Goal: Information Seeking & Learning: Learn about a topic

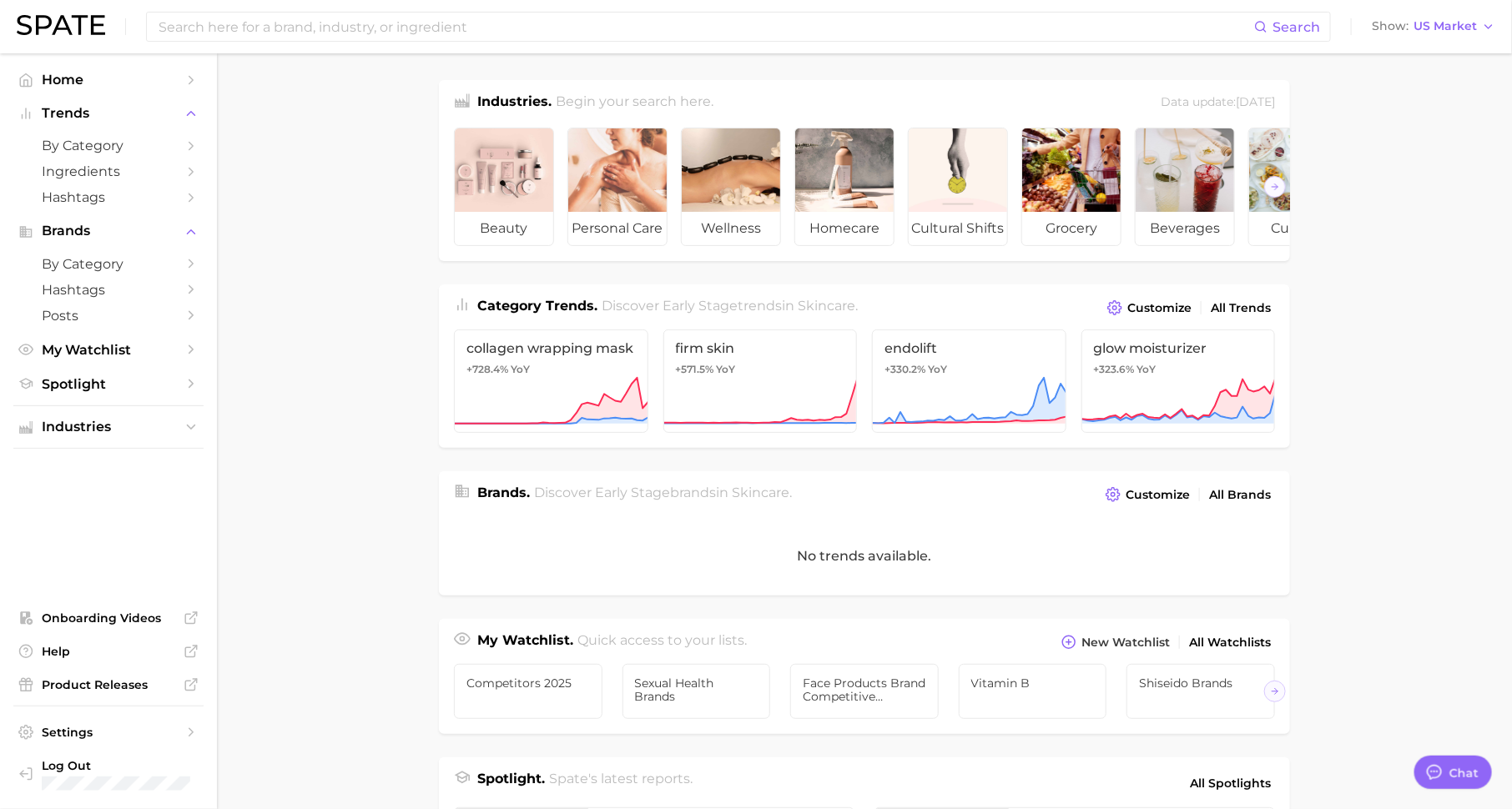
scroll to position [21, 0]
click at [413, 24] on input at bounding box center [705, 27] width 1097 height 29
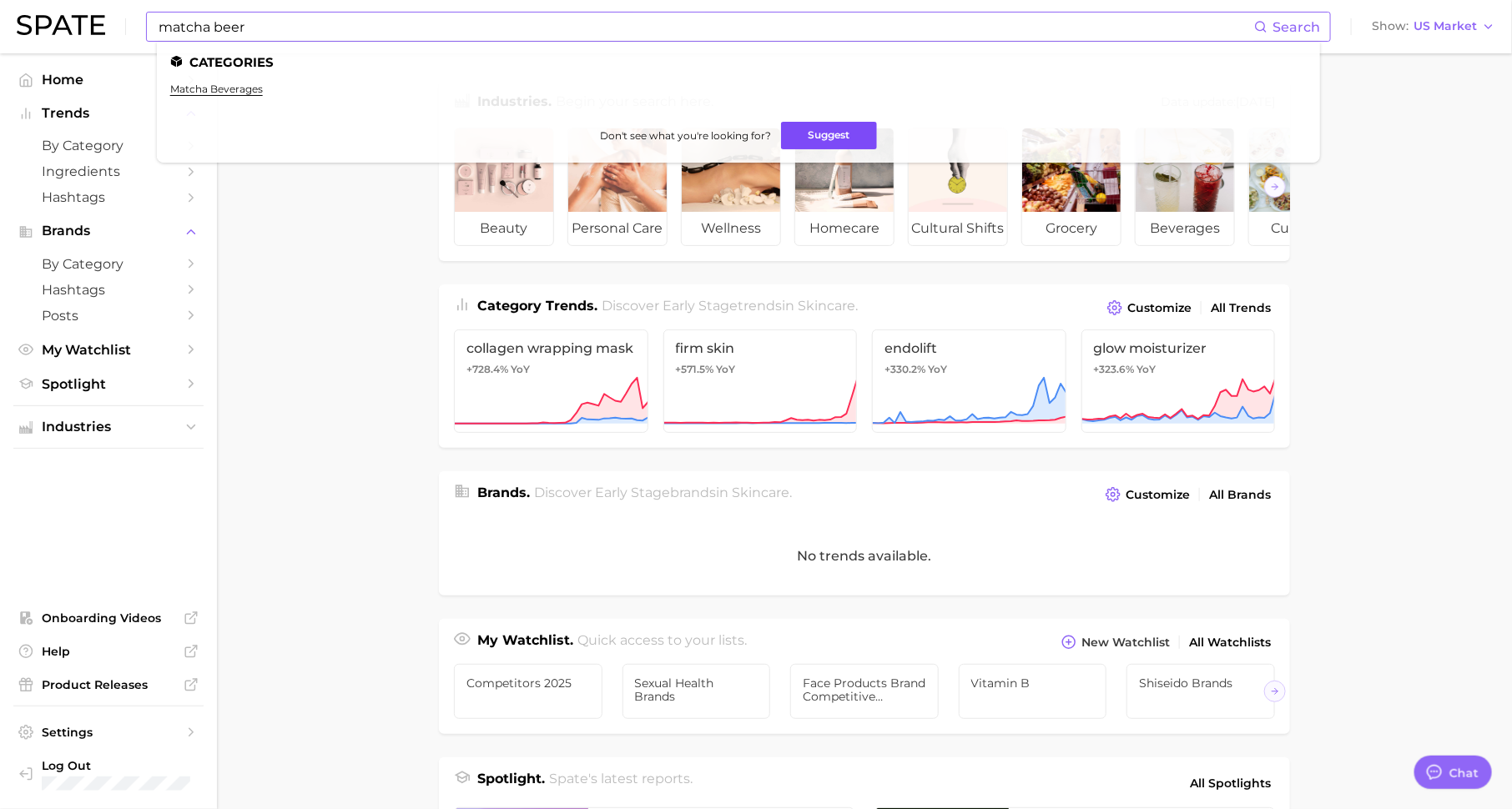
click at [844, 142] on button "Suggest" at bounding box center [829, 135] width 96 height 28
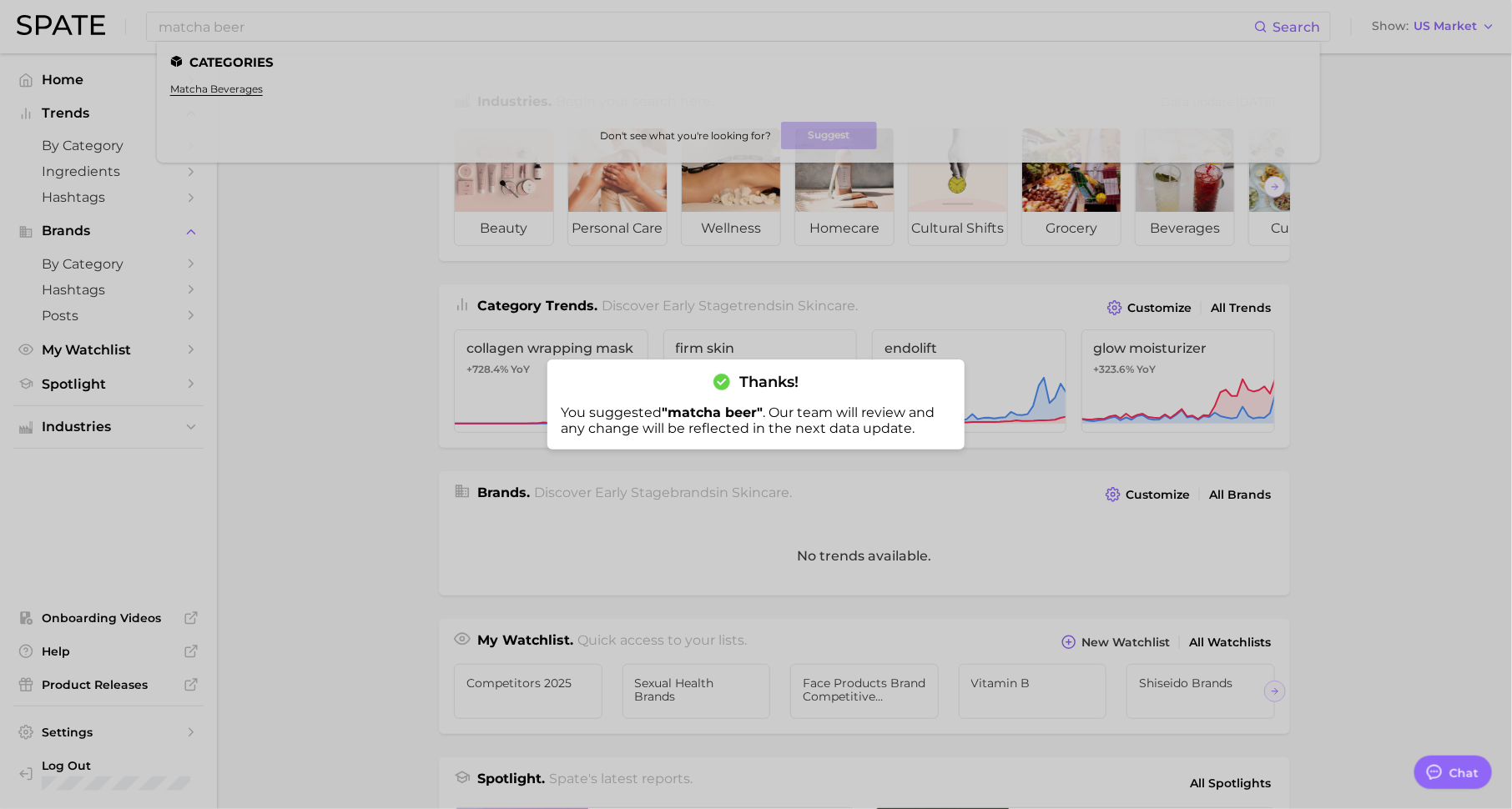
click at [378, 31] on div at bounding box center [756, 404] width 1512 height 809
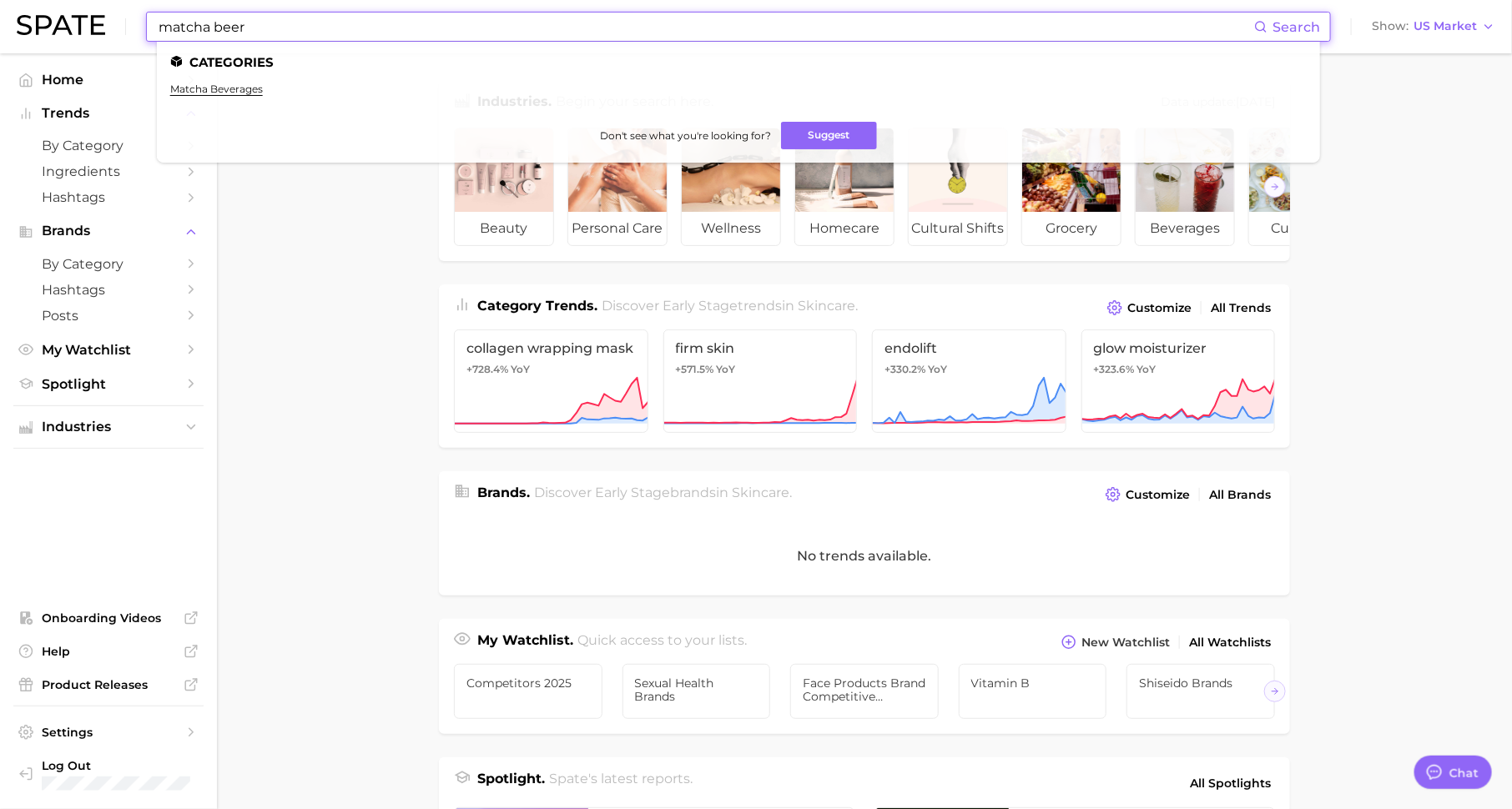
click at [378, 31] on input "matcha beer" at bounding box center [705, 27] width 1097 height 29
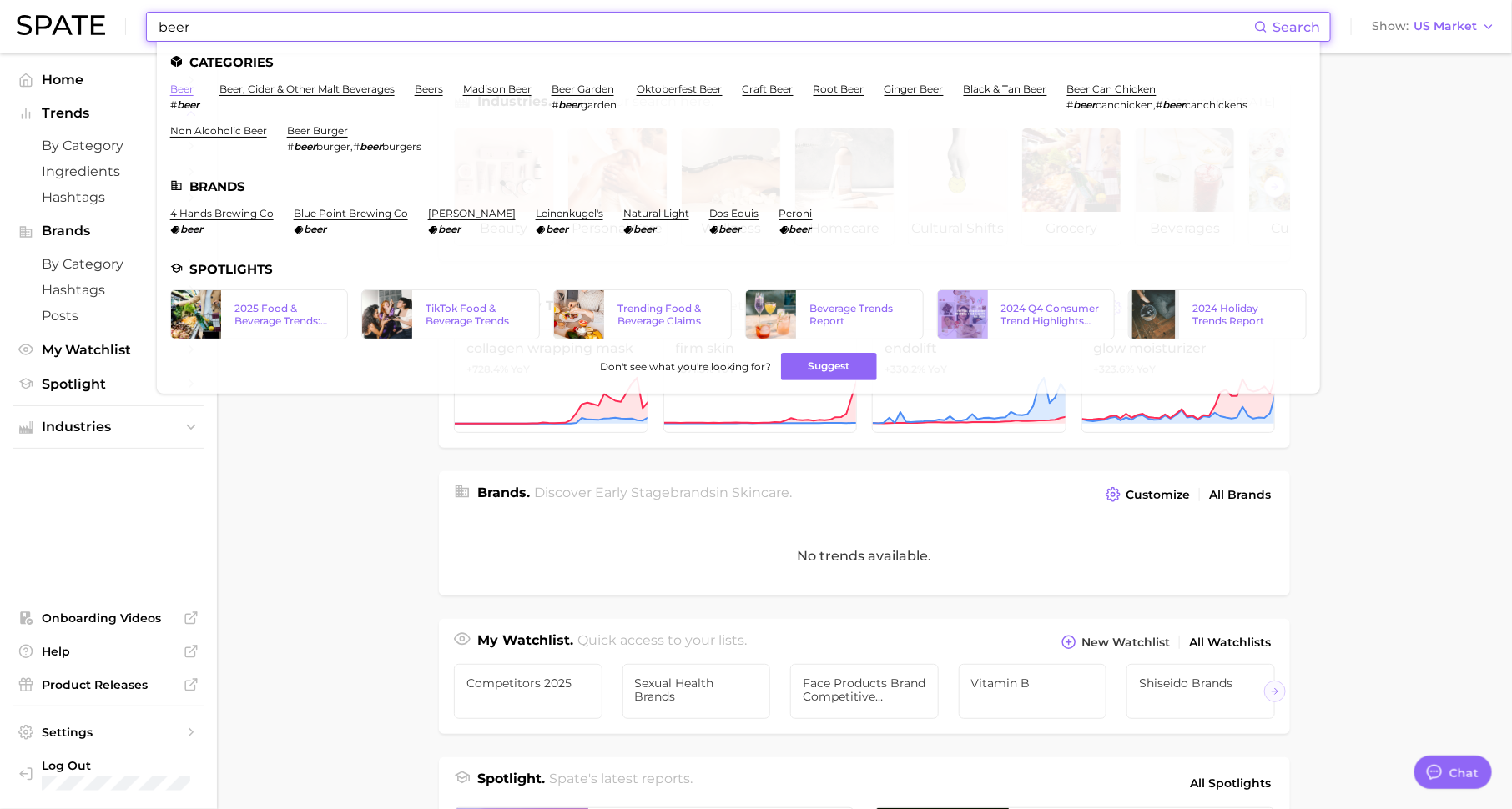
type input "beer"
click at [181, 88] on link "beer" at bounding box center [182, 89] width 24 height 13
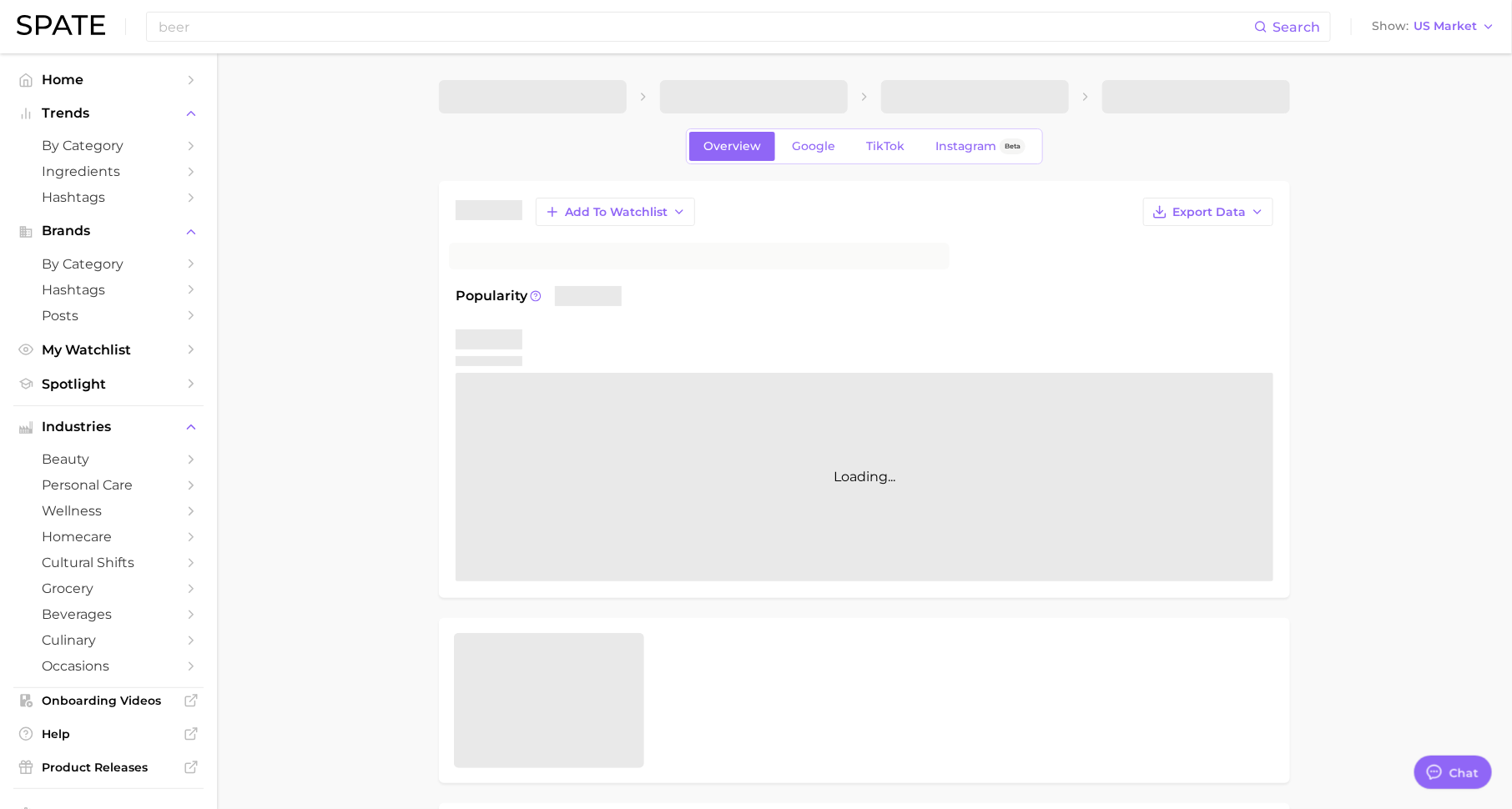
type textarea "x"
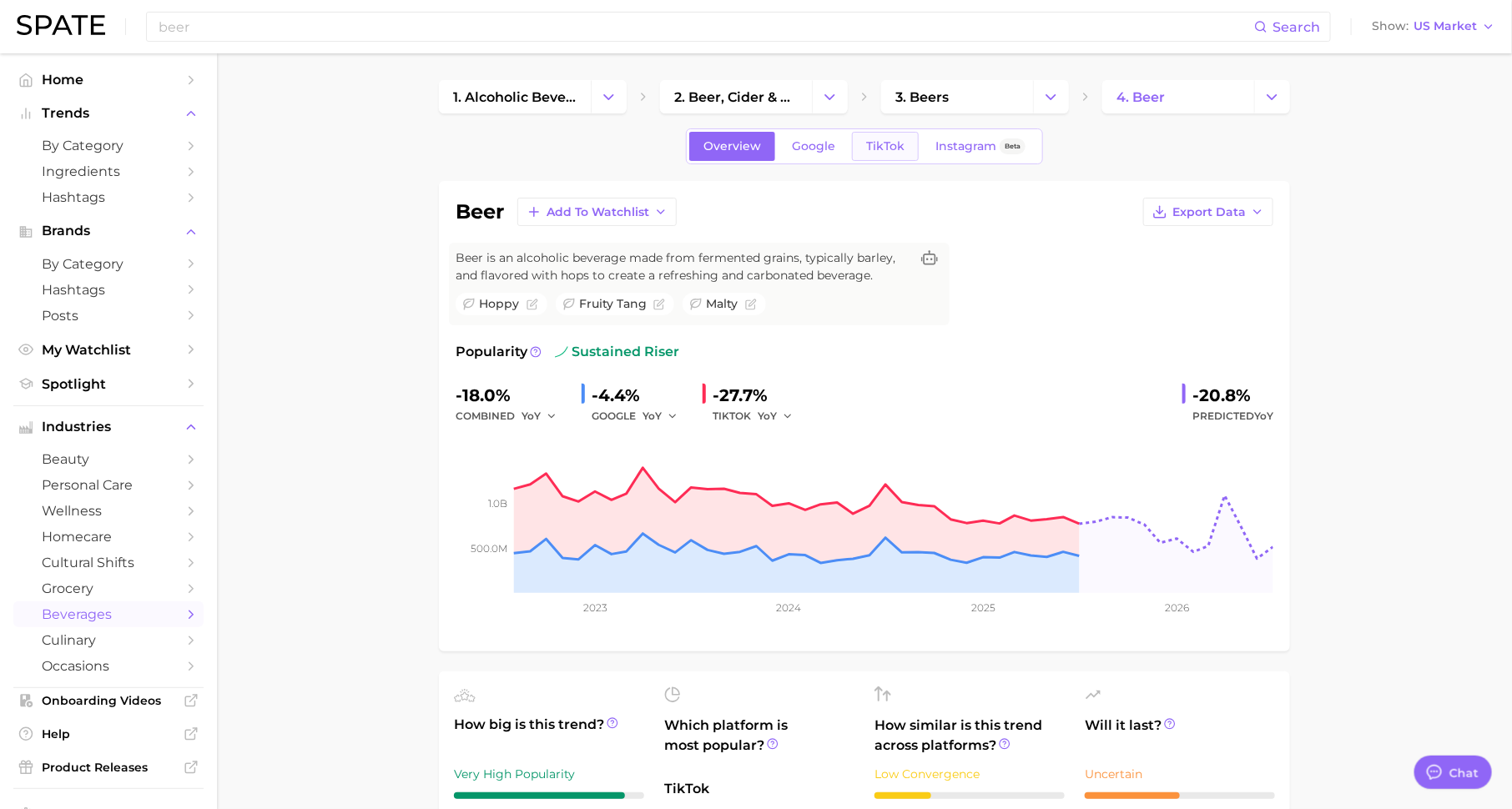
click at [883, 144] on span "TikTok" at bounding box center [885, 146] width 38 height 14
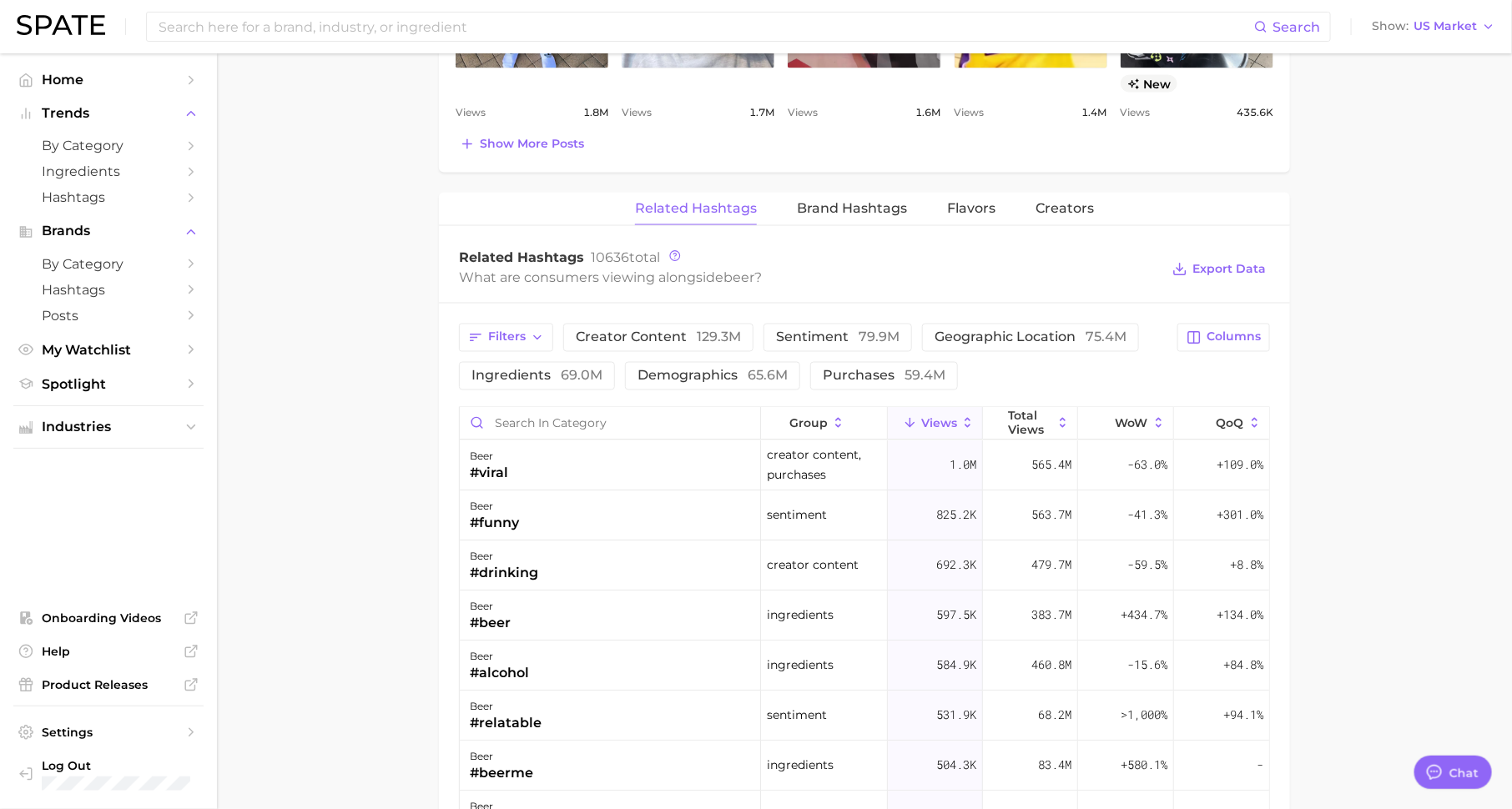
scroll to position [1213, 0]
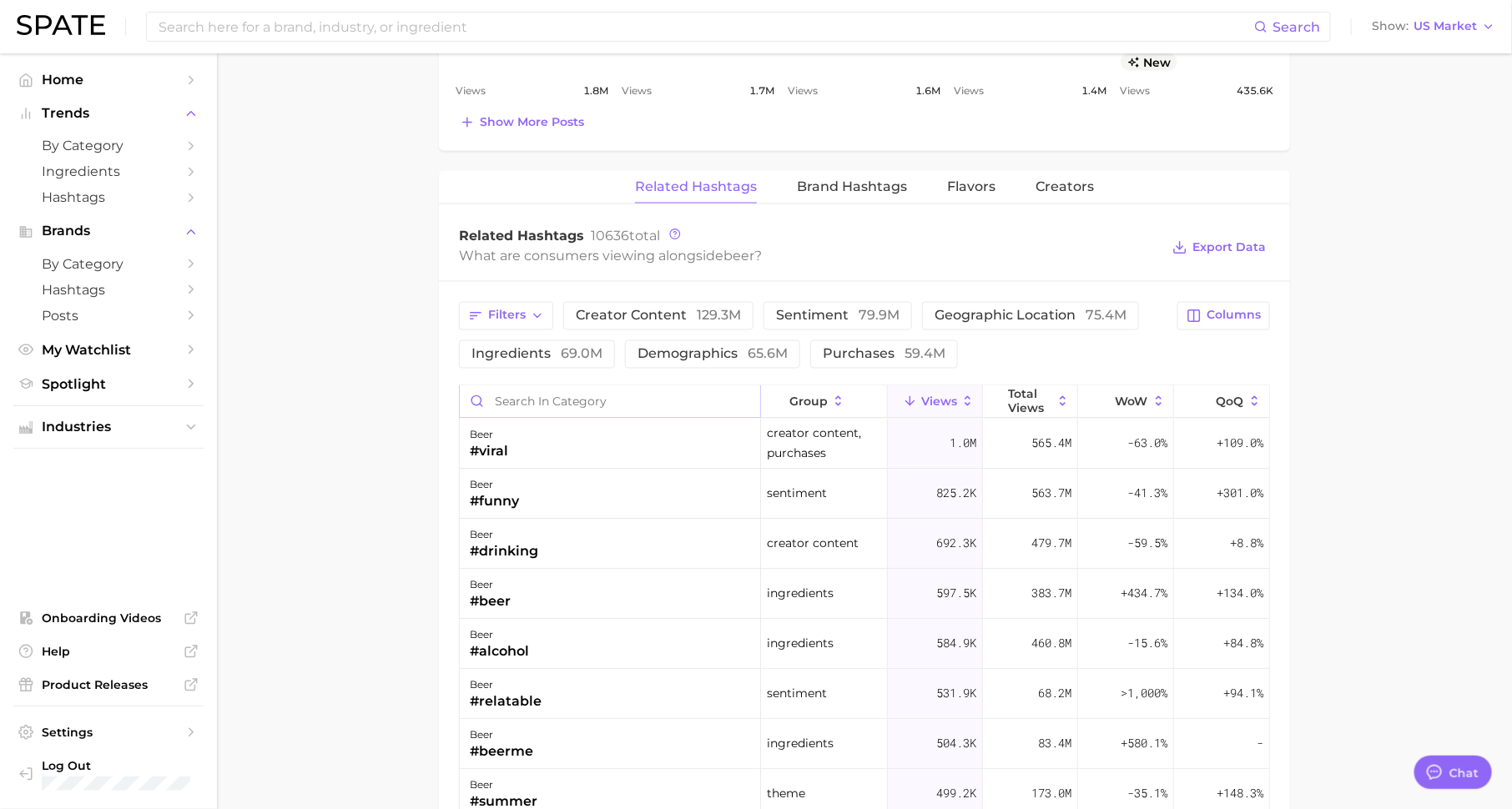
click at [717, 403] on input "Search in category" at bounding box center [610, 402] width 301 height 32
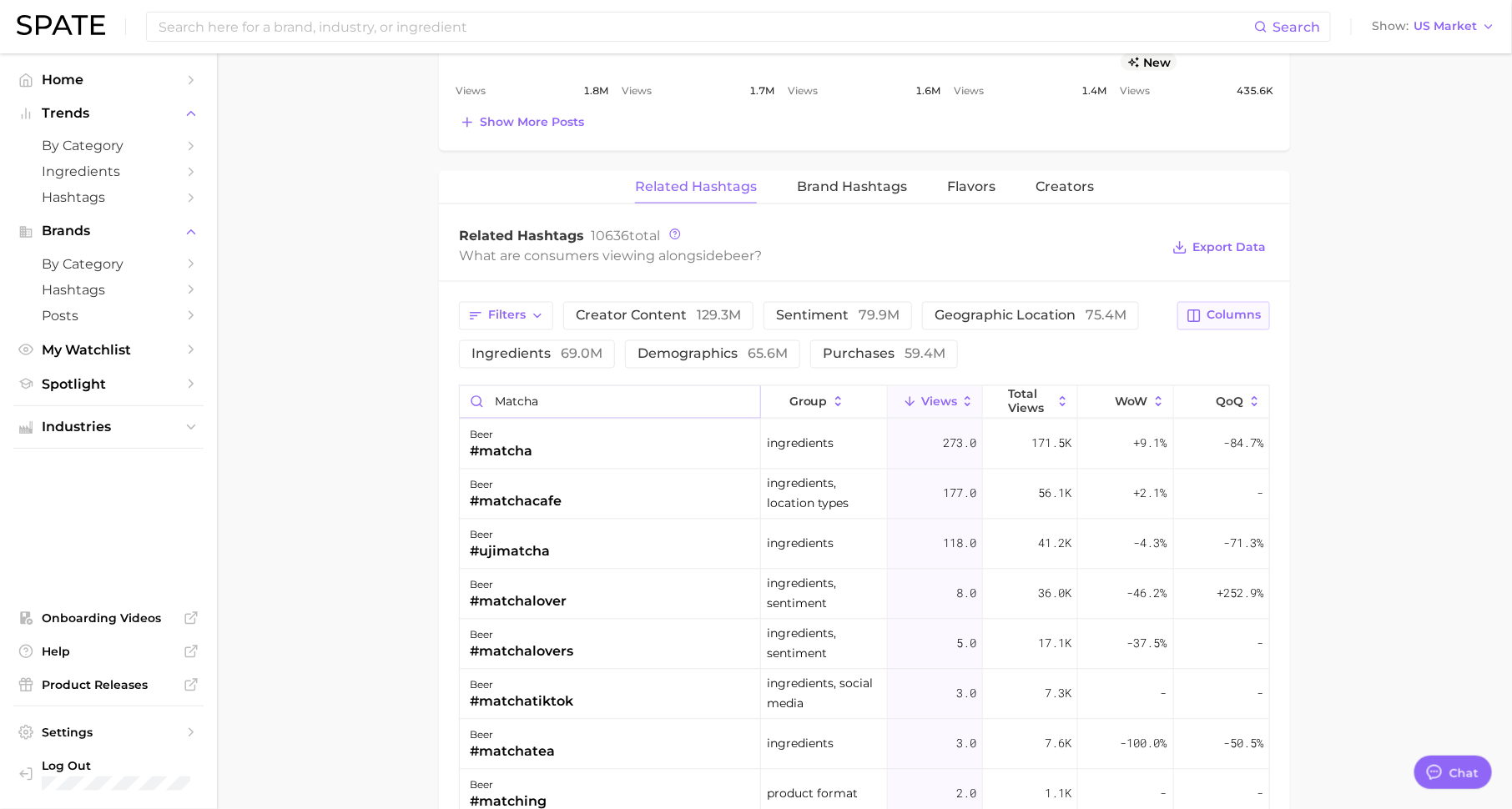
type input "matcha"
click at [1222, 309] on span "Columns" at bounding box center [1234, 316] width 54 height 14
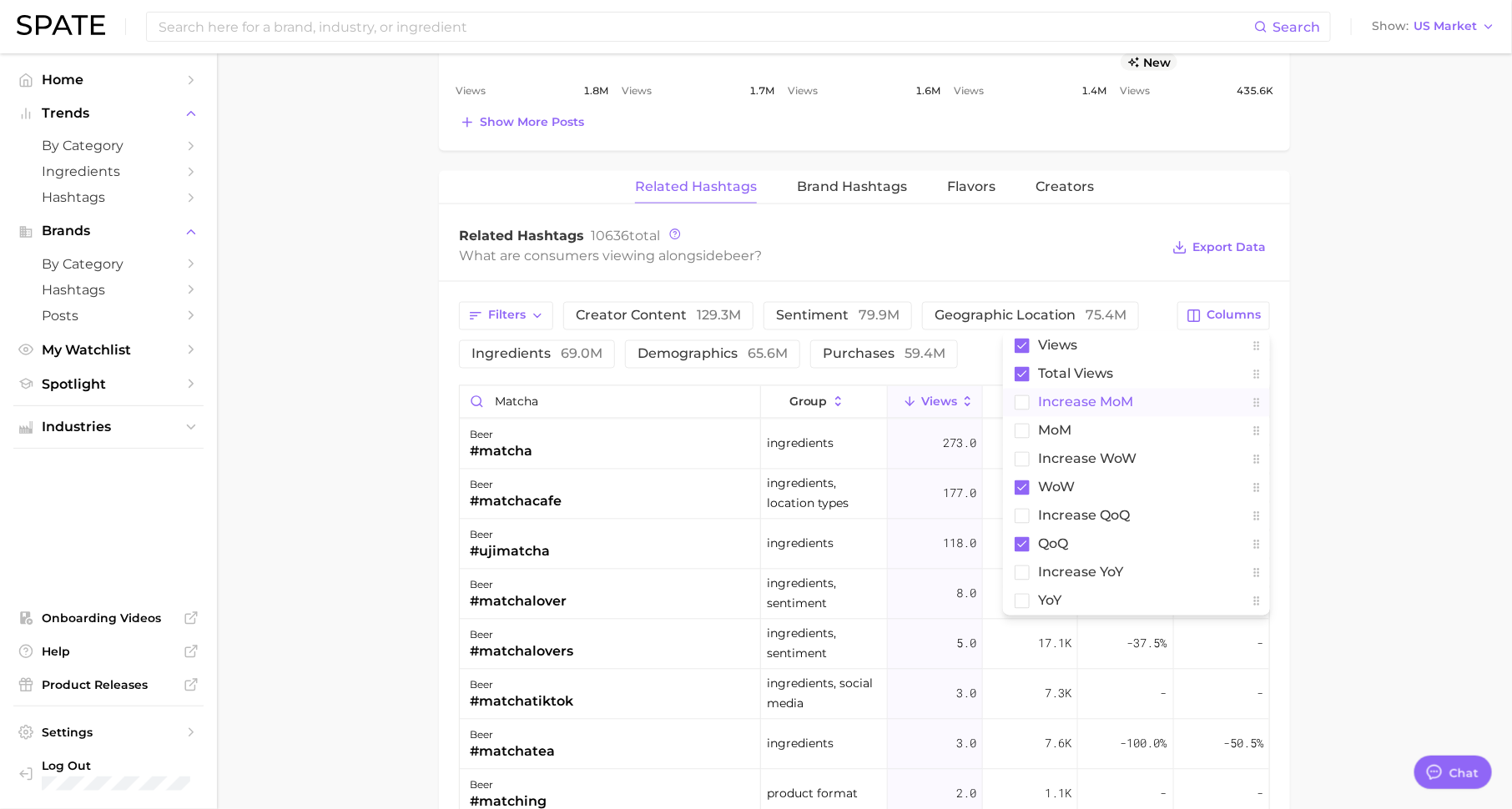
click at [1164, 400] on button "increase MoM" at bounding box center [1137, 403] width 267 height 29
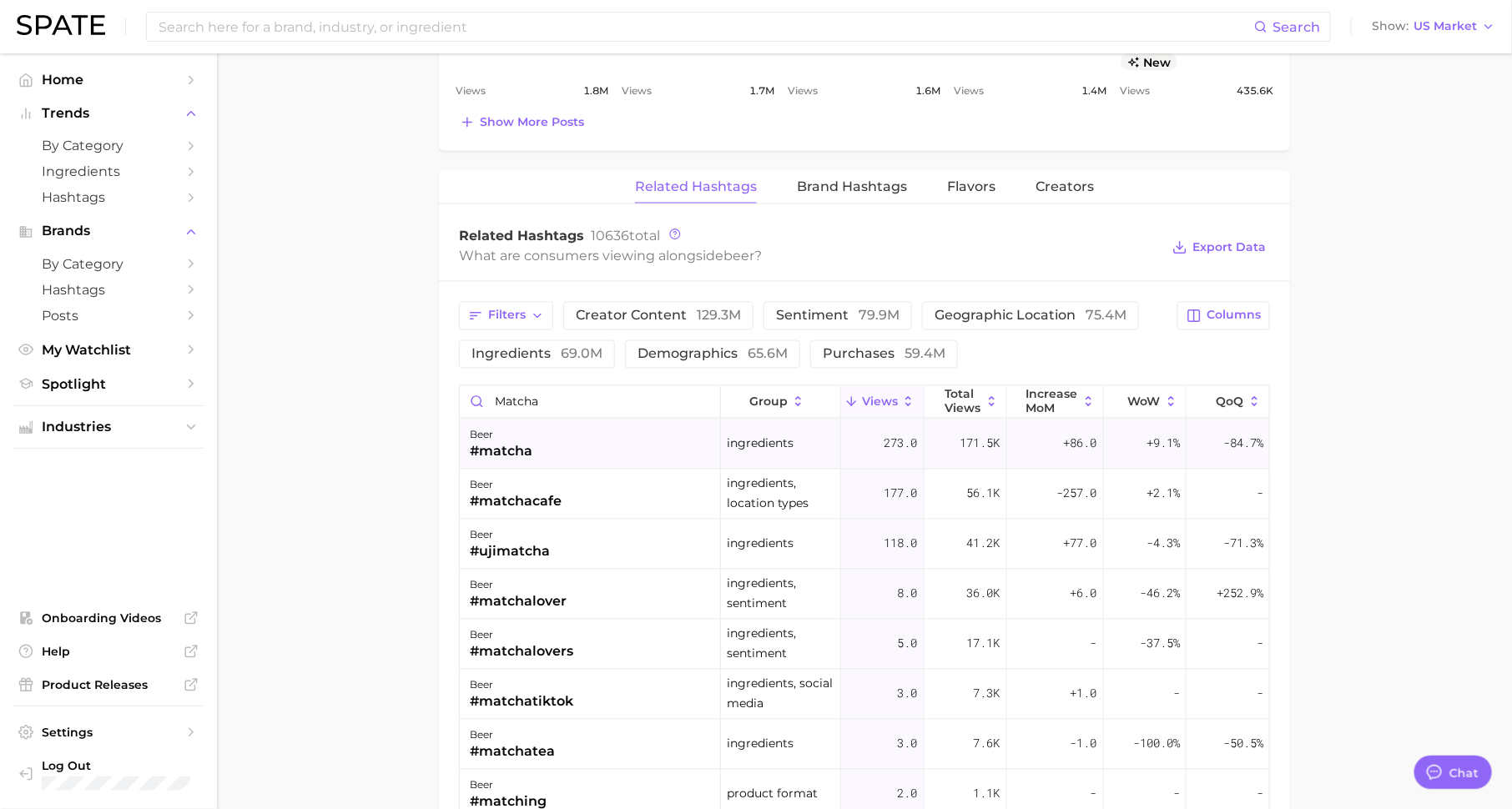
click at [1069, 436] on span "+86.0" at bounding box center [1081, 444] width 34 height 20
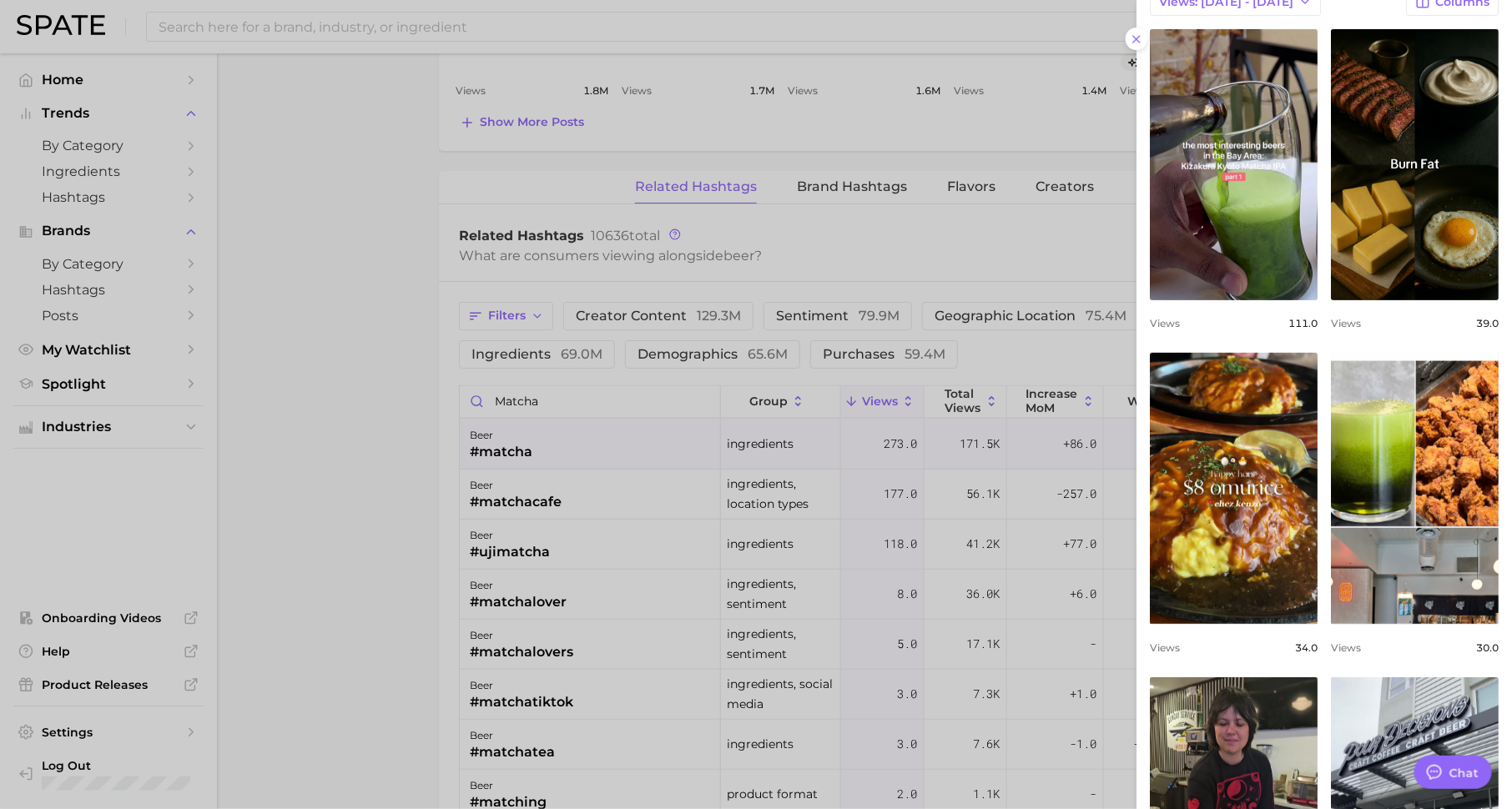
scroll to position [0, 0]
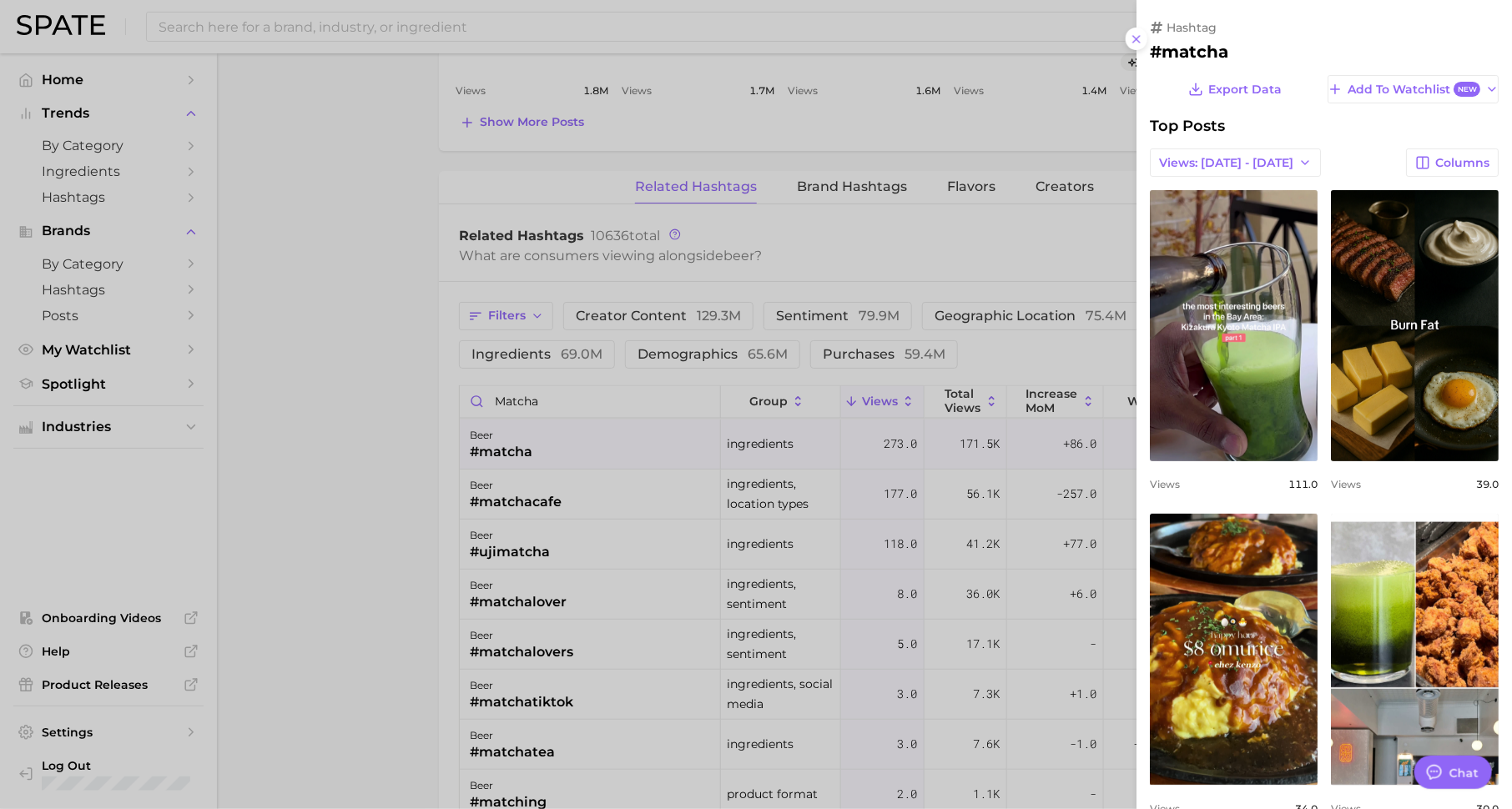
click at [1032, 439] on div at bounding box center [756, 404] width 1512 height 809
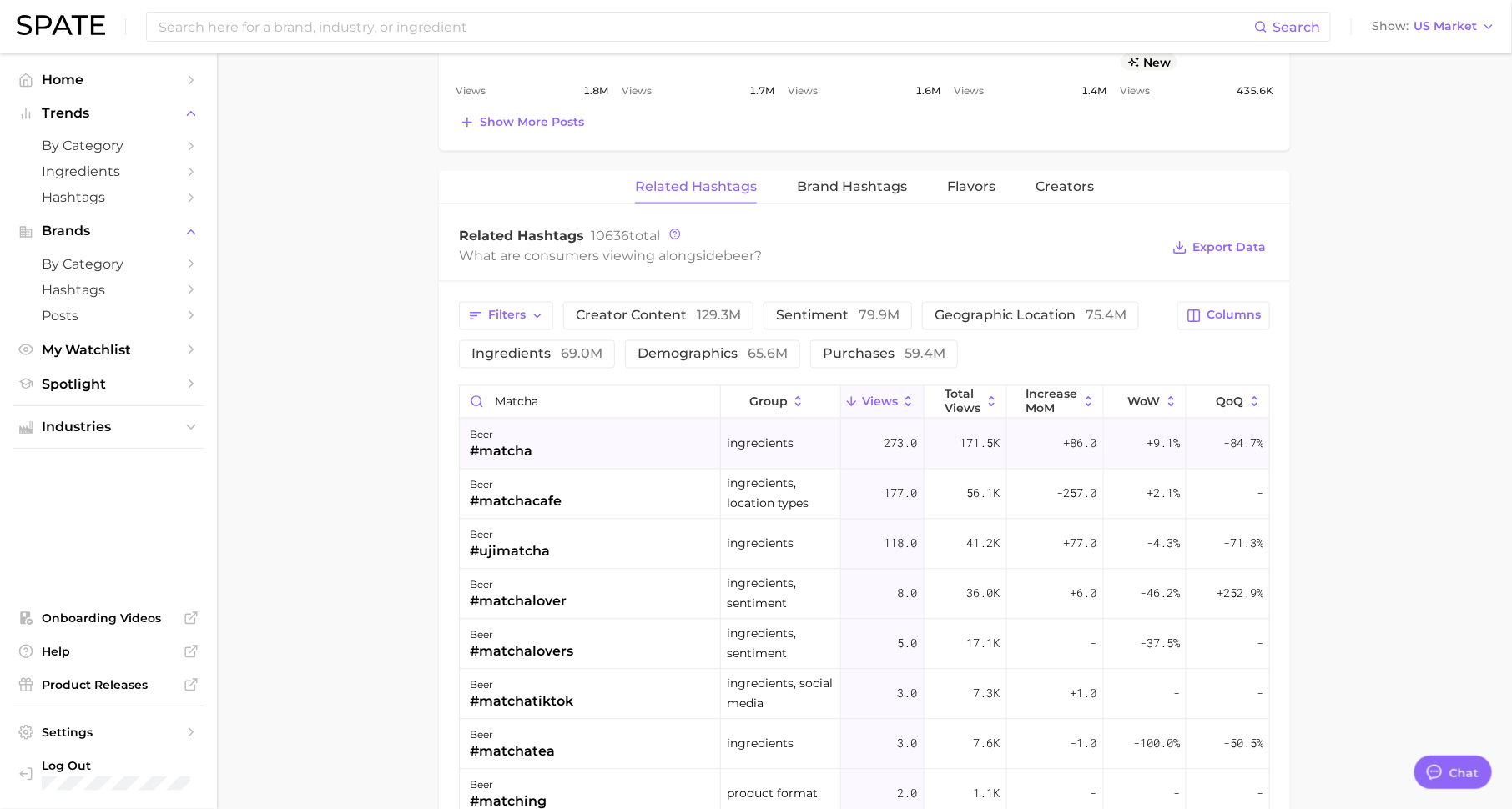
click at [509, 443] on div "#matcha" at bounding box center [501, 453] width 63 height 20
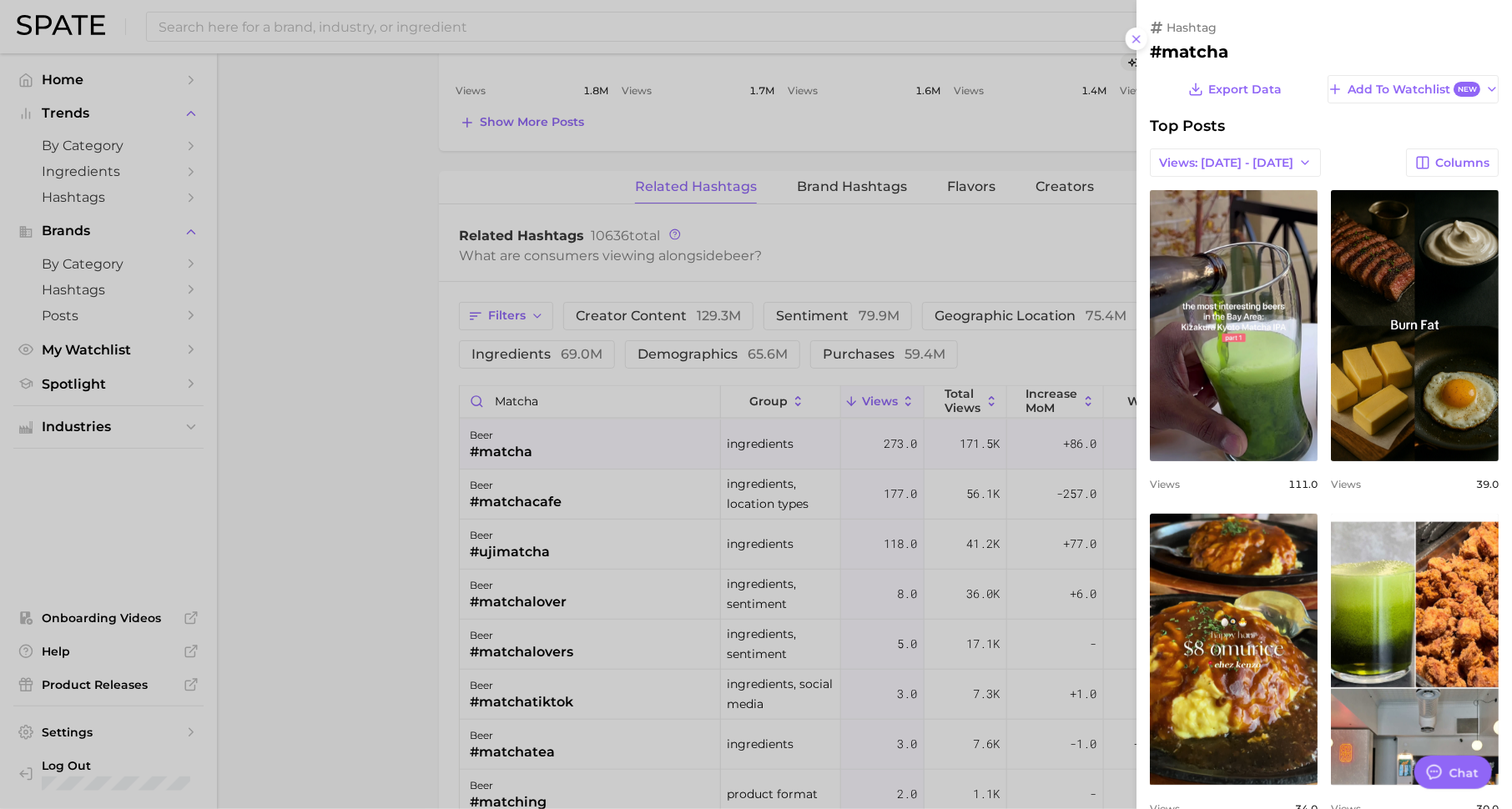
click at [507, 264] on div at bounding box center [756, 404] width 1512 height 809
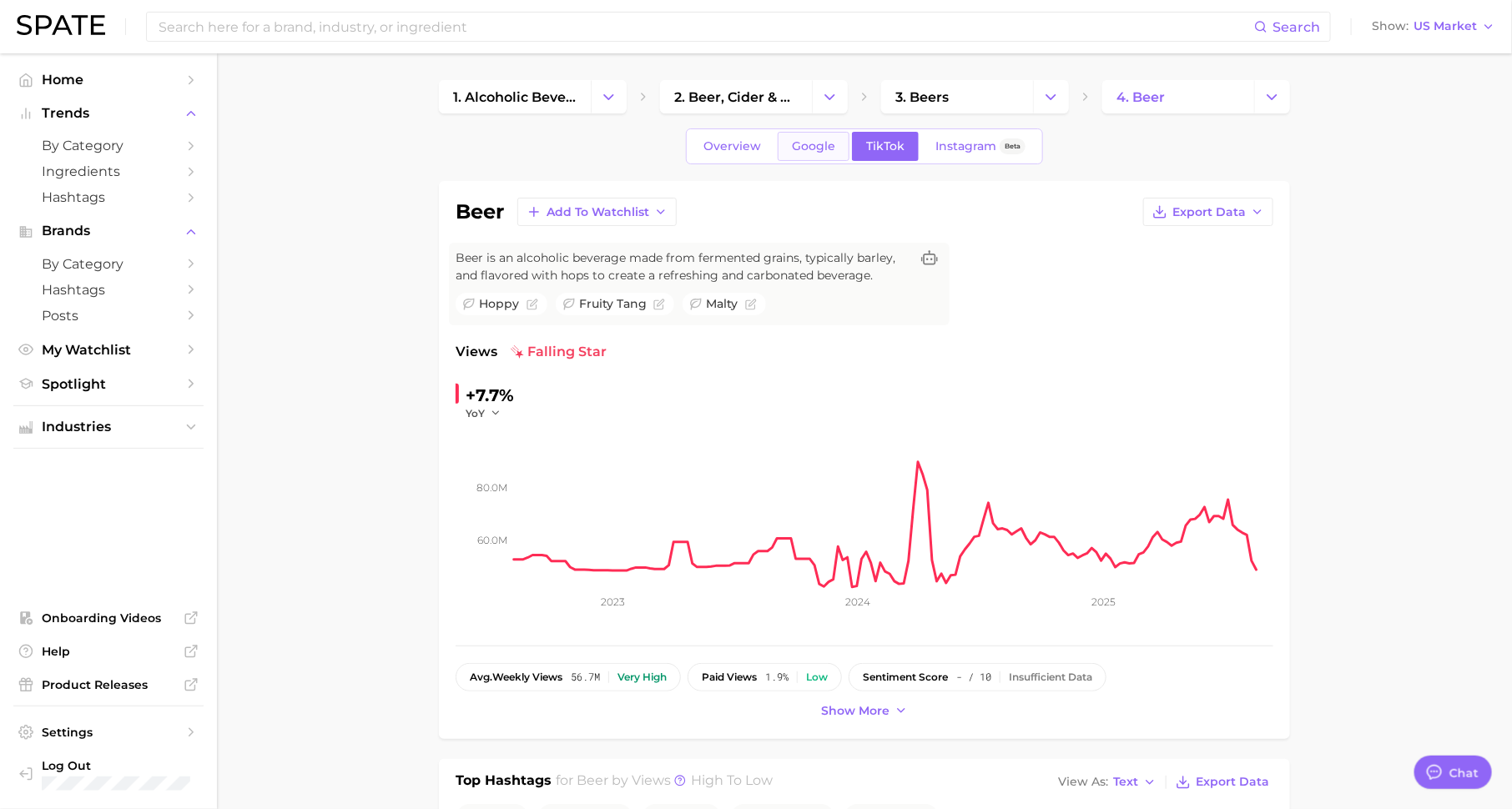
click at [801, 146] on span "Google" at bounding box center [813, 146] width 43 height 14
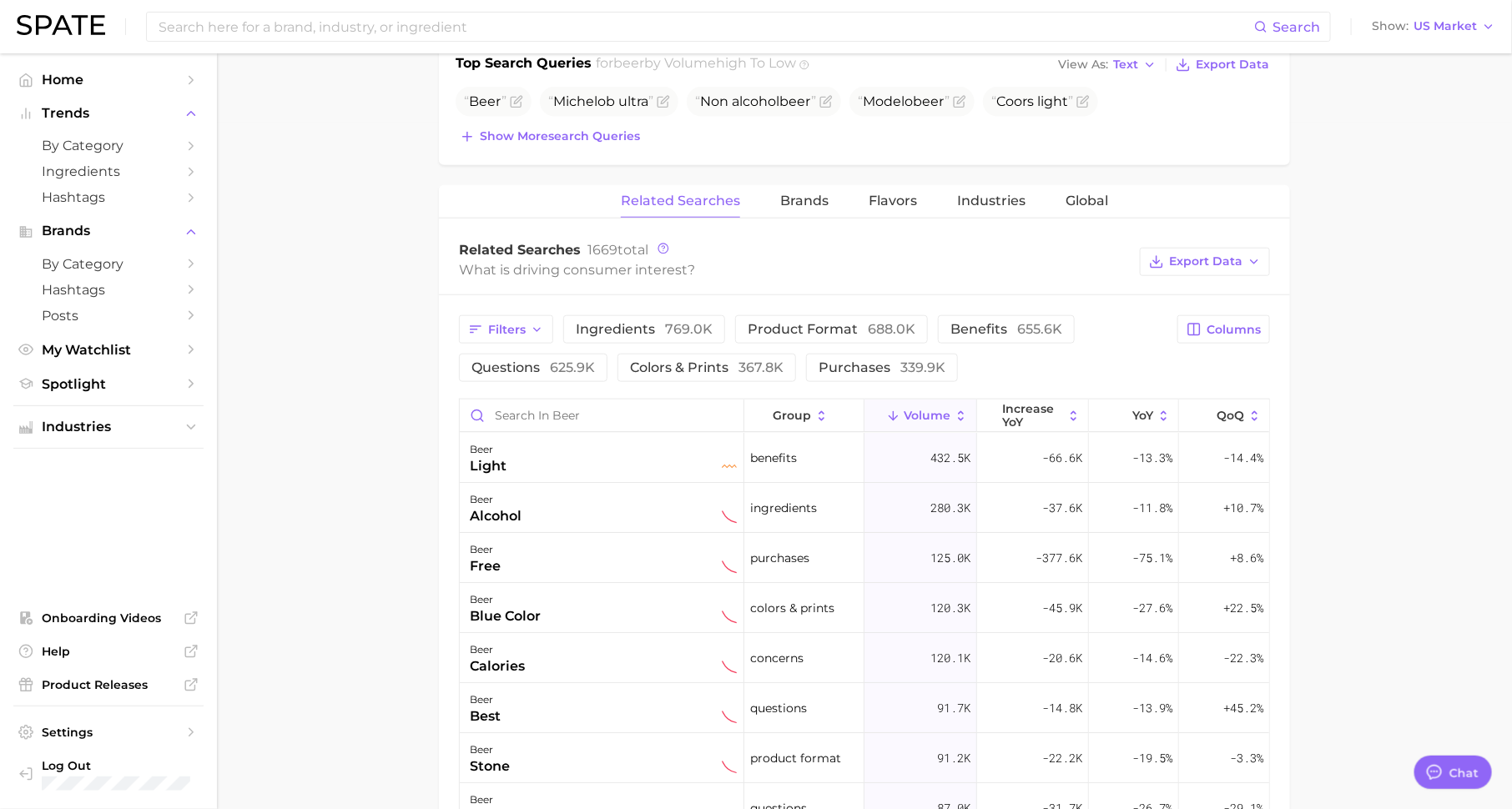
scroll to position [707, 0]
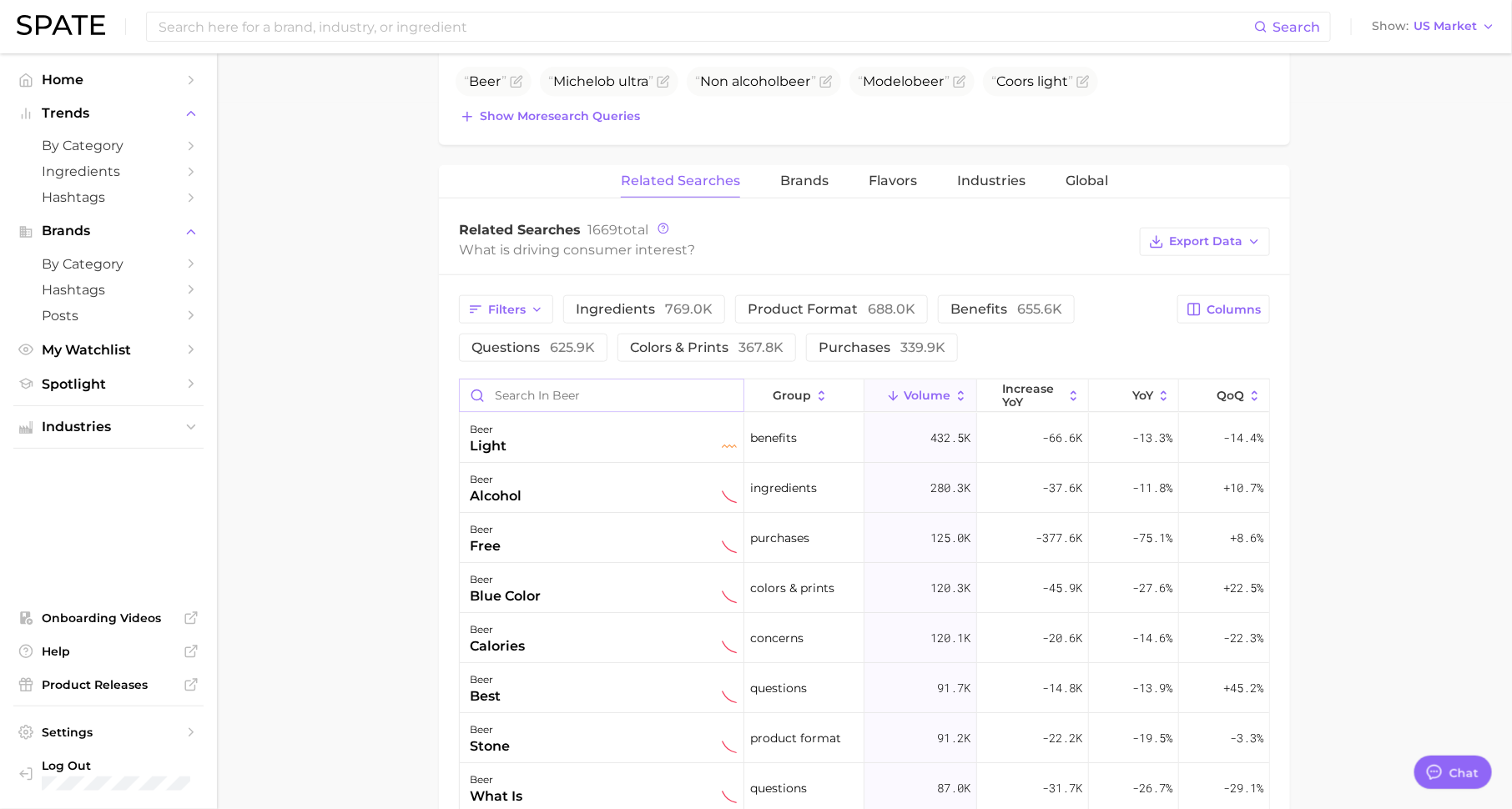
click at [675, 387] on input "Search in beer" at bounding box center [601, 396] width 284 height 32
type input "a"
type input "m"
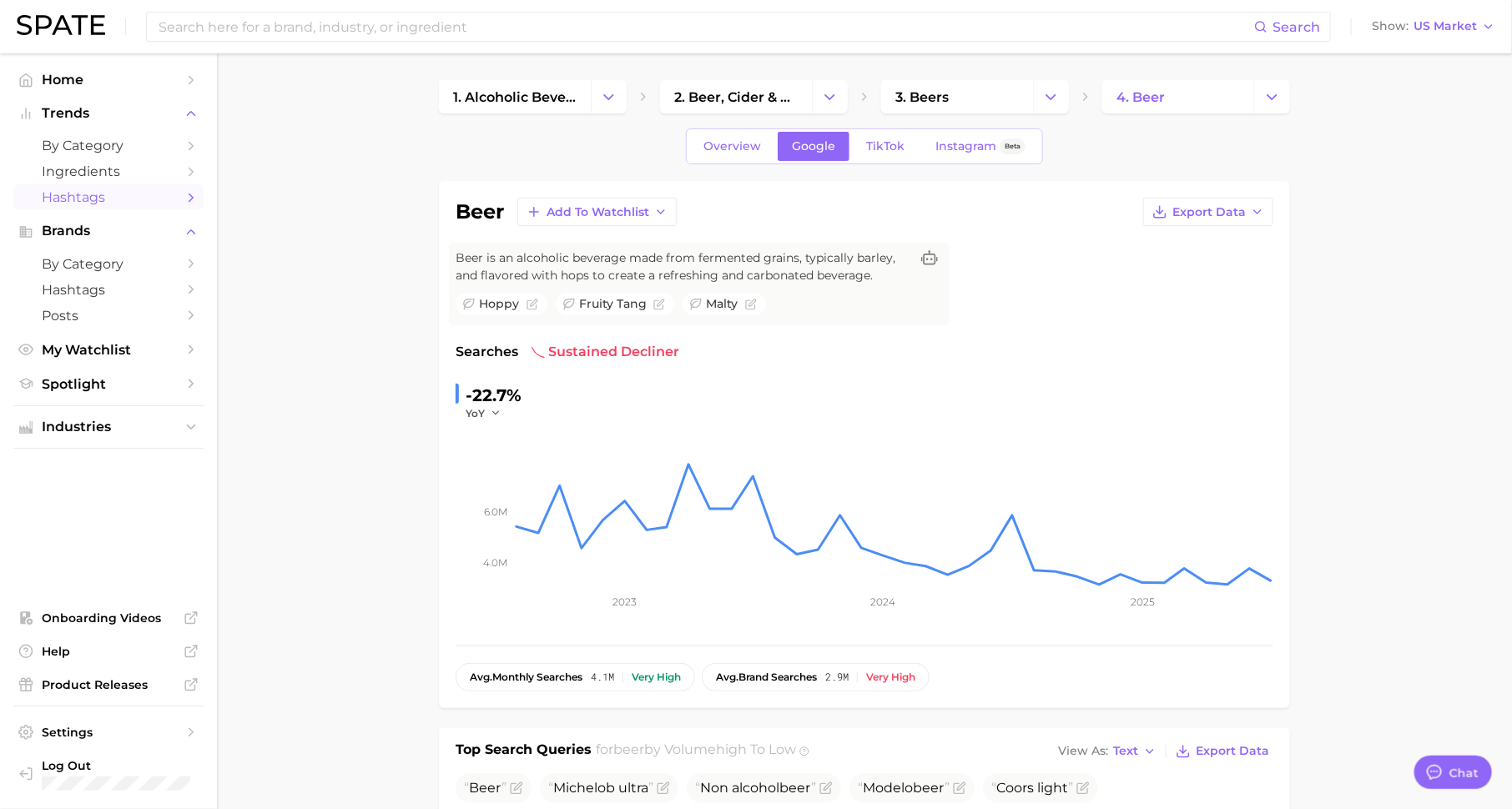
click at [115, 208] on link "Hashtags" at bounding box center [108, 197] width 190 height 26
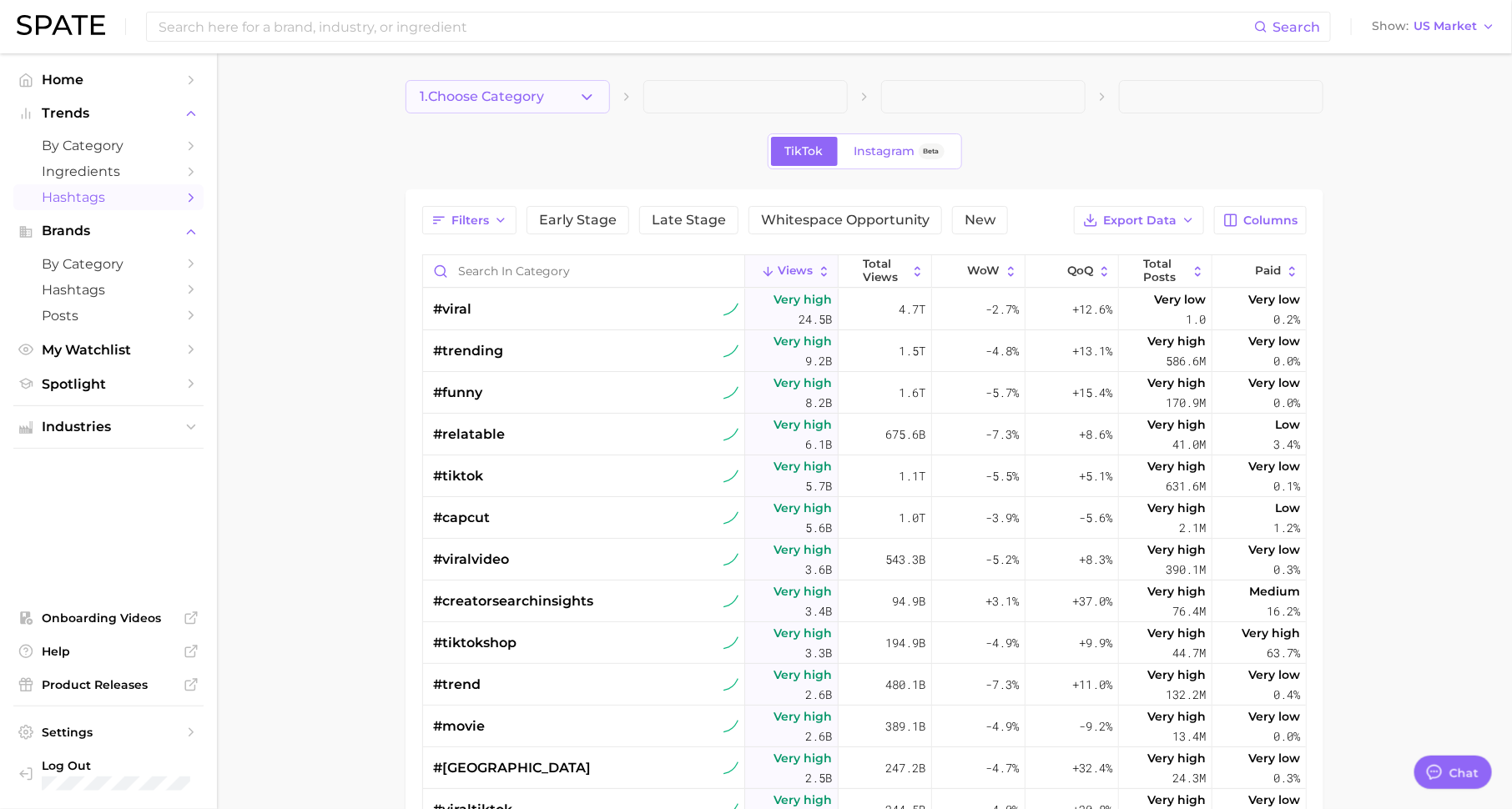
click at [519, 96] on span "1. Choose Category" at bounding box center [481, 97] width 124 height 15
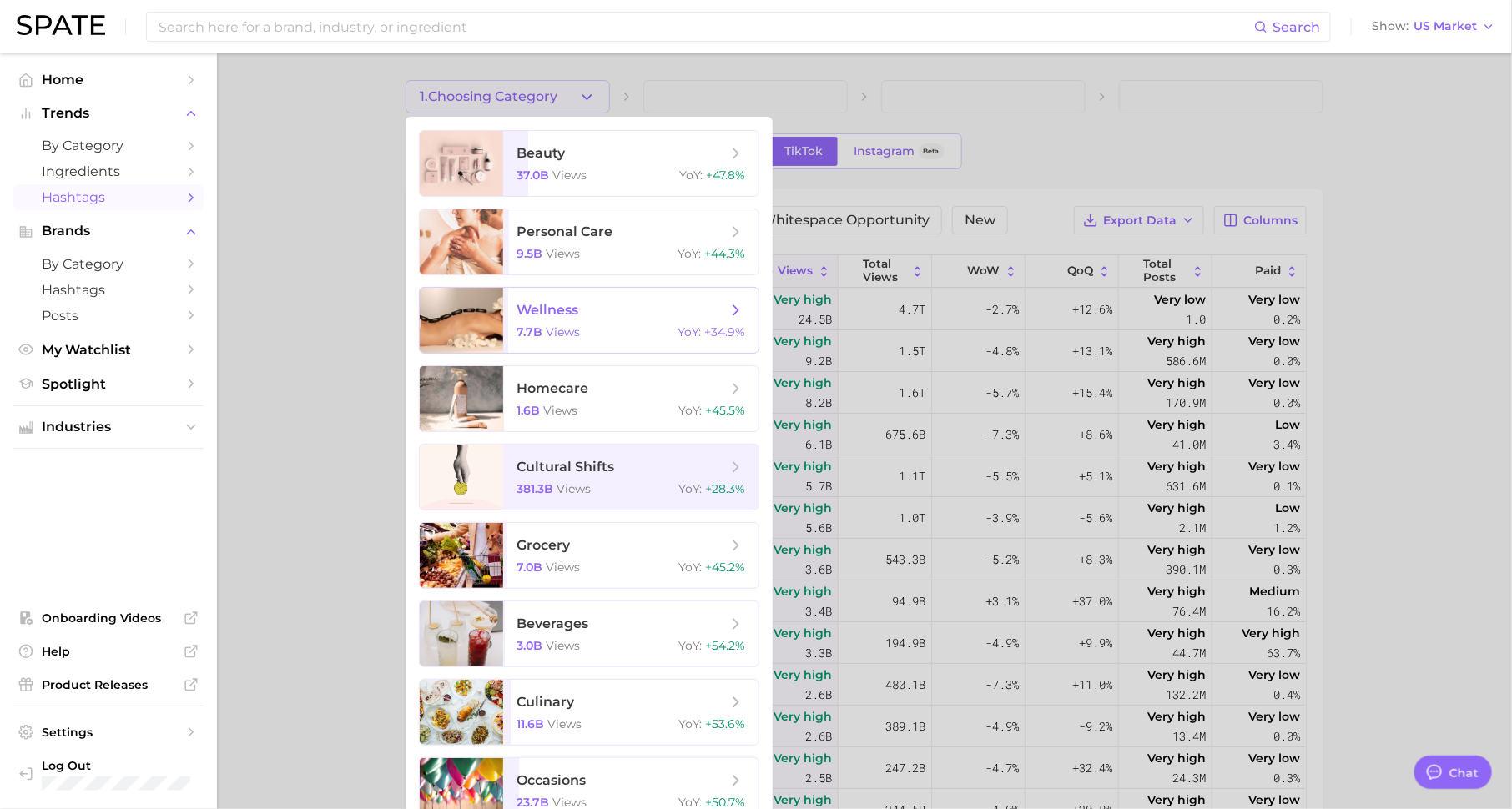
click at [591, 328] on div "7.7b views YoY : +34.9%" at bounding box center [631, 332] width 229 height 15
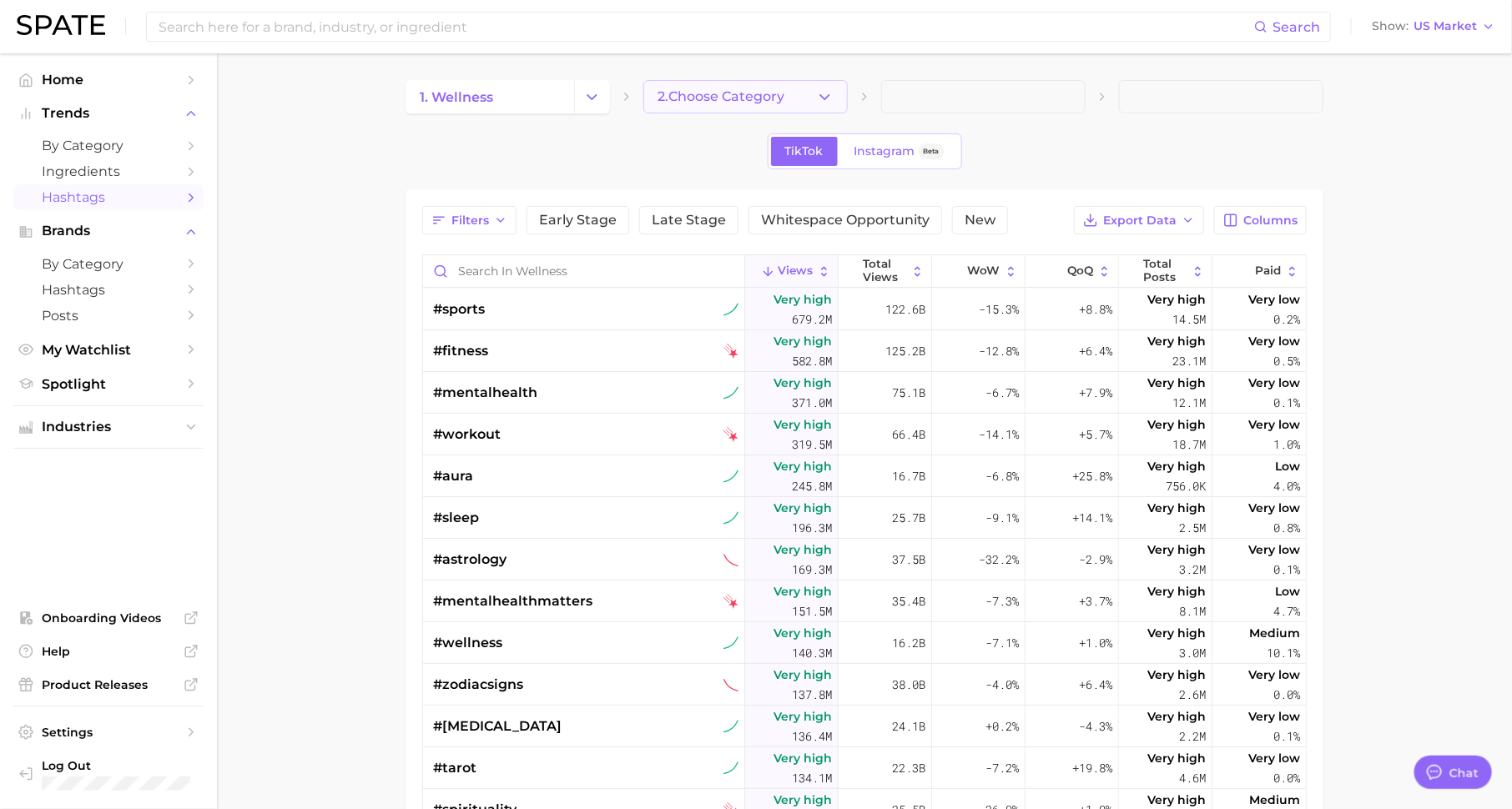
click at [759, 93] on span "2. Choose Category" at bounding box center [721, 97] width 127 height 15
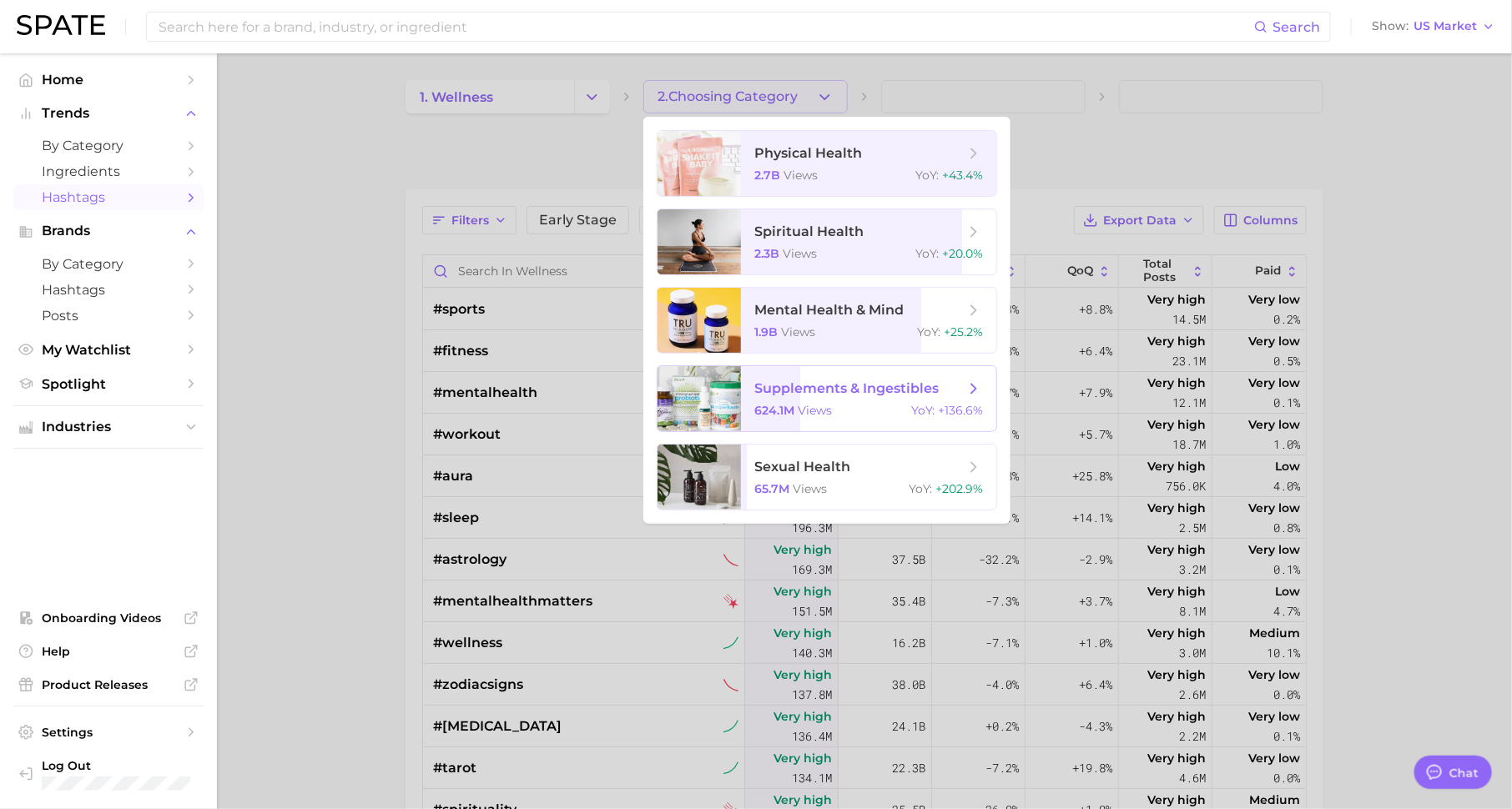
click at [860, 397] on span "supplements & ingestibles 624.1m views YoY : +136.6%" at bounding box center [868, 399] width 255 height 65
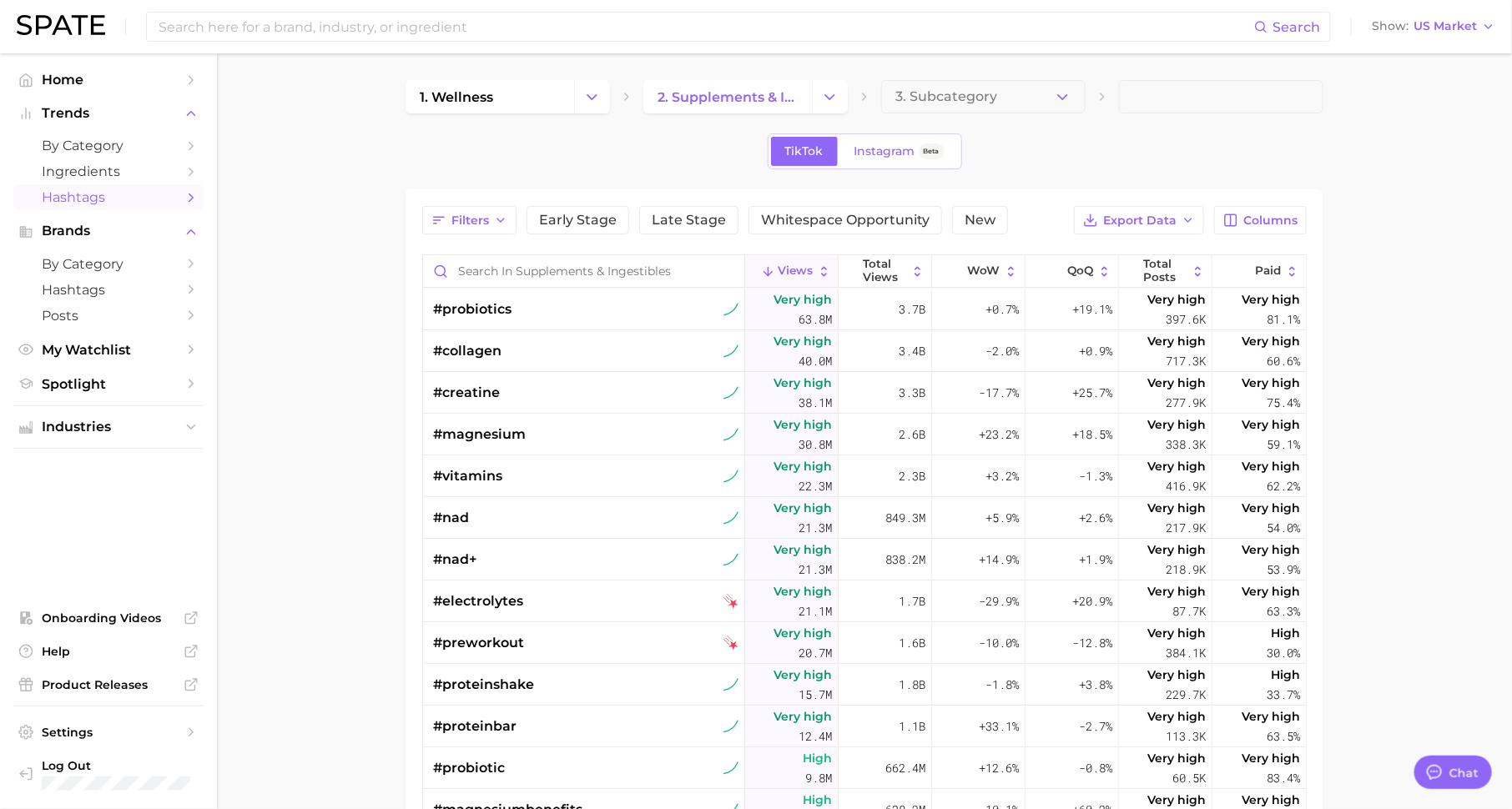
click at [521, 219] on div "Filters Early Stage Late Stage Whitespace Opportunity New" at bounding box center [715, 220] width 586 height 29
click at [573, 214] on span "Early Stage" at bounding box center [578, 220] width 78 height 14
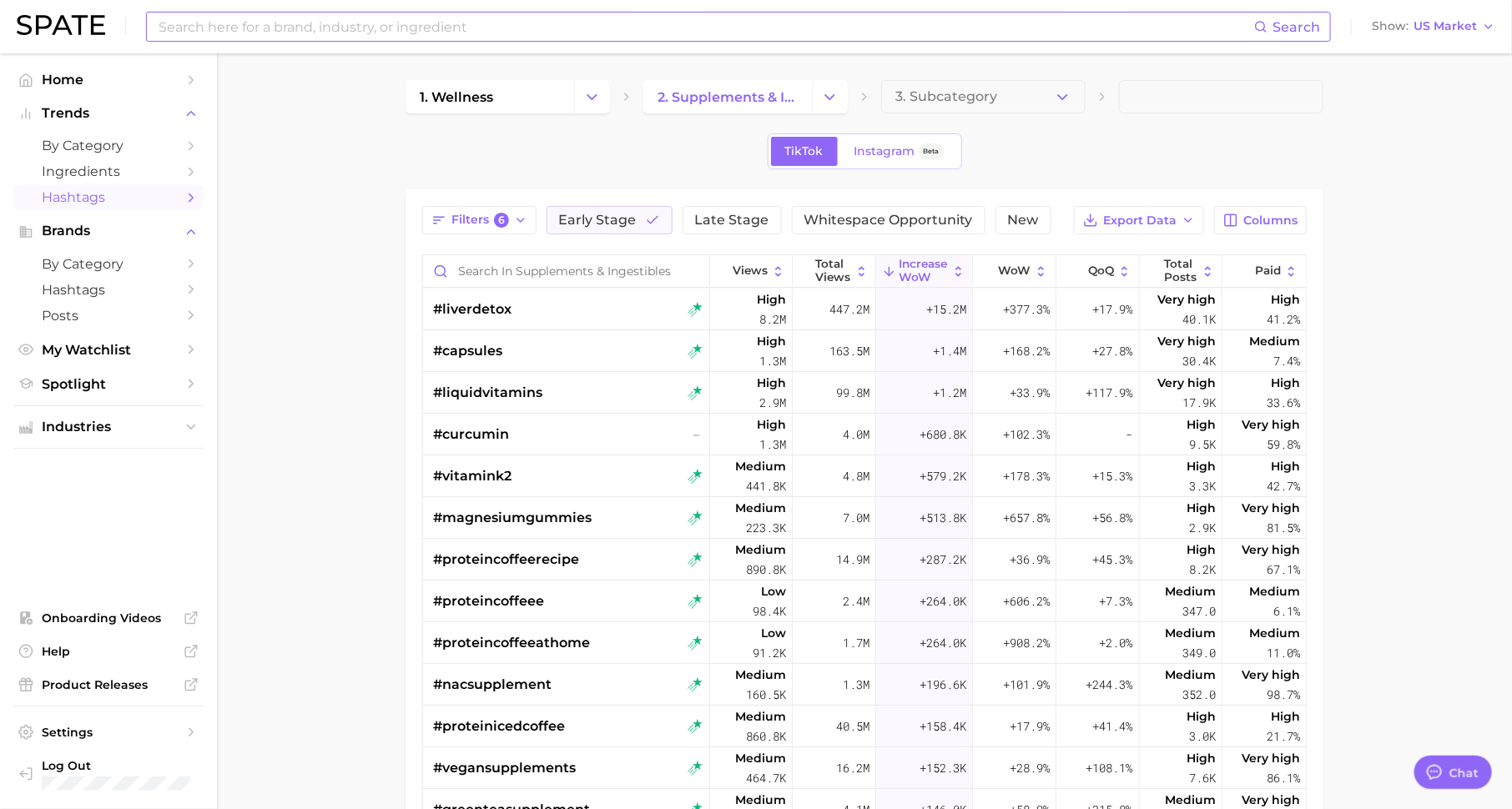
click at [331, 30] on input at bounding box center [705, 27] width 1097 height 29
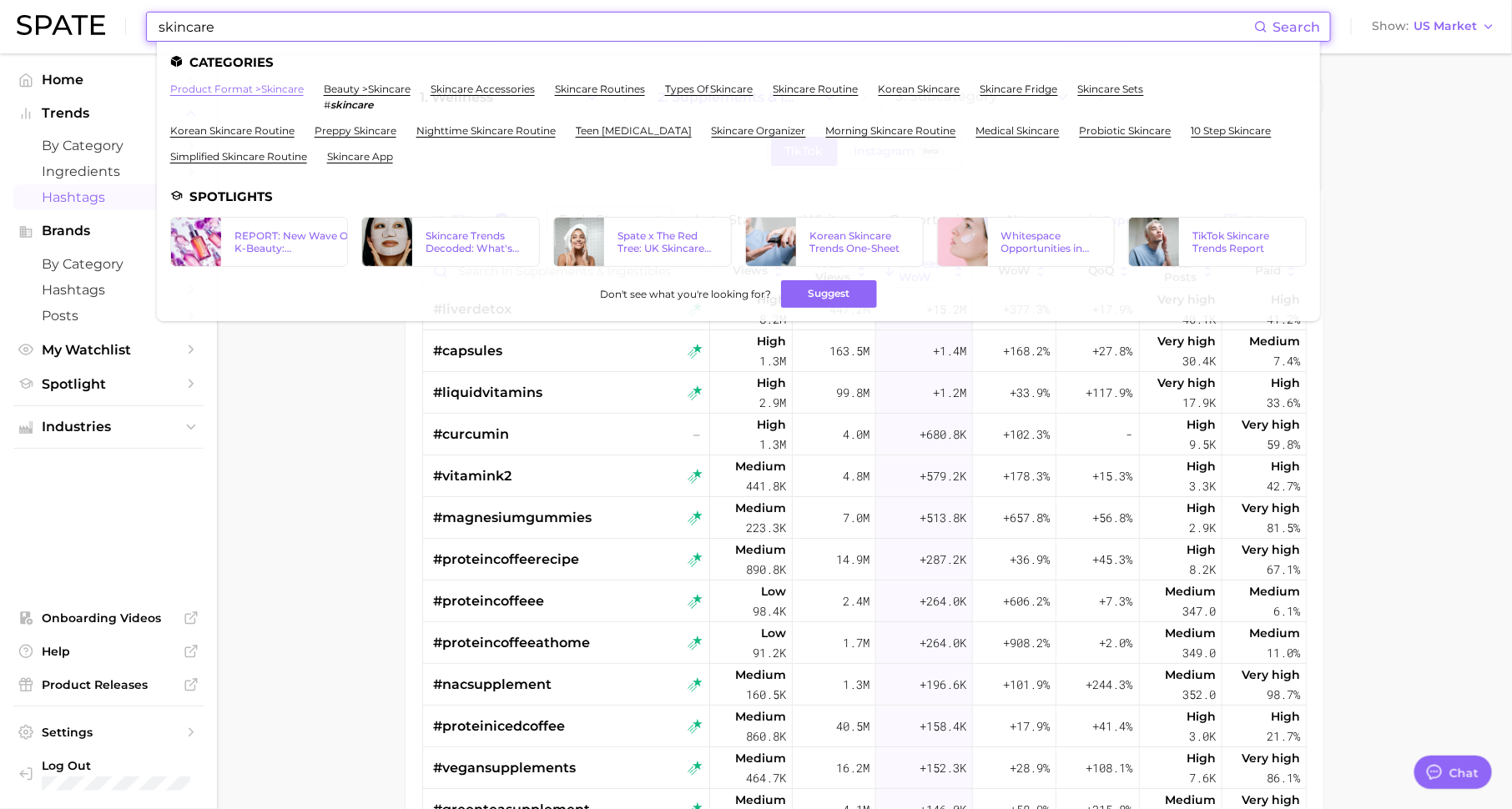
type input "skincare"
click at [280, 90] on link "product format > skincare" at bounding box center [237, 89] width 133 height 13
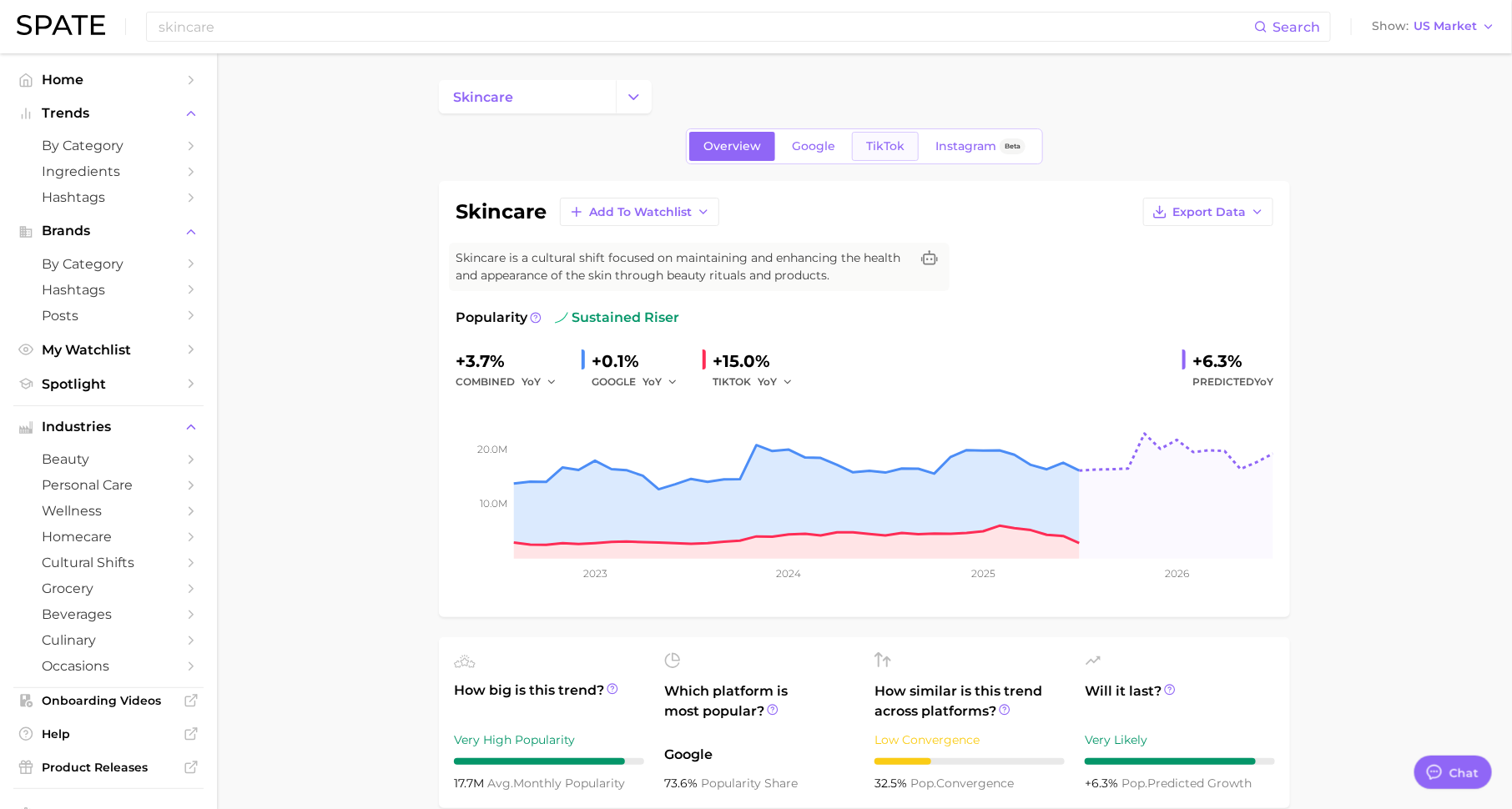
click at [884, 144] on span "TikTok" at bounding box center [885, 146] width 38 height 14
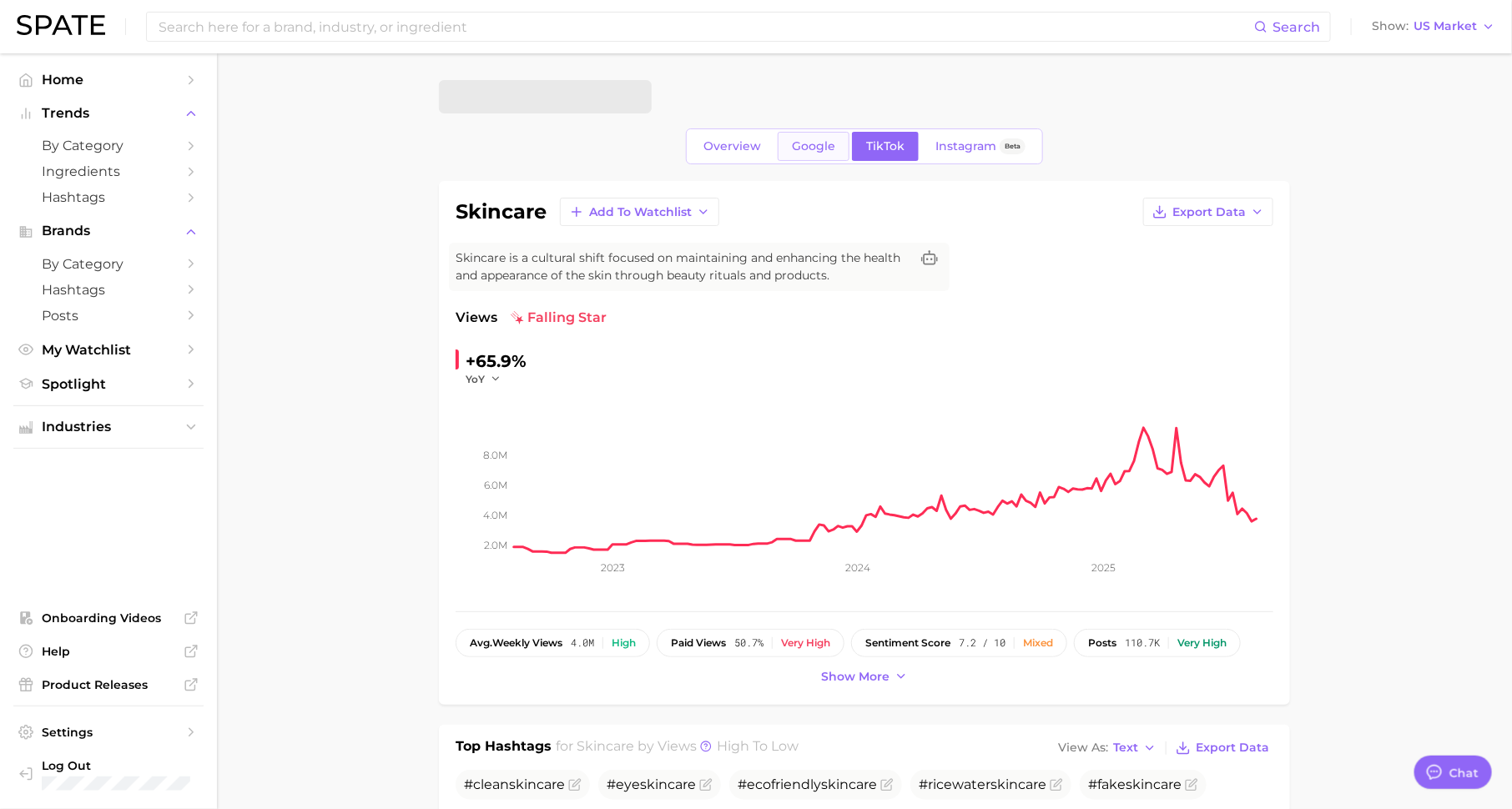
click at [825, 141] on span "Google" at bounding box center [813, 146] width 43 height 14
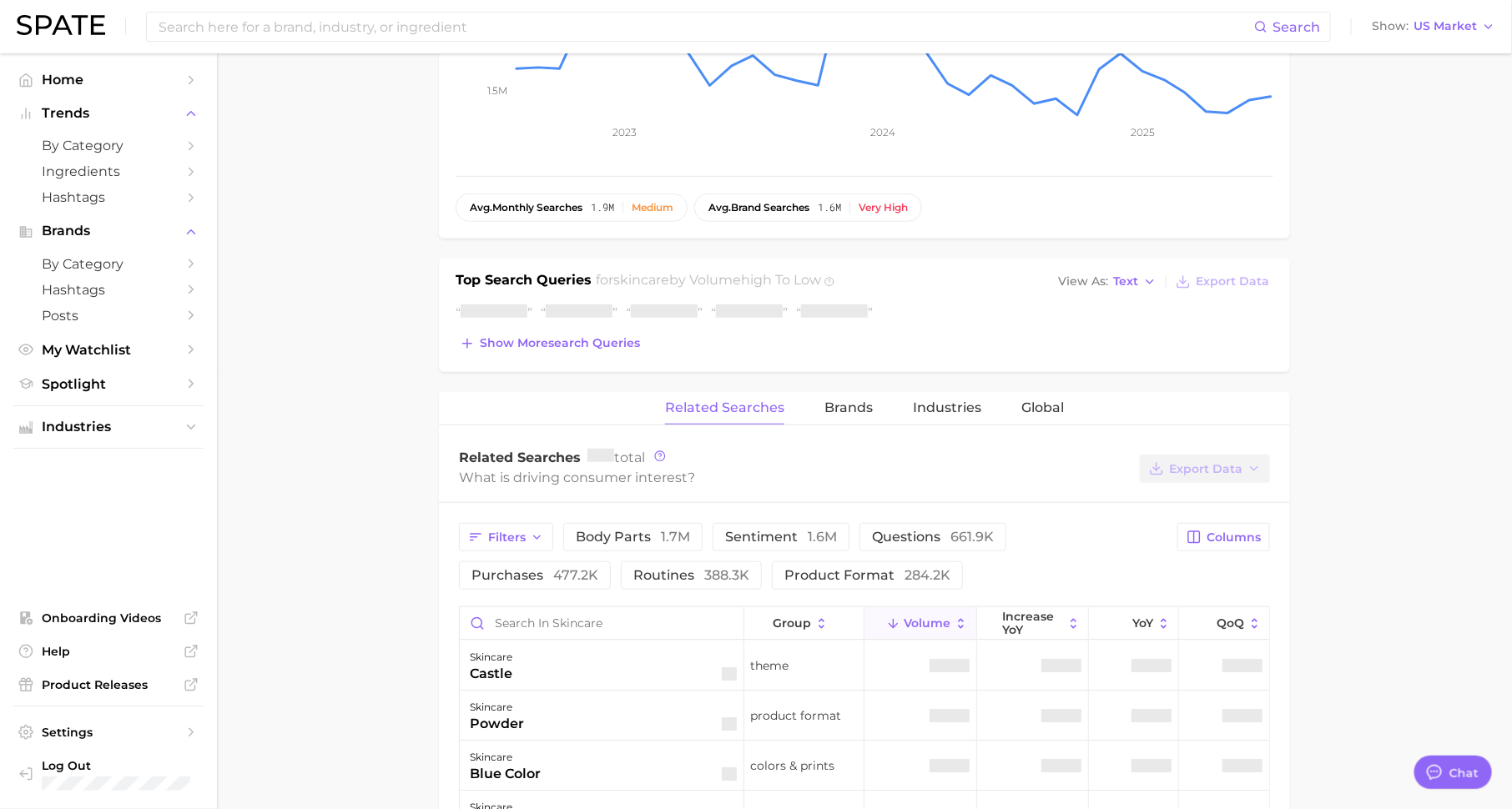
scroll to position [539, 0]
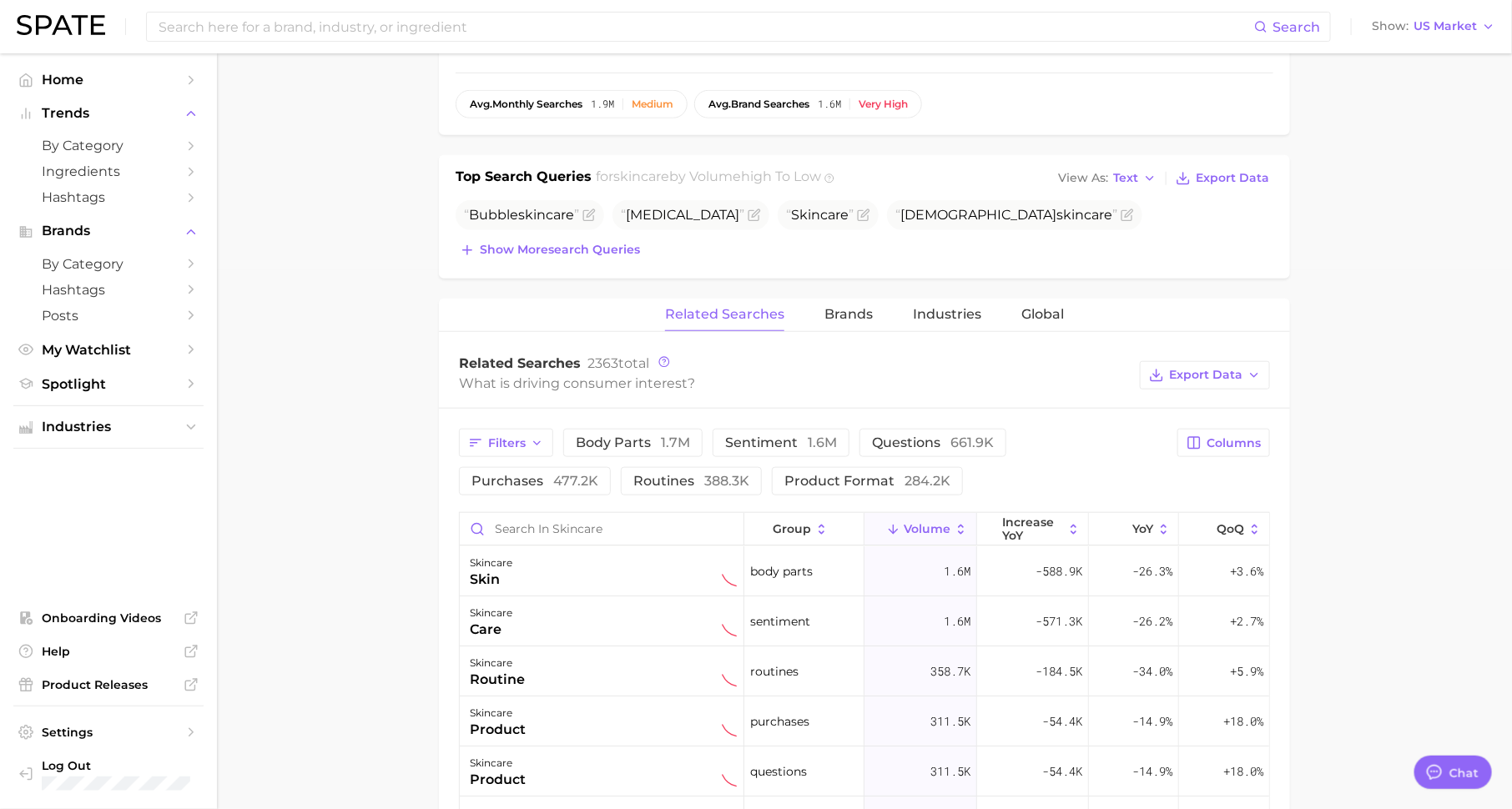
click at [667, 518] on input "Search in skincare" at bounding box center [601, 529] width 284 height 32
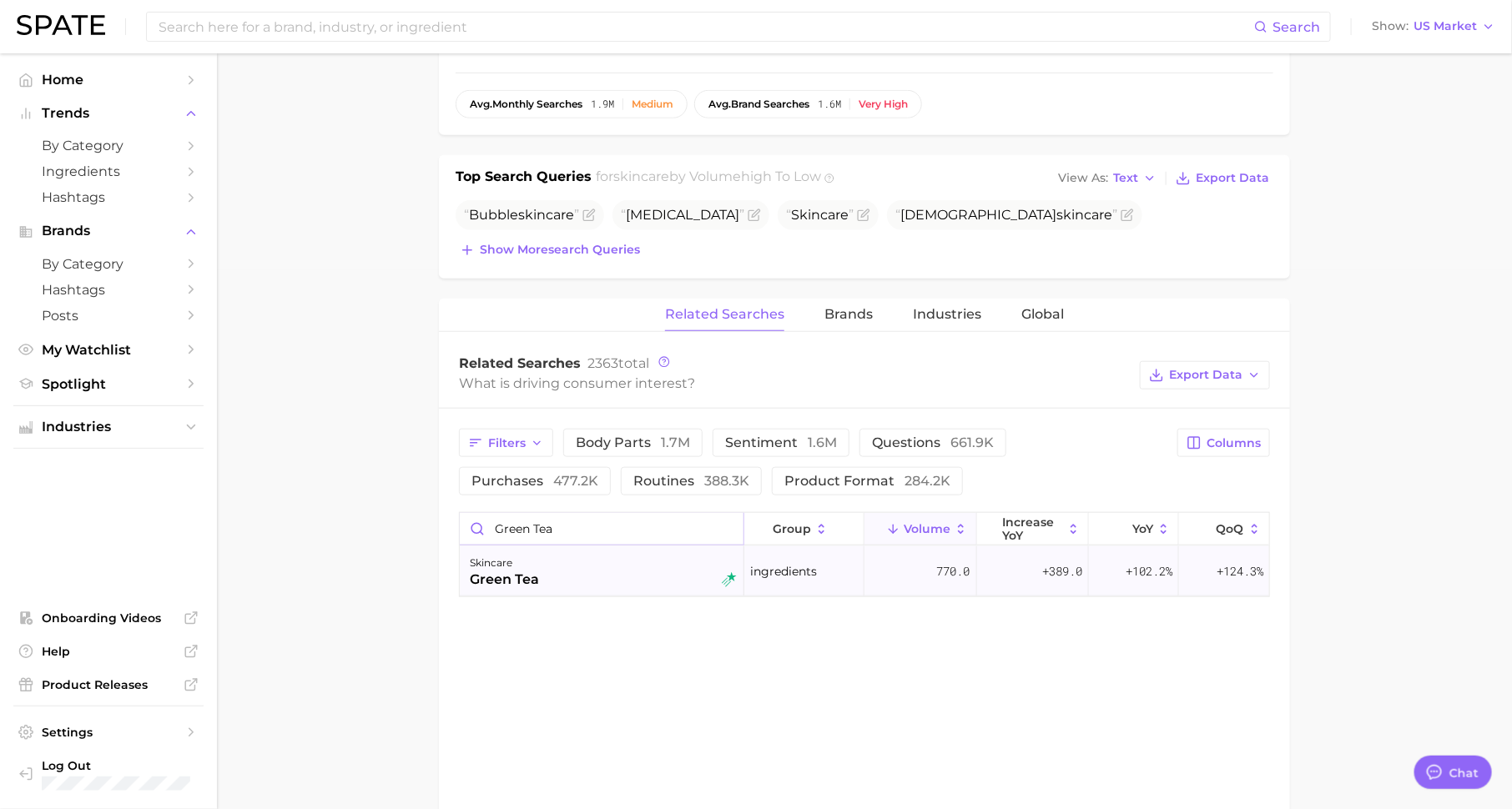
type input "green tea"
click at [634, 570] on div "skincare green tea" at bounding box center [603, 571] width 267 height 36
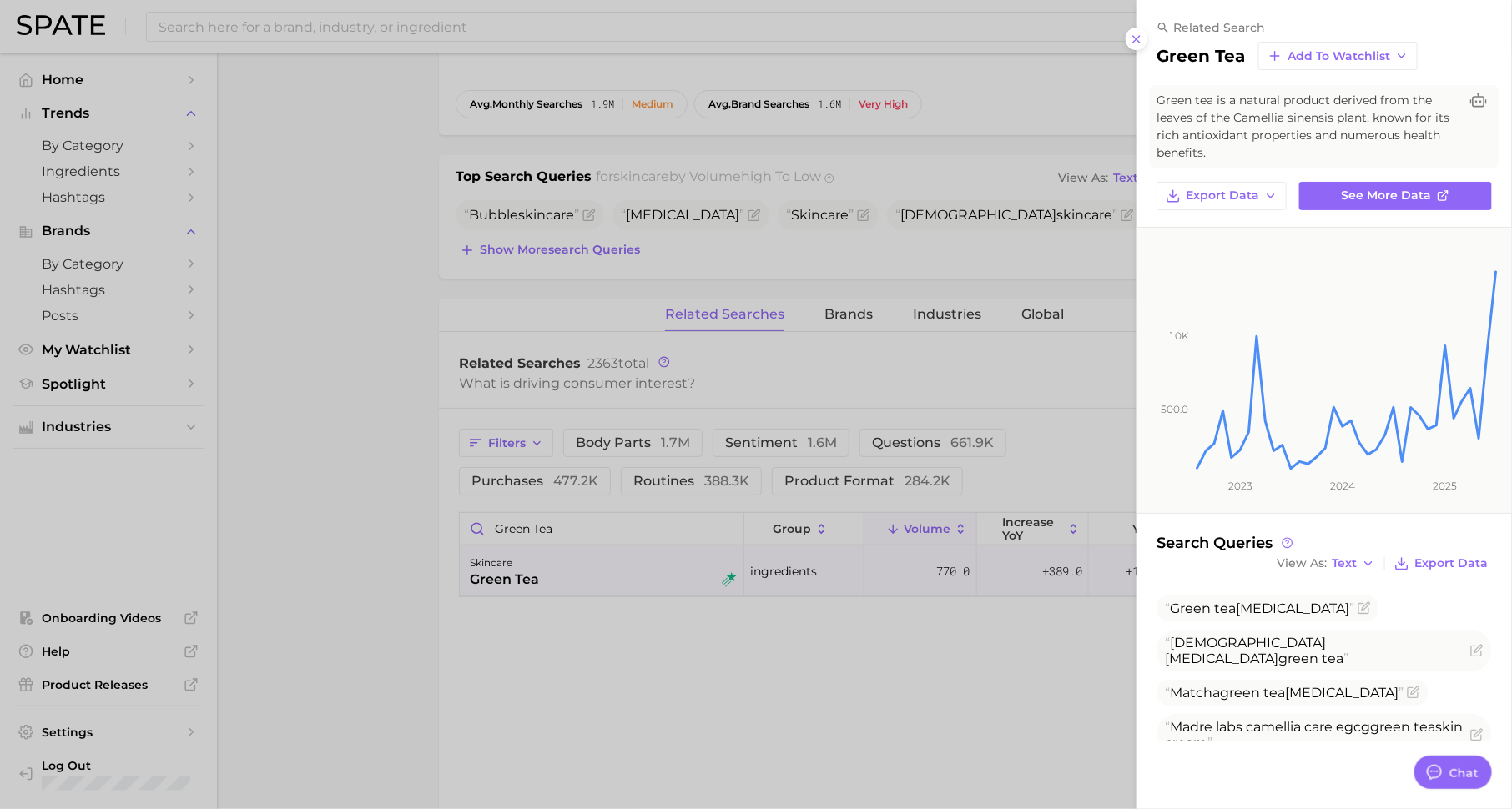
click at [780, 662] on div at bounding box center [756, 404] width 1512 height 809
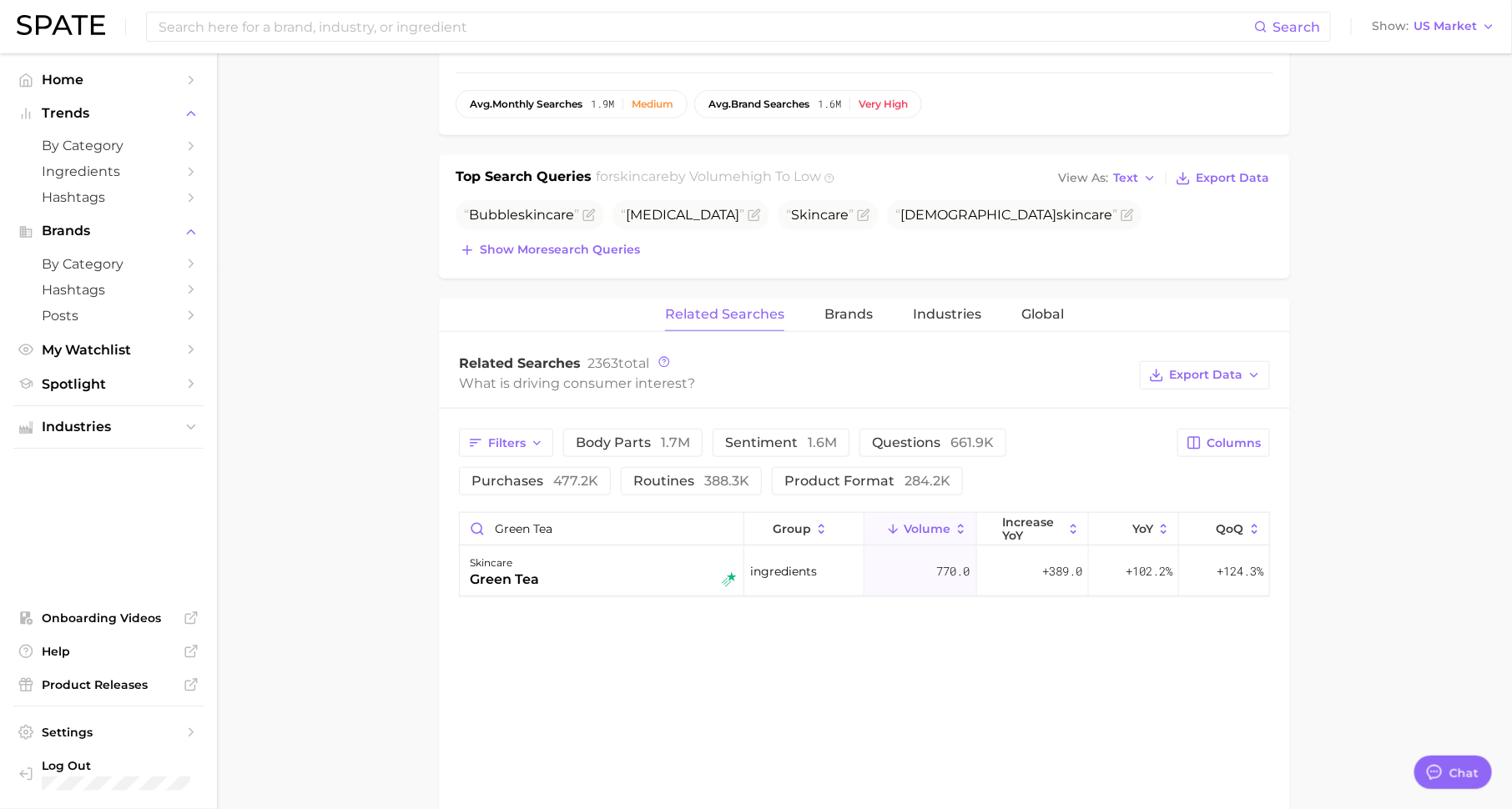
scroll to position [0, 0]
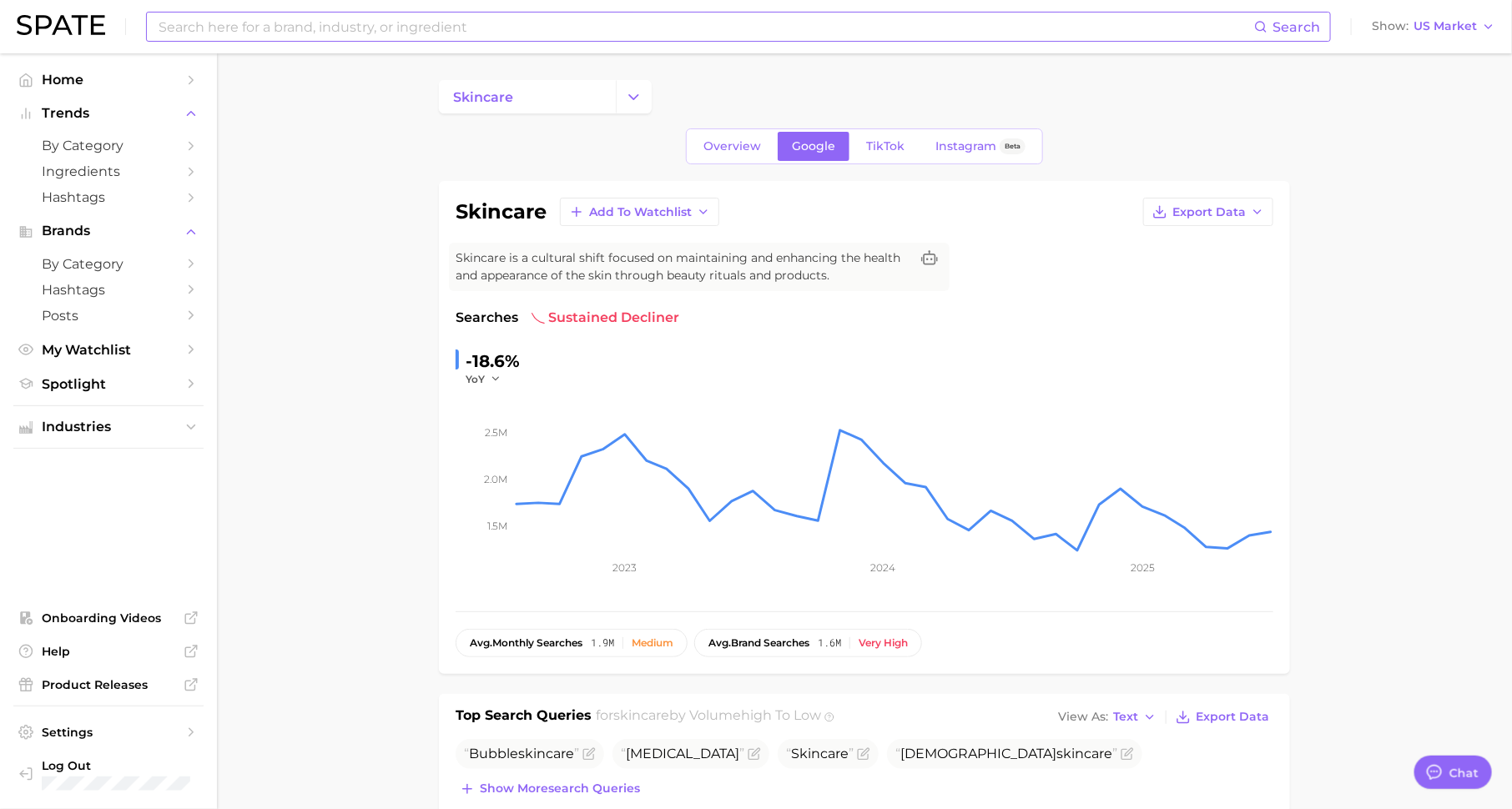
click at [576, 25] on input at bounding box center [705, 27] width 1097 height 29
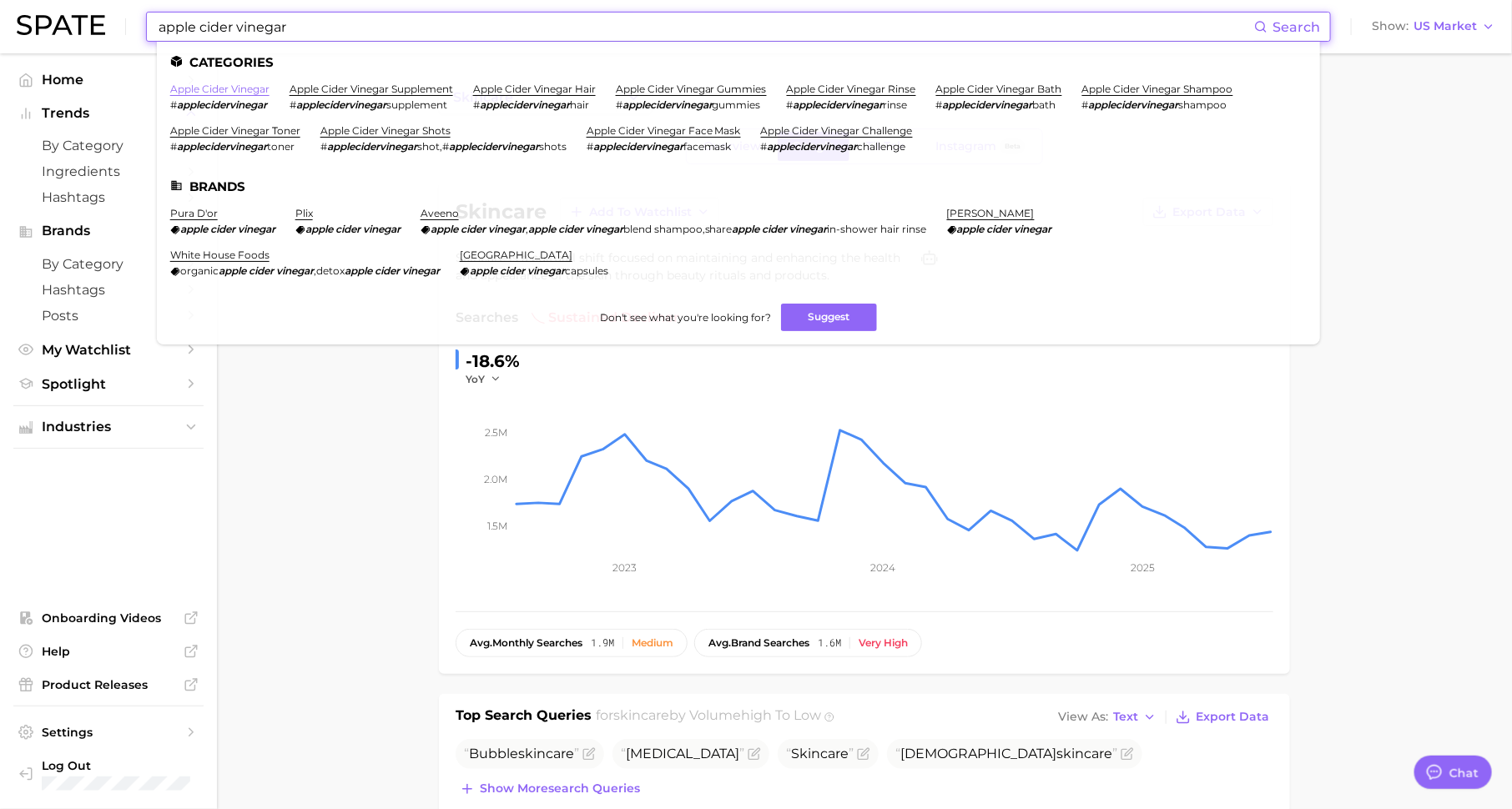
type input "apple cider vinegar"
click at [237, 86] on link "apple cider vinegar" at bounding box center [220, 89] width 100 height 13
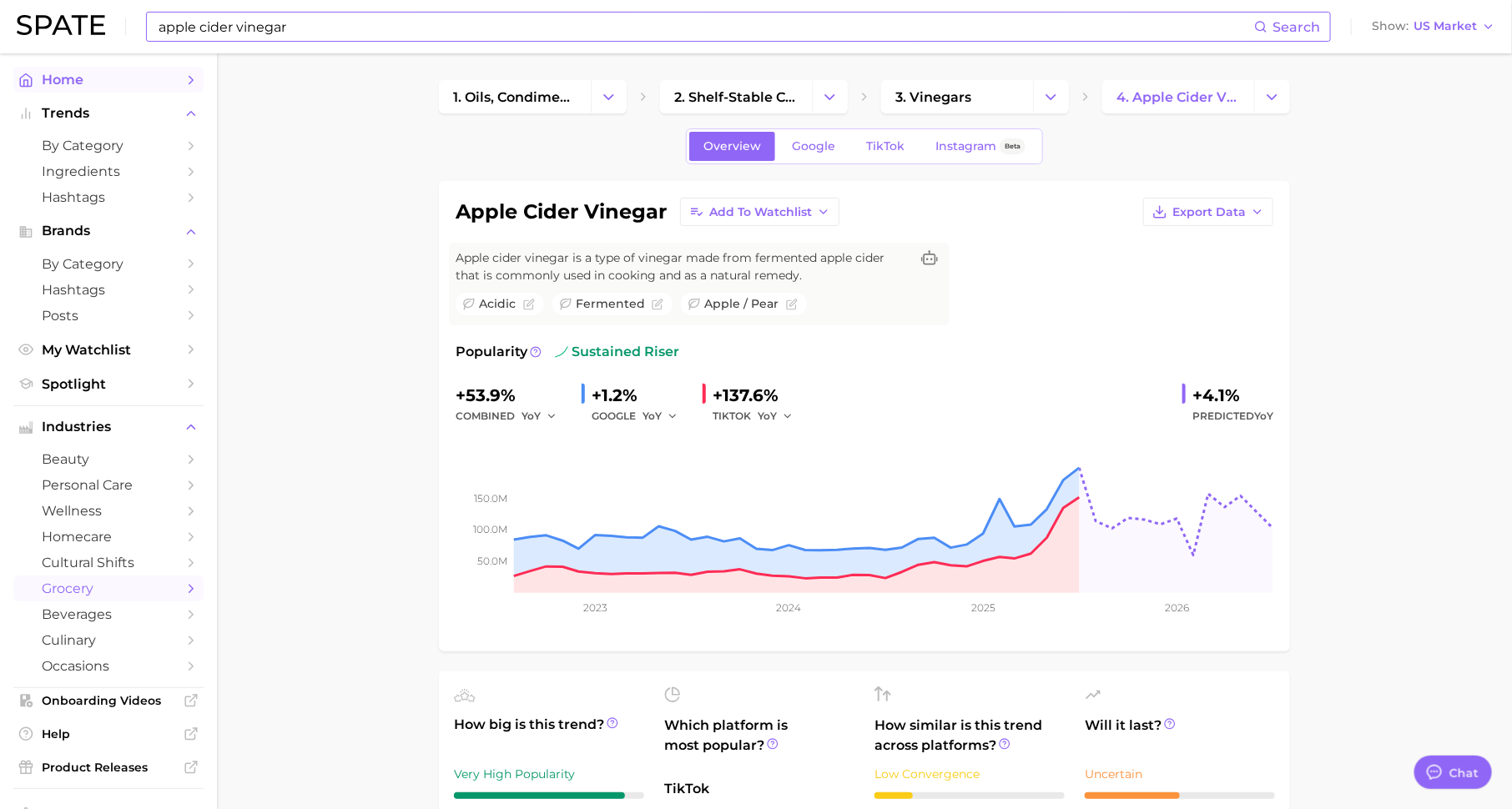
click at [191, 80] on polyline "Sidebar" at bounding box center [191, 79] width 4 height 8
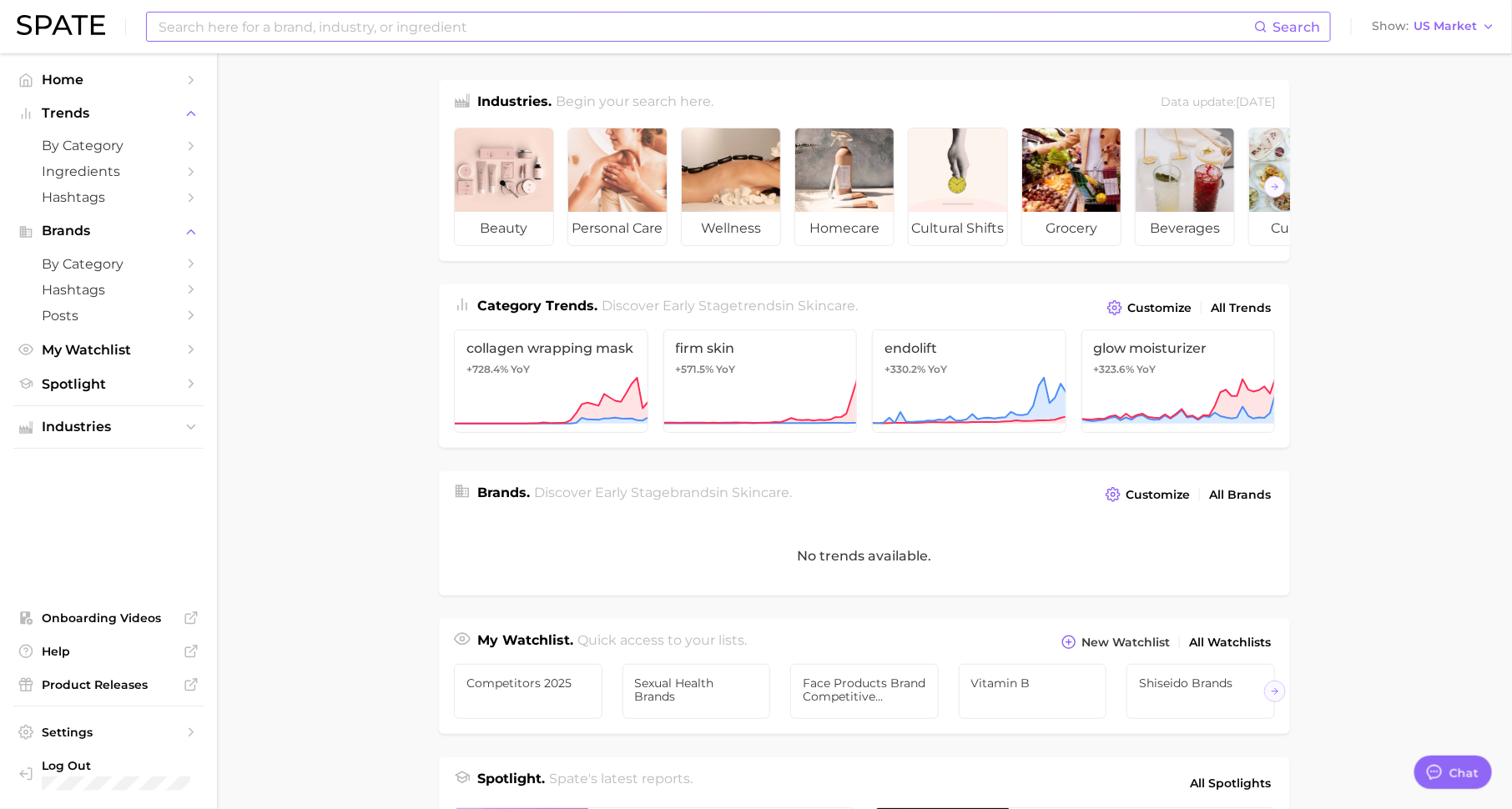
click at [413, 33] on input at bounding box center [705, 27] width 1097 height 29
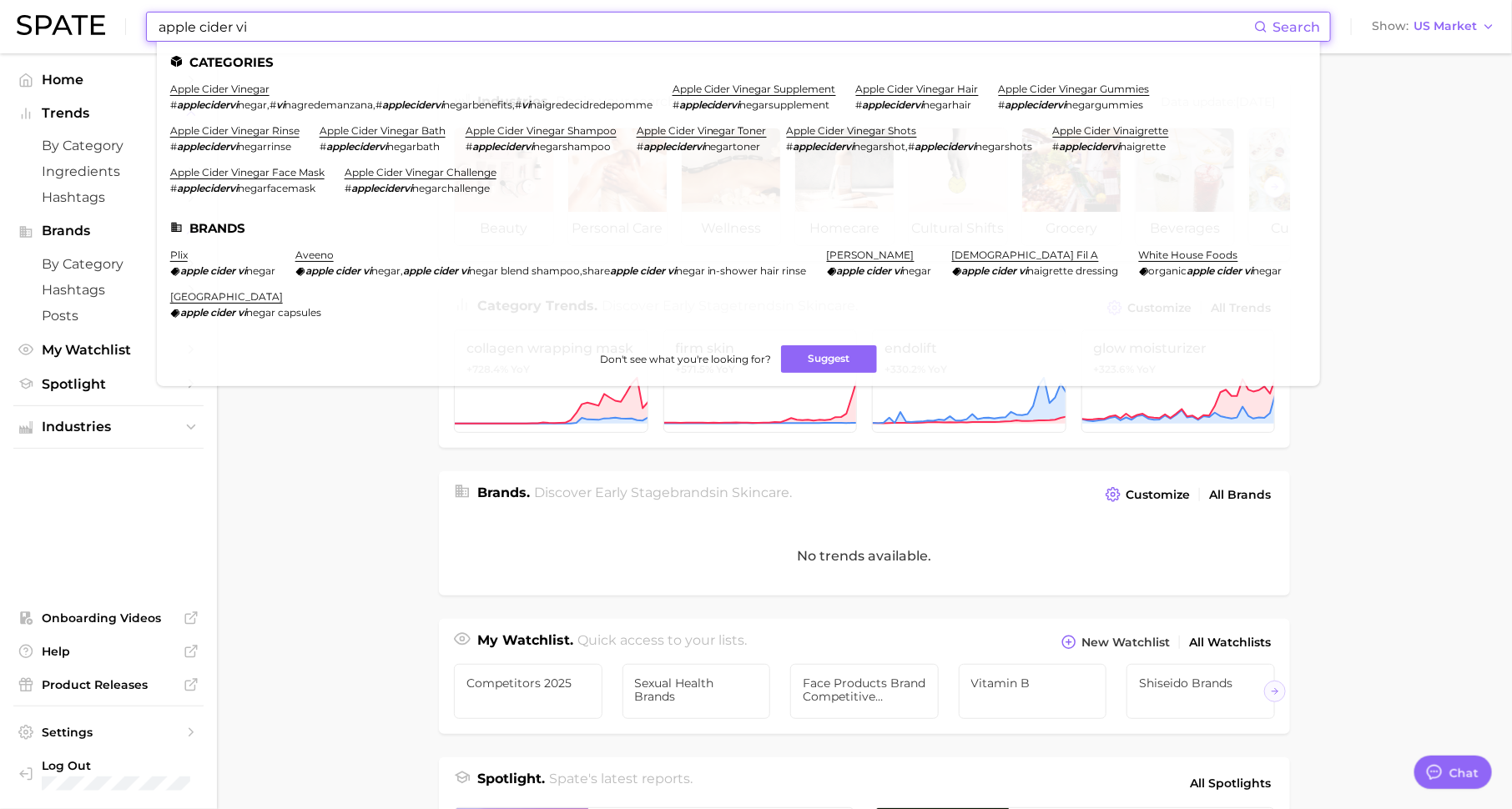
type input "apple cider vi"
click at [740, 99] on em "applecidervi" at bounding box center [710, 105] width 61 height 13
click at [763, 85] on link "apple cider vinegar supplement" at bounding box center [754, 89] width 164 height 13
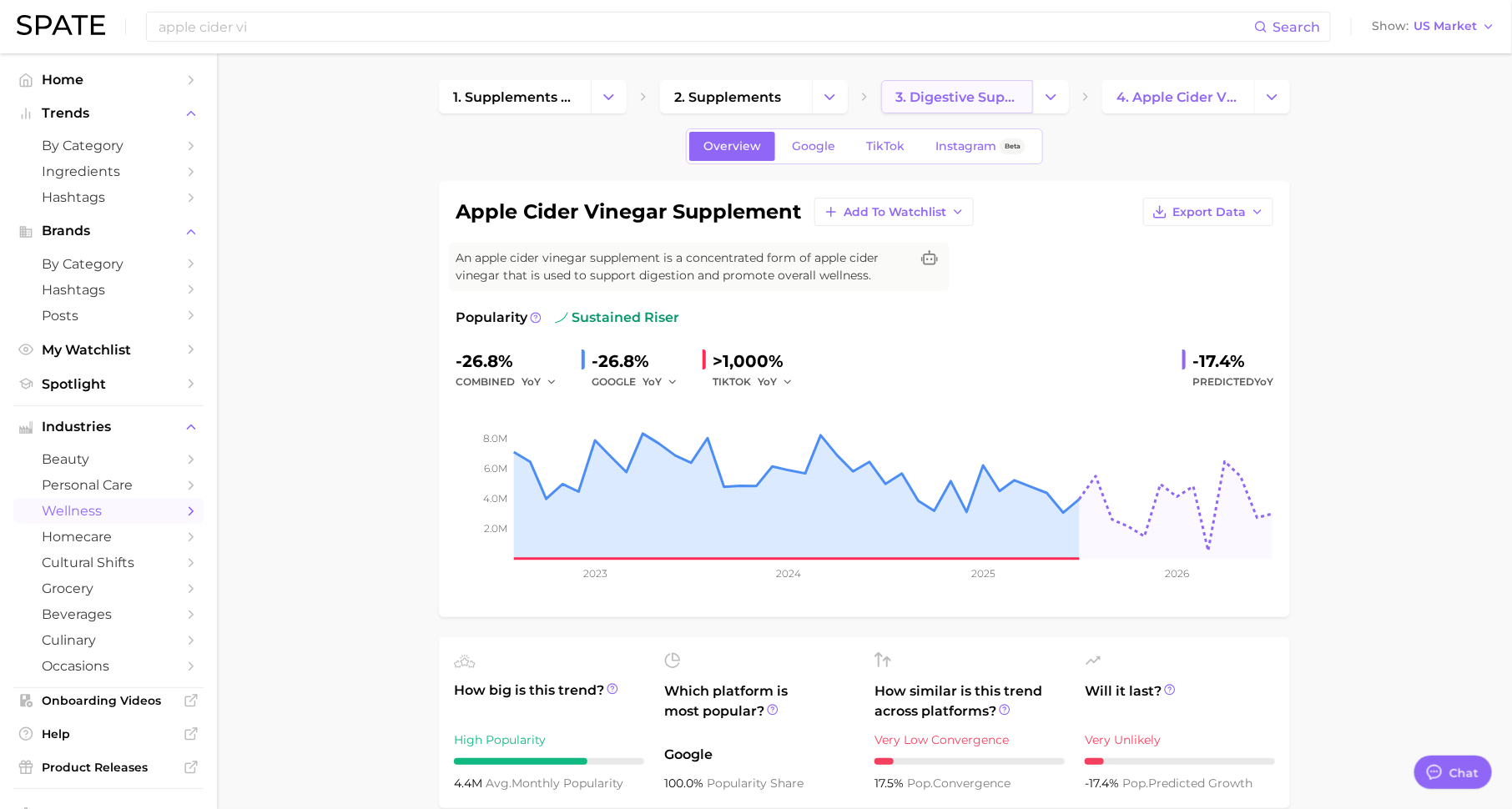
click at [953, 104] on span "3. digestive supplements" at bounding box center [957, 97] width 123 height 16
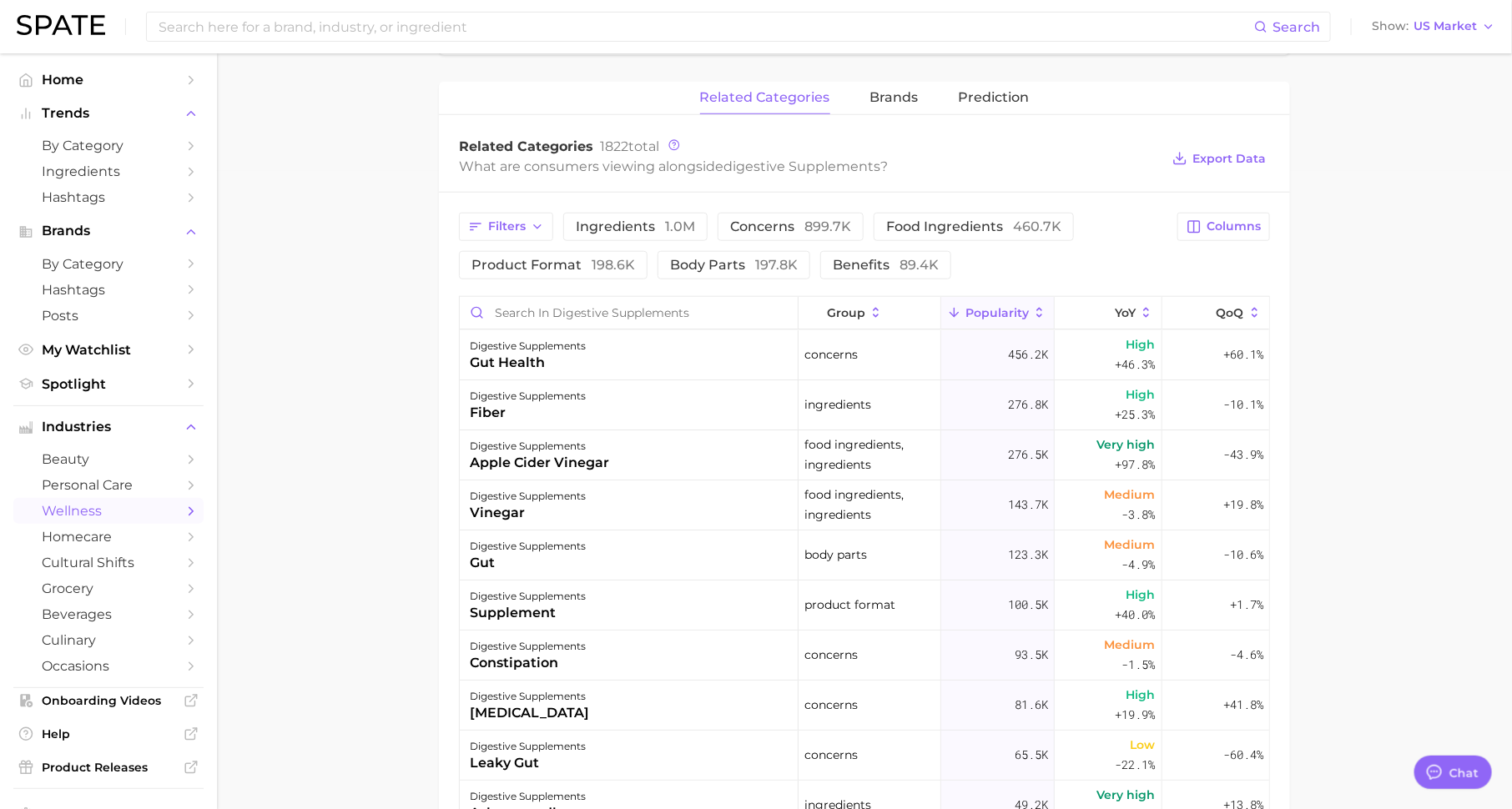
scroll to position [649, 0]
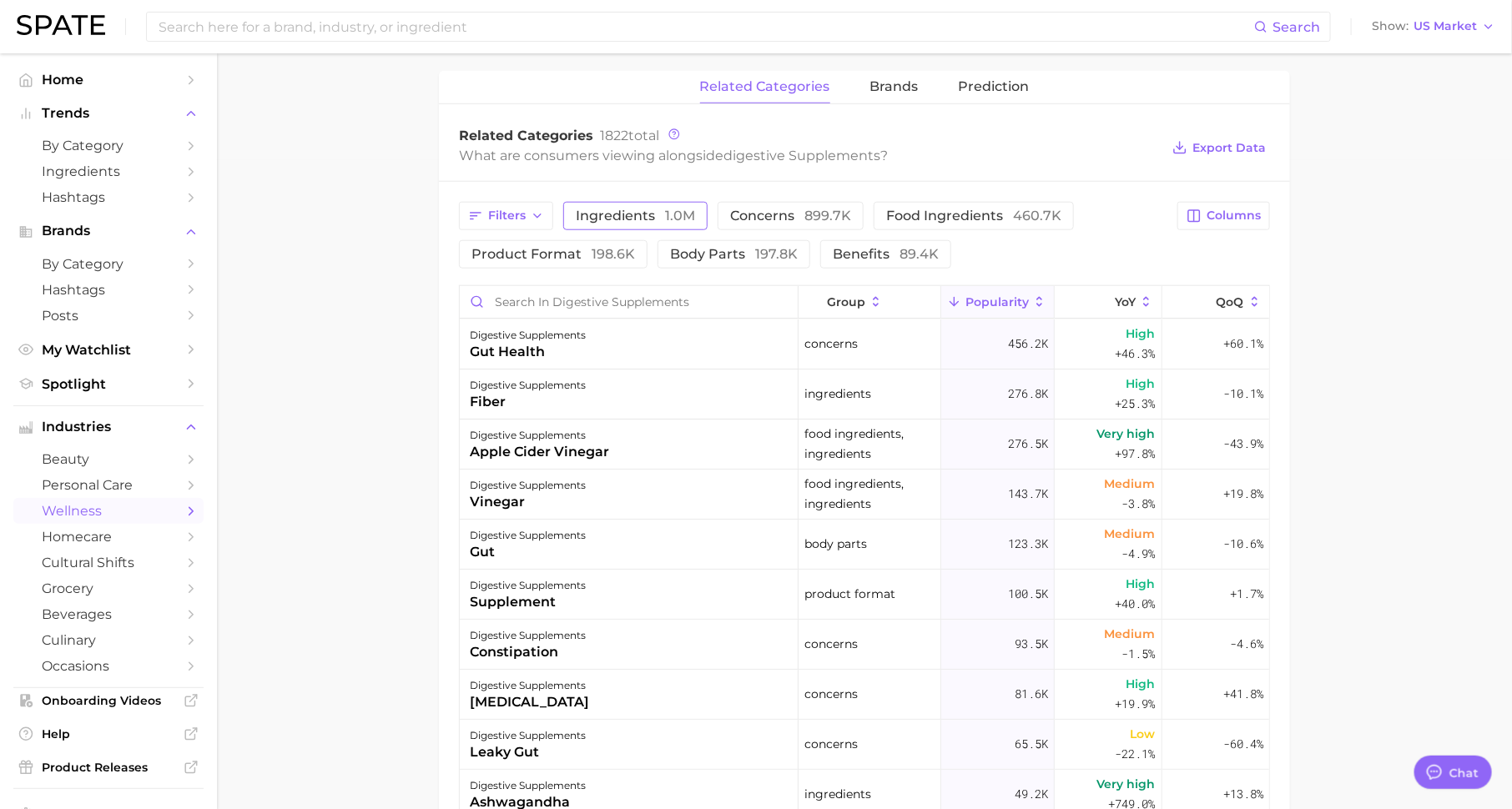
click at [631, 217] on span "ingredients 1.0m" at bounding box center [635, 216] width 119 height 14
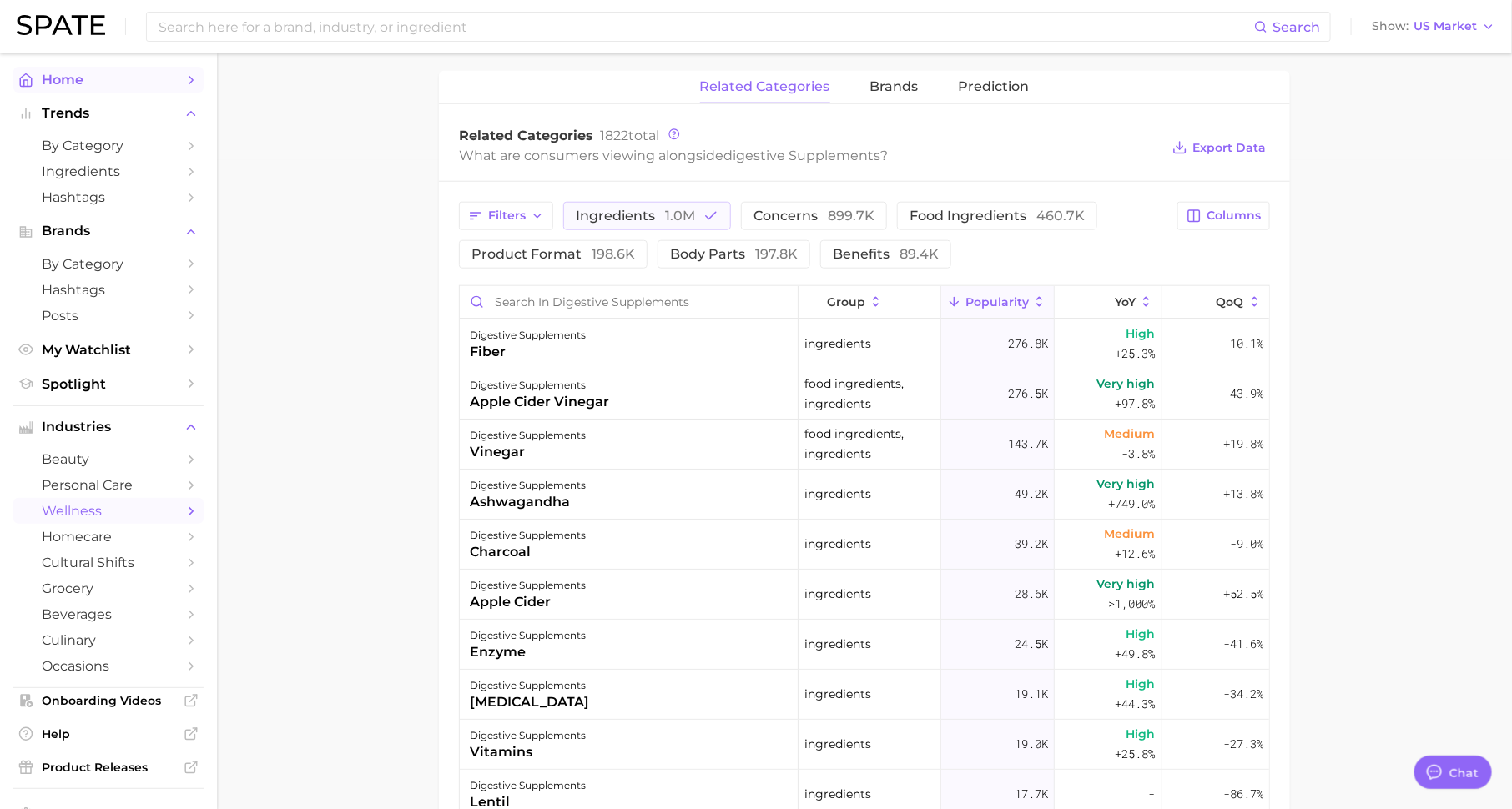
click at [153, 79] on span "Home" at bounding box center [108, 79] width 133 height 16
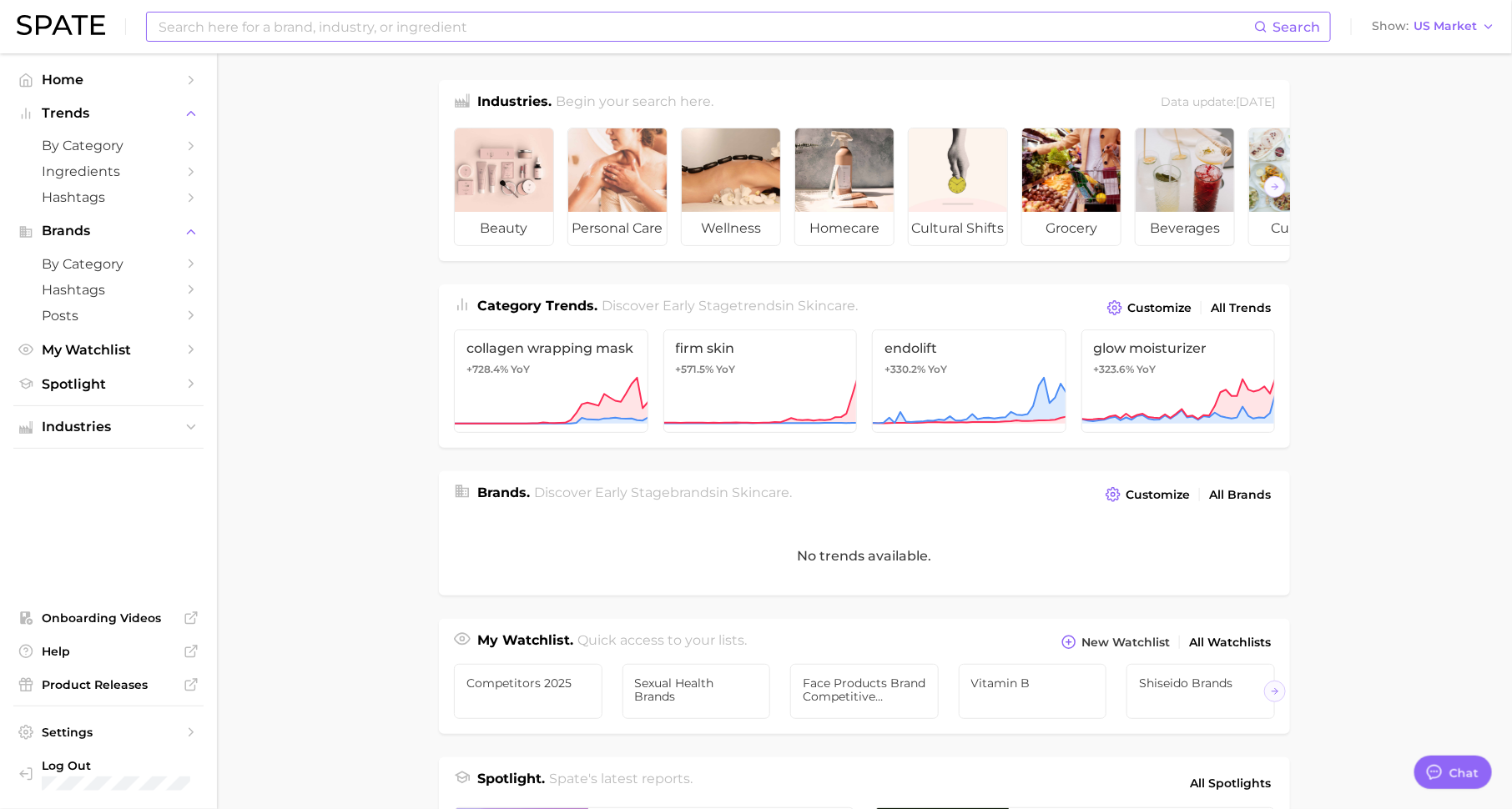
click at [326, 35] on input at bounding box center [705, 27] width 1097 height 29
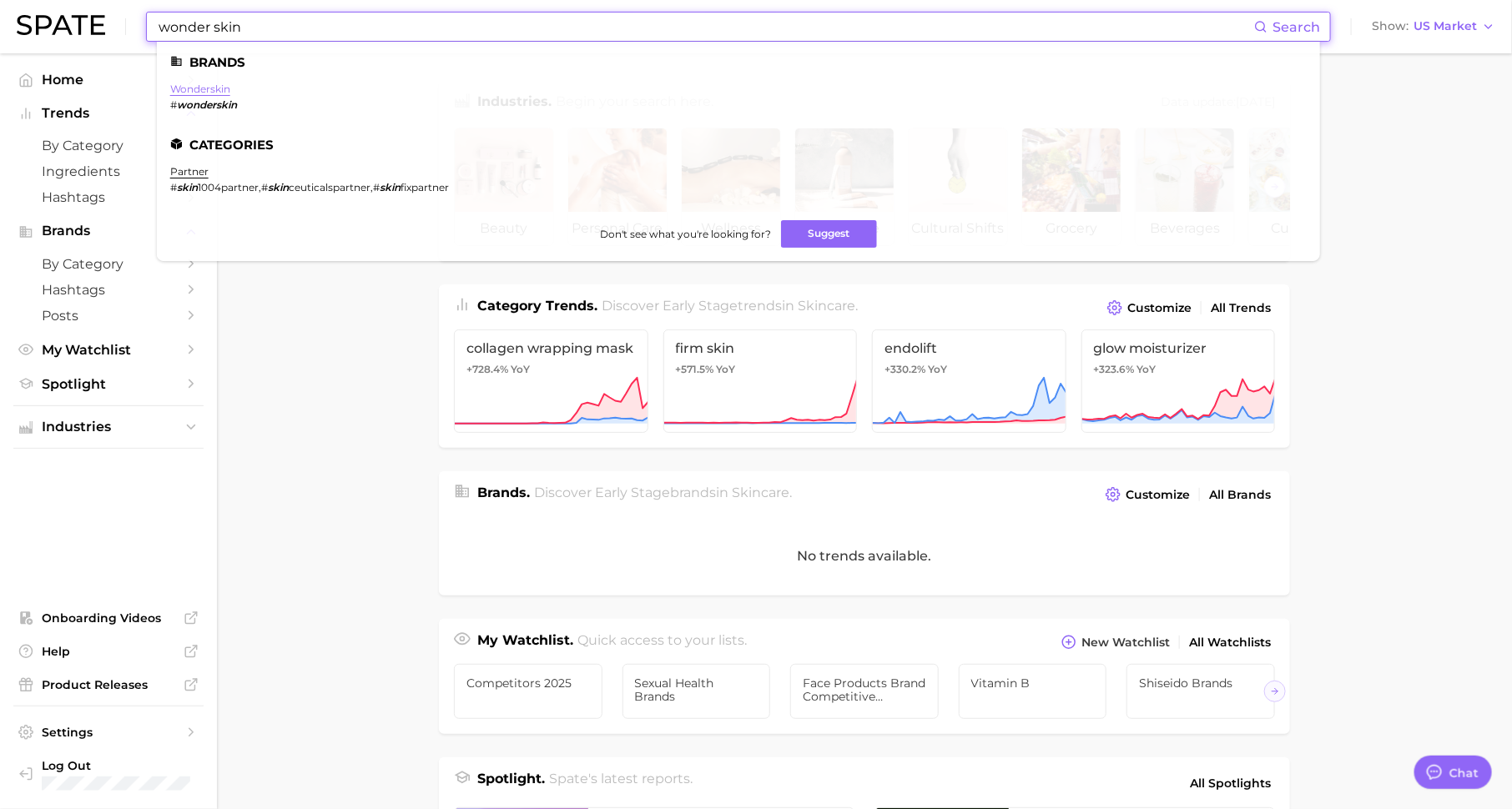
type input "wonder skin"
click at [204, 89] on link "wonderskin" at bounding box center [200, 89] width 60 height 13
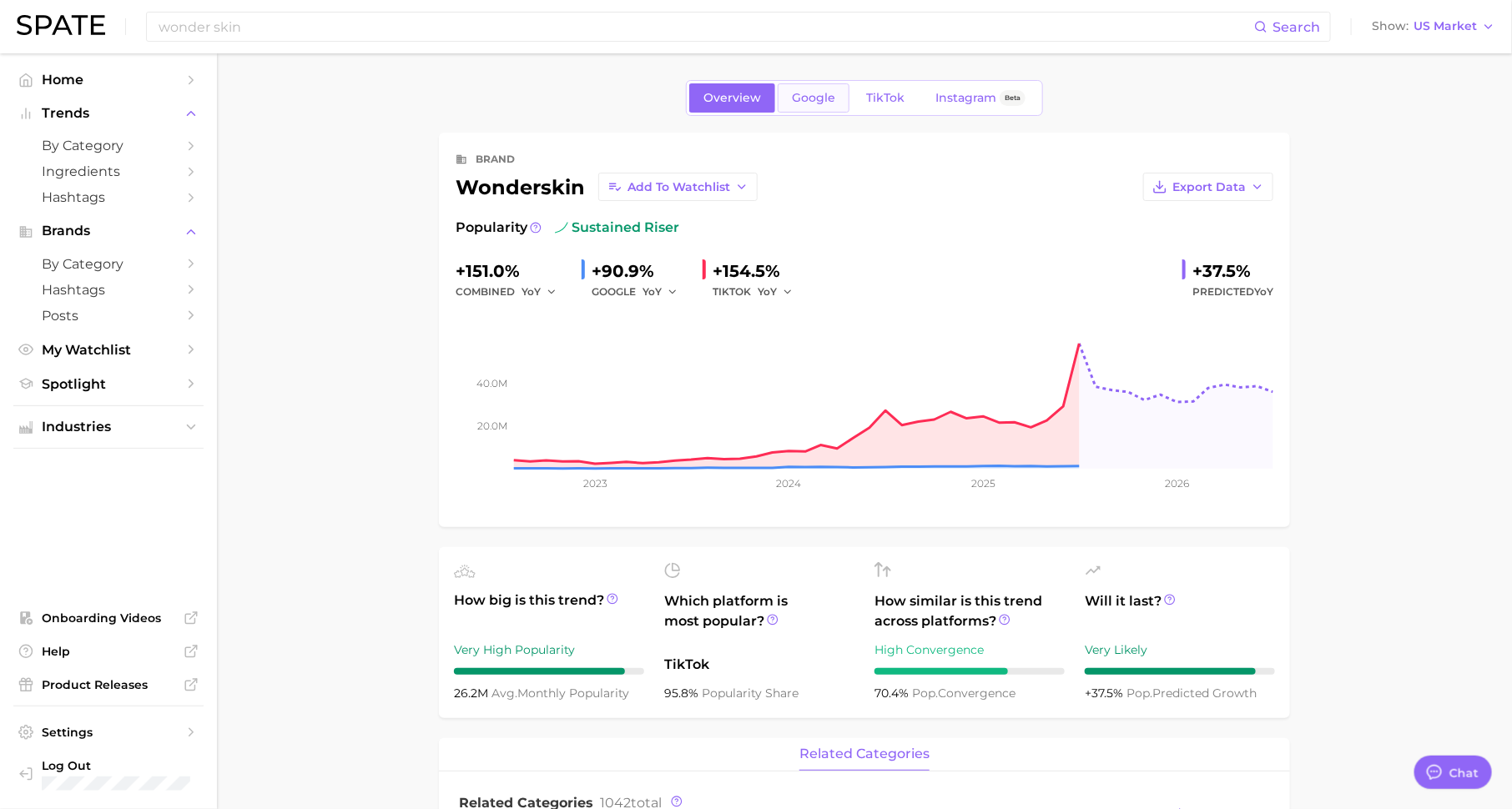
click at [821, 111] on link "Google" at bounding box center [813, 98] width 72 height 30
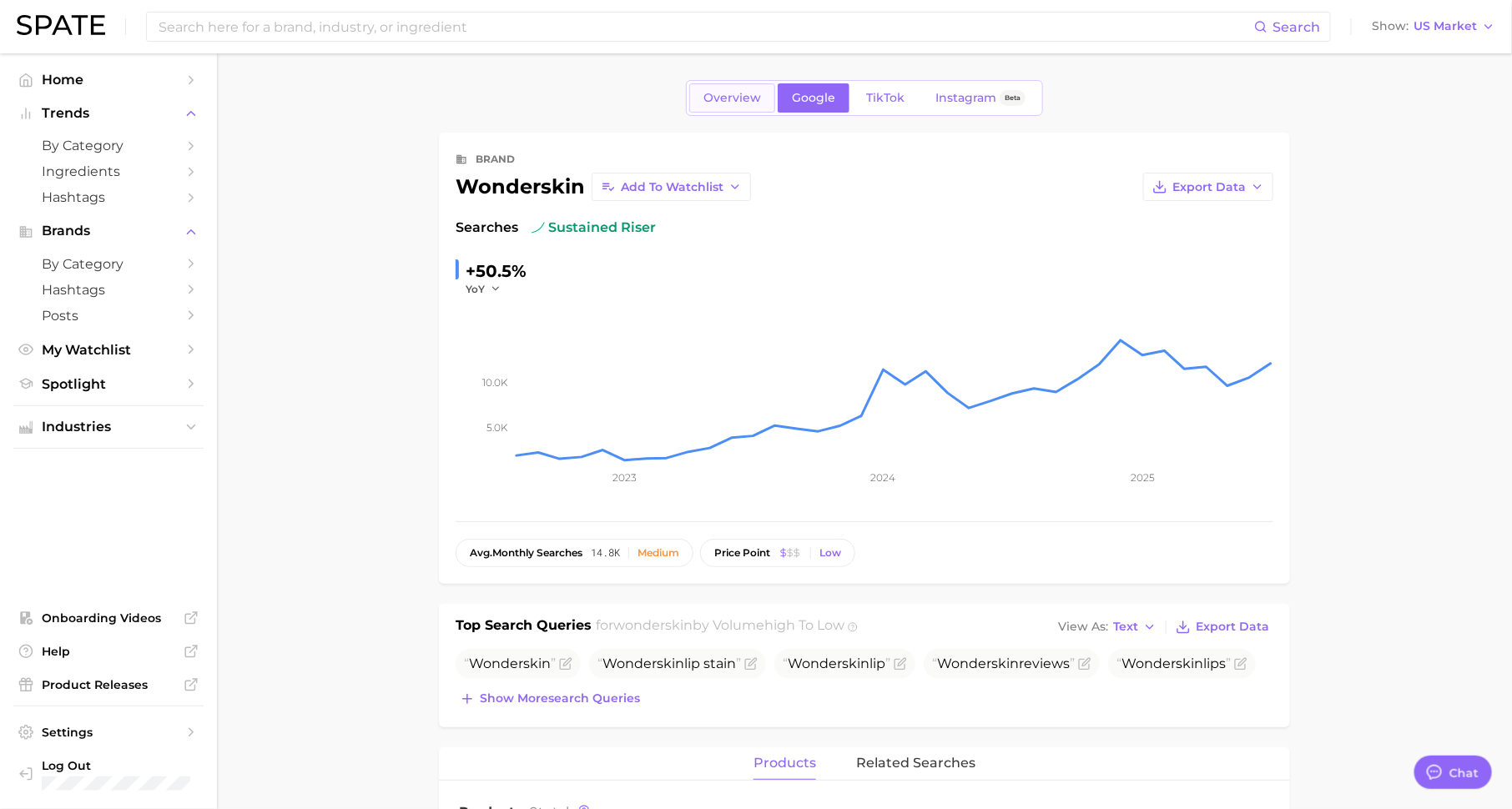
click at [734, 84] on link "Overview" at bounding box center [732, 98] width 86 height 30
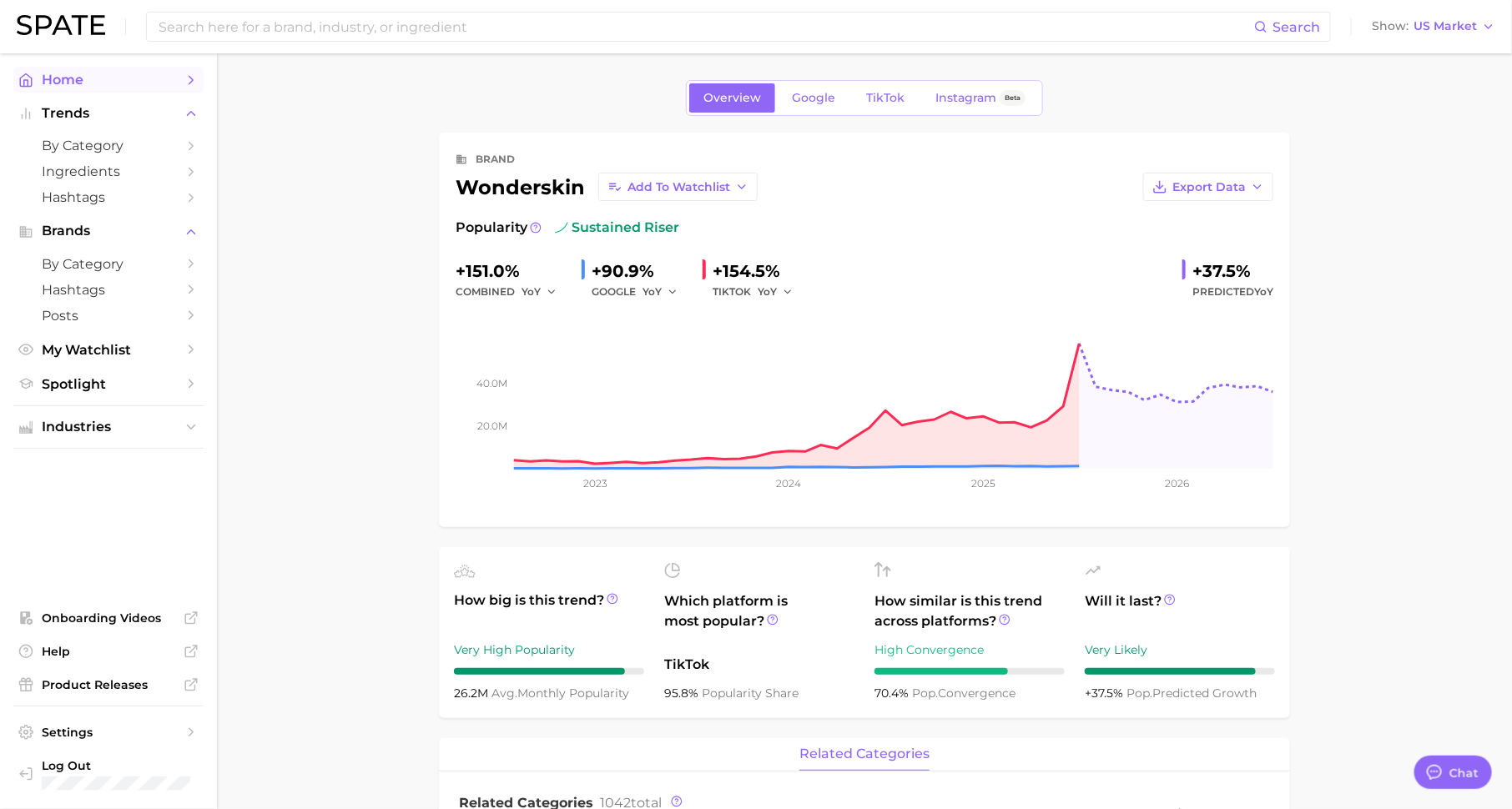
click at [184, 79] on icon "Sidebar" at bounding box center [191, 80] width 15 height 15
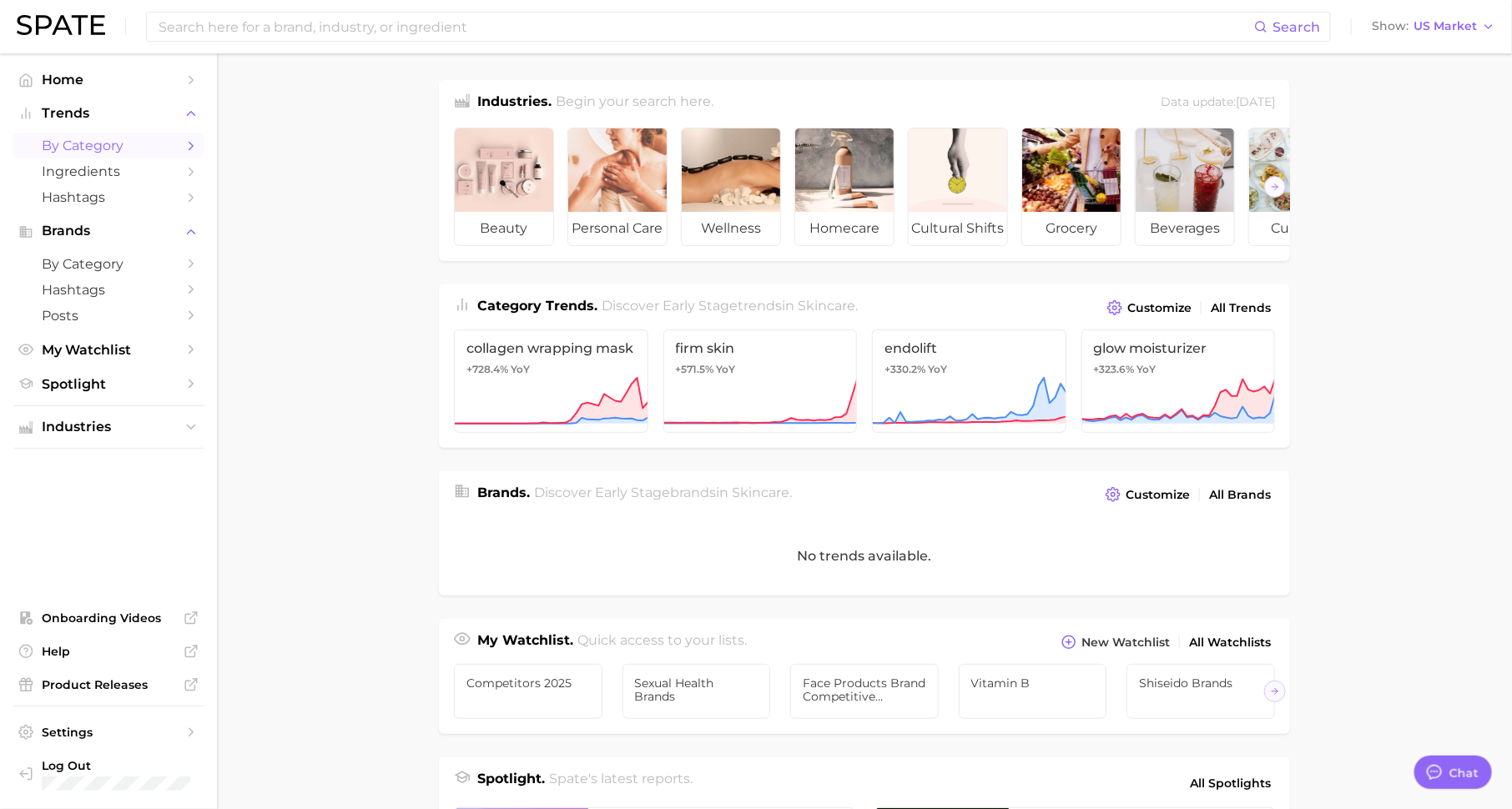
click at [182, 149] on link "by Category" at bounding box center [108, 145] width 190 height 26
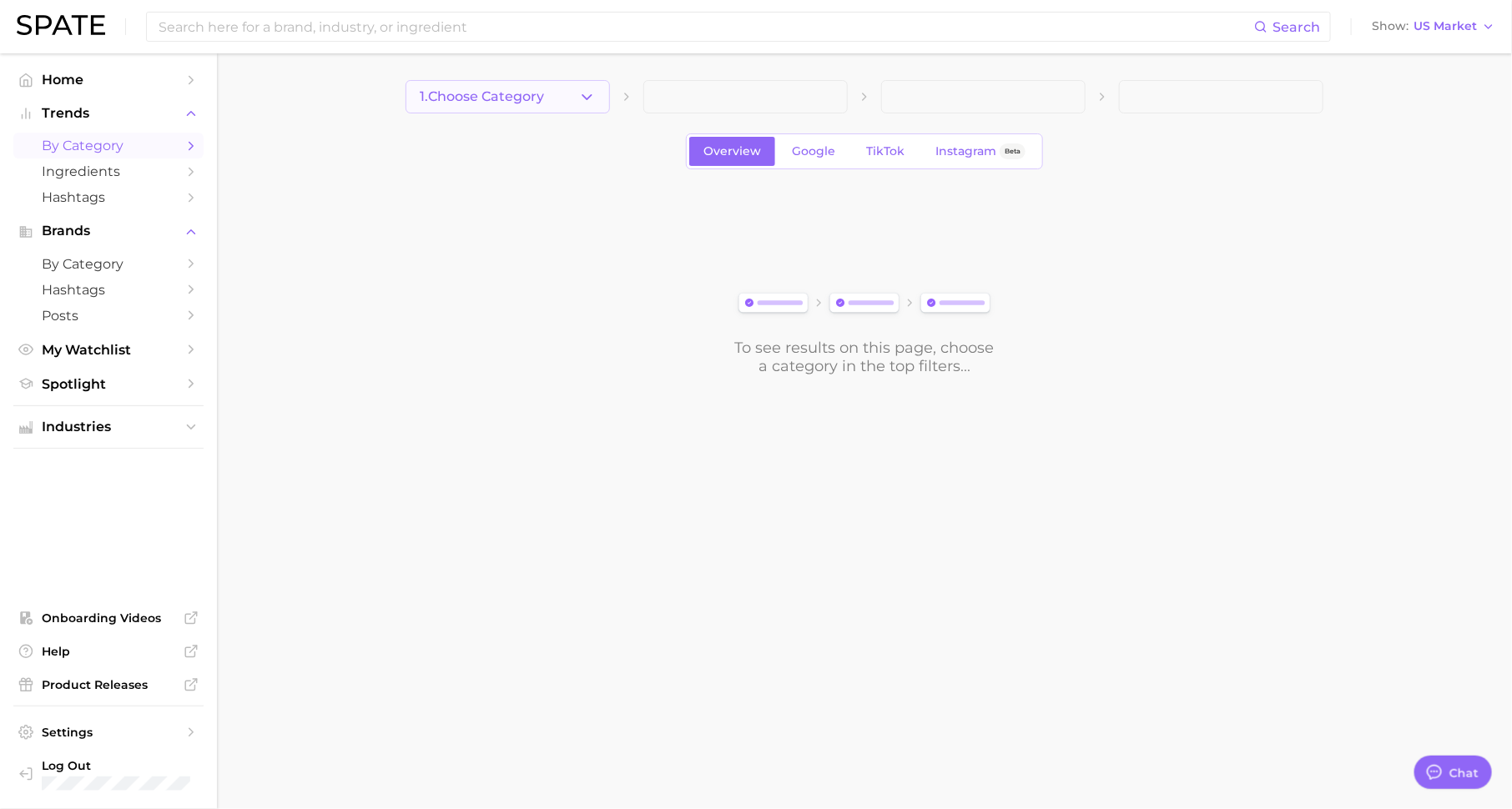
click at [560, 94] on button "1. Choose Category" at bounding box center [508, 97] width 204 height 34
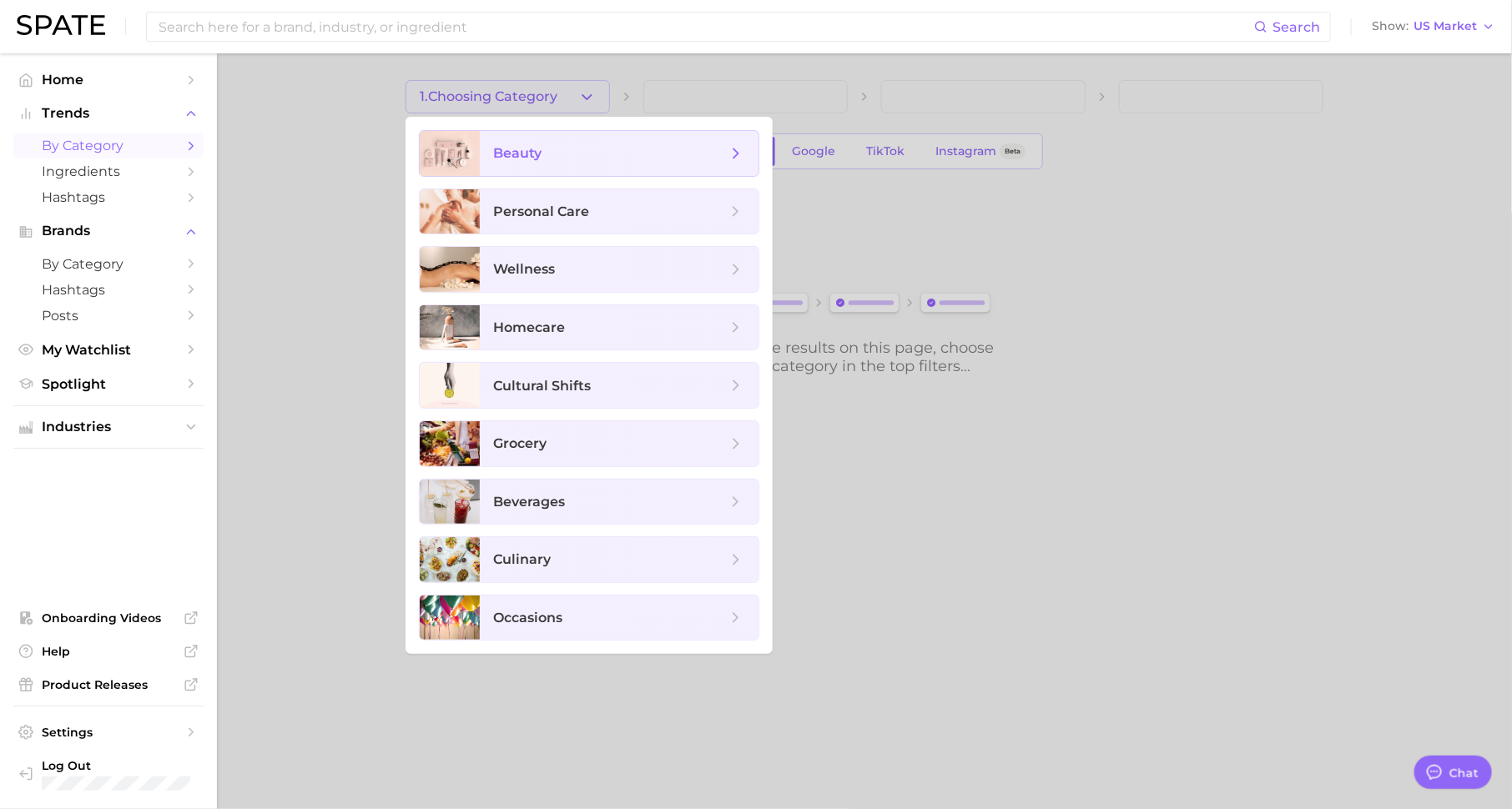
click at [584, 153] on span "beauty" at bounding box center [610, 154] width 234 height 19
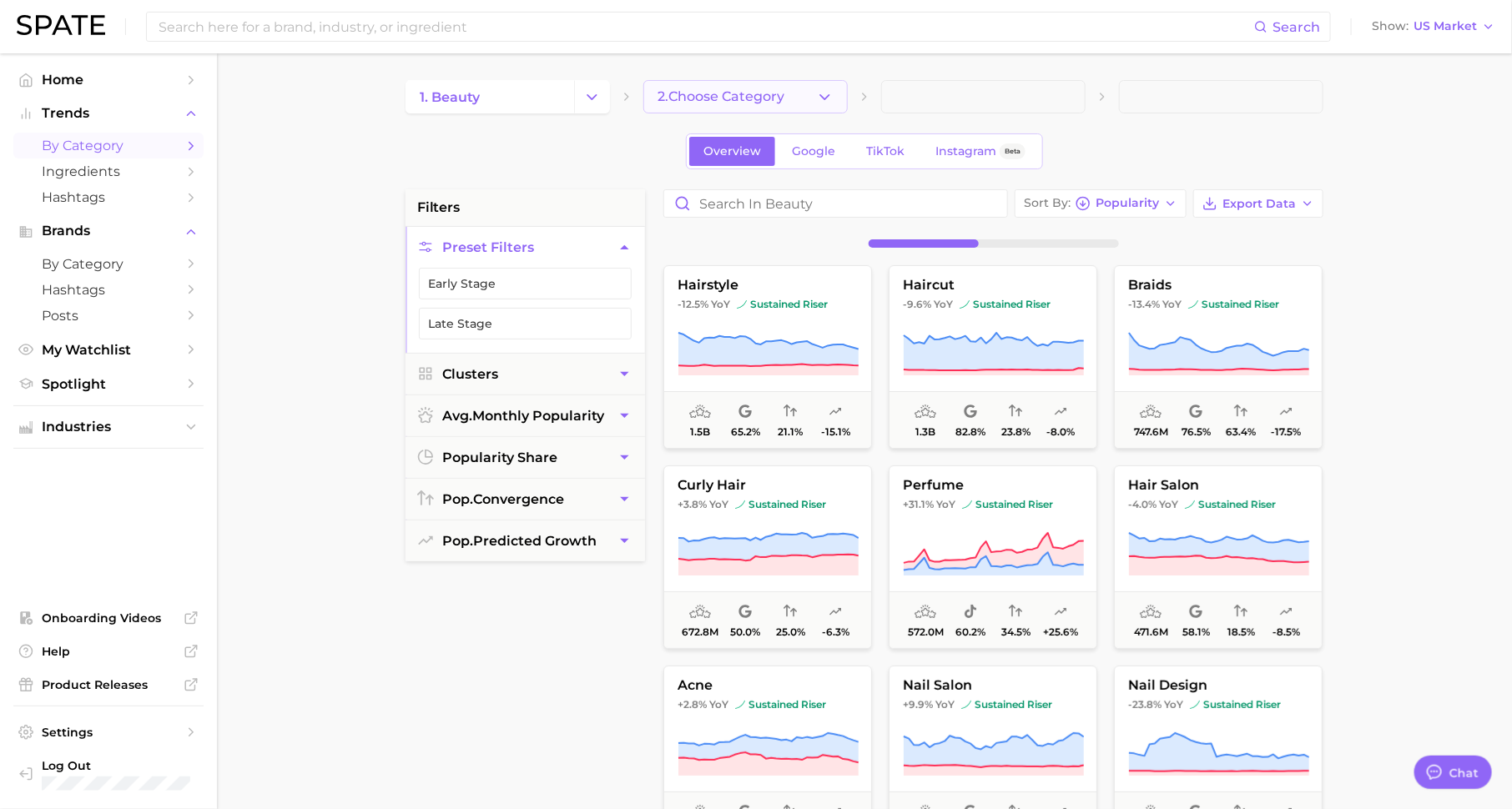
click at [808, 97] on button "2. Choose Category" at bounding box center [746, 97] width 204 height 34
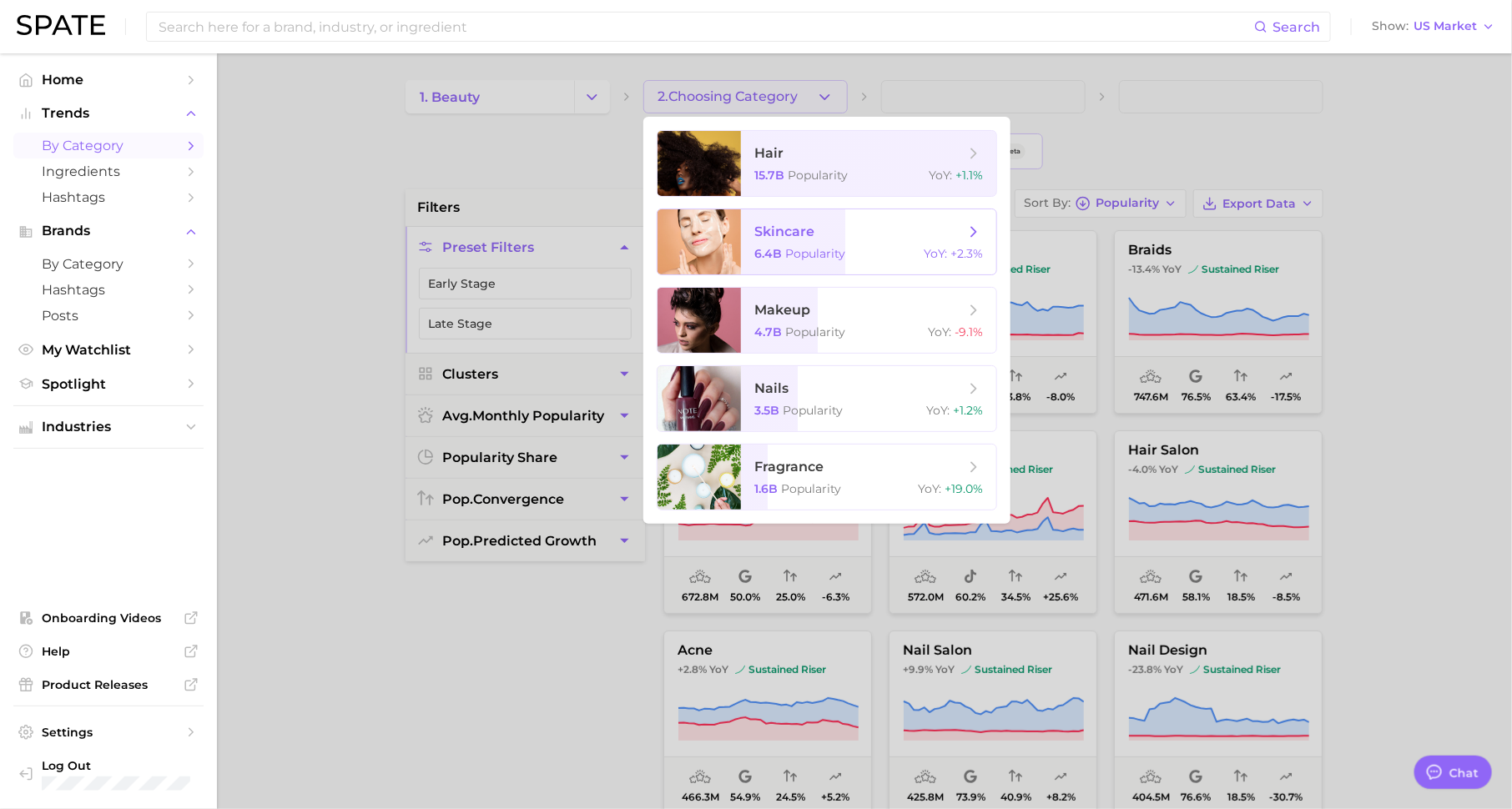
click at [819, 247] on span "Popularity" at bounding box center [815, 253] width 60 height 15
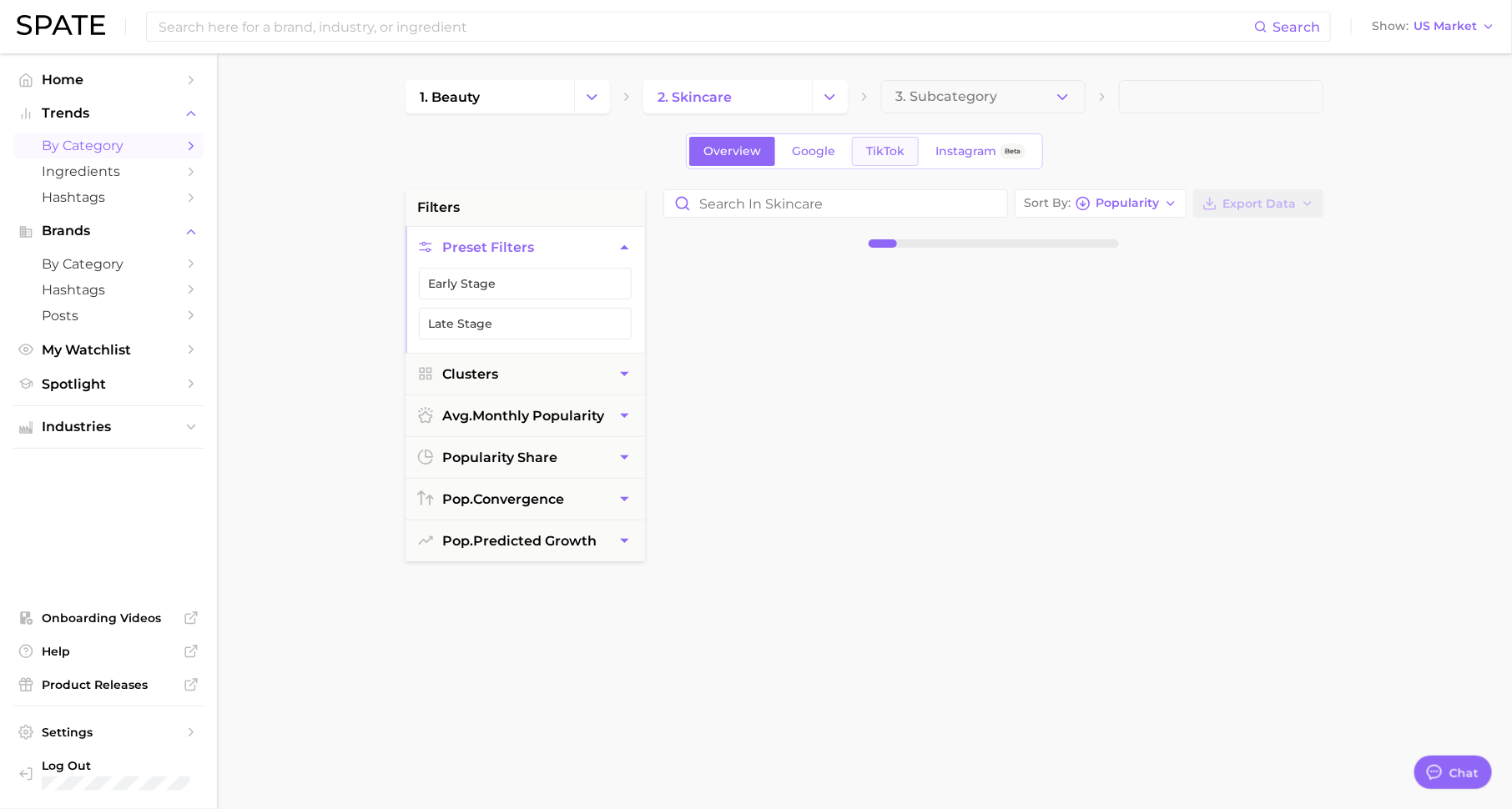
click at [876, 151] on span "TikTok" at bounding box center [885, 151] width 38 height 14
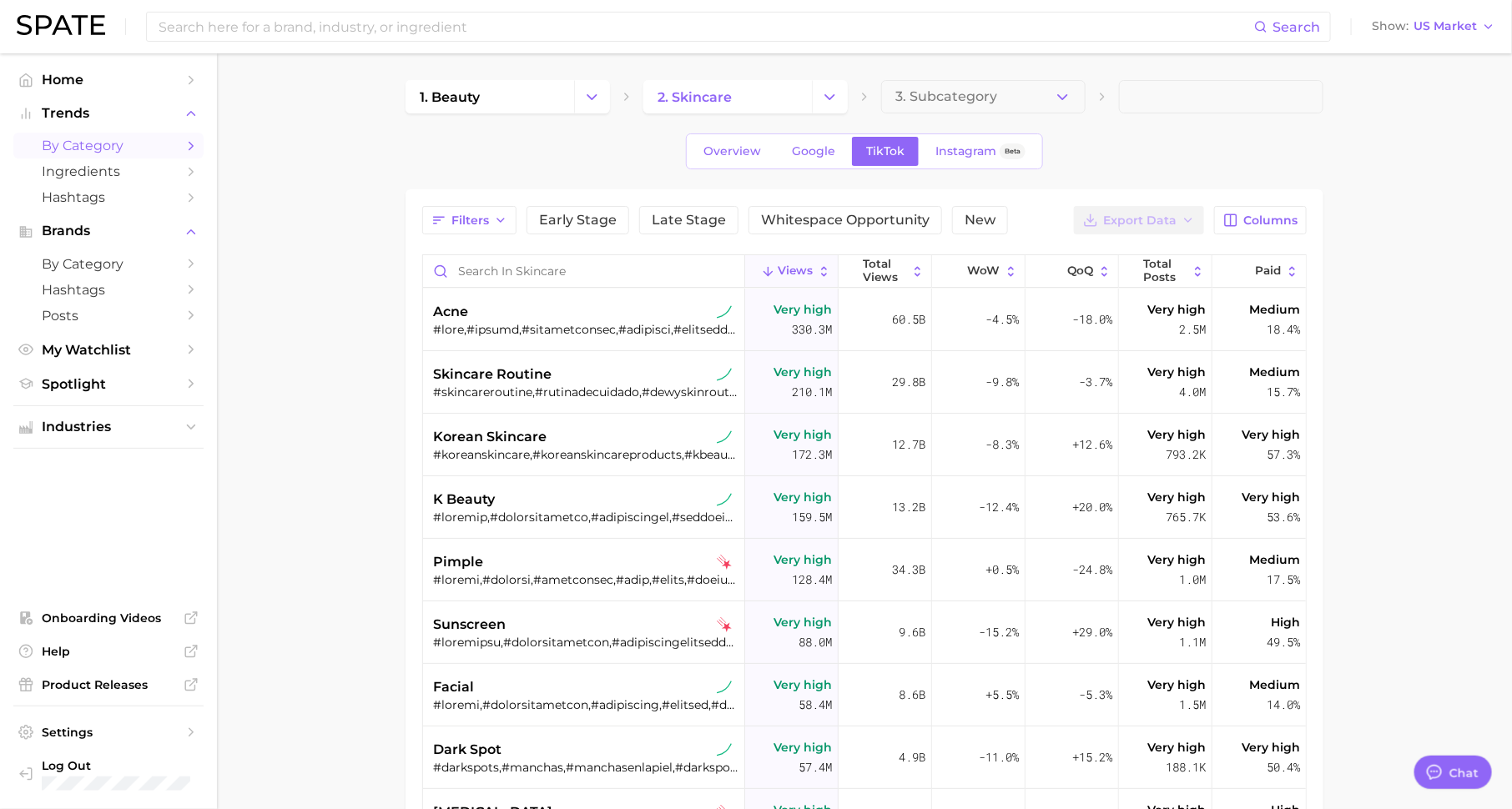
type textarea "x"
click at [610, 316] on div "acne" at bounding box center [586, 312] width 306 height 20
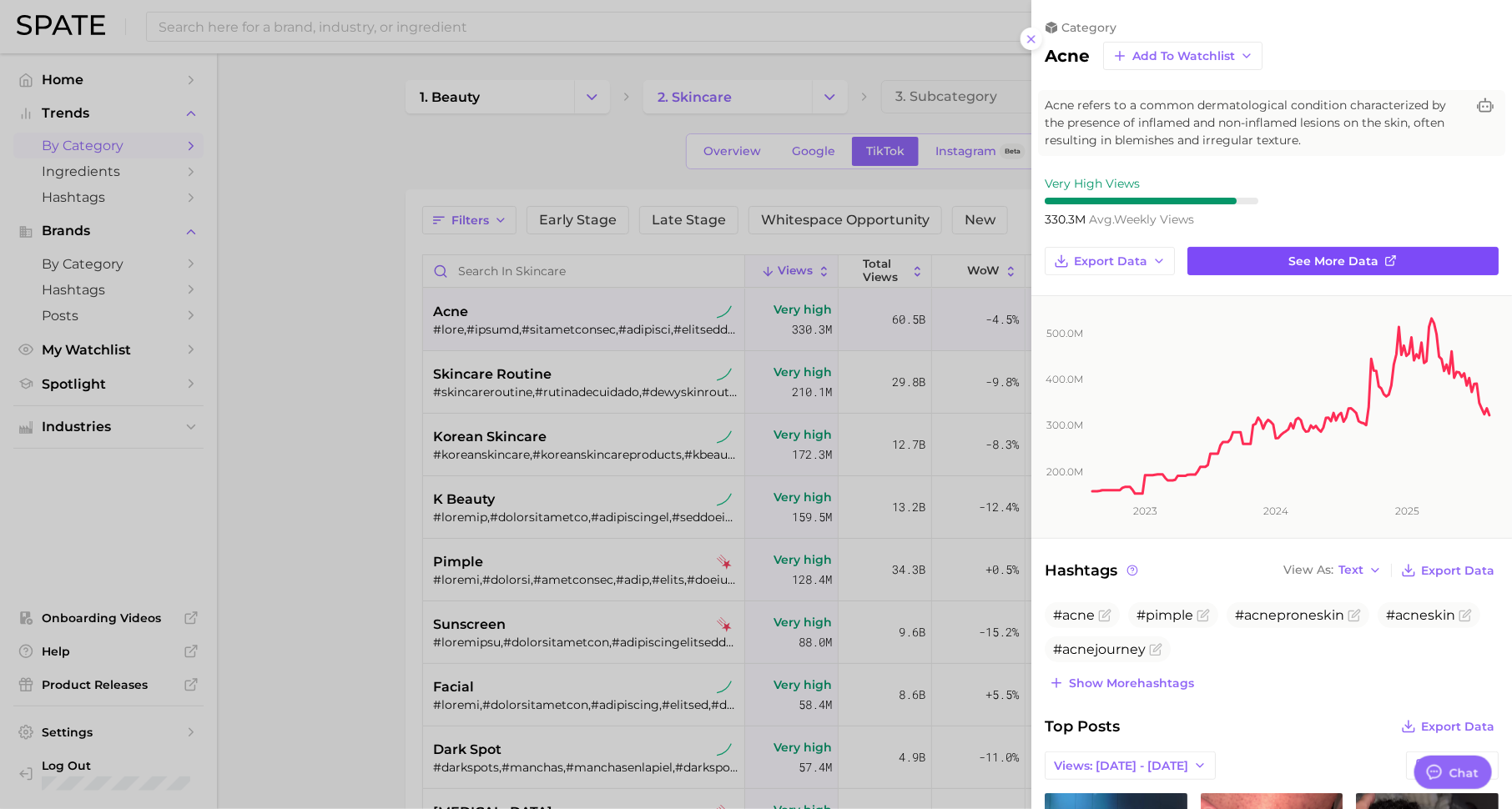
click at [1264, 261] on link "See more data" at bounding box center [1343, 261] width 312 height 29
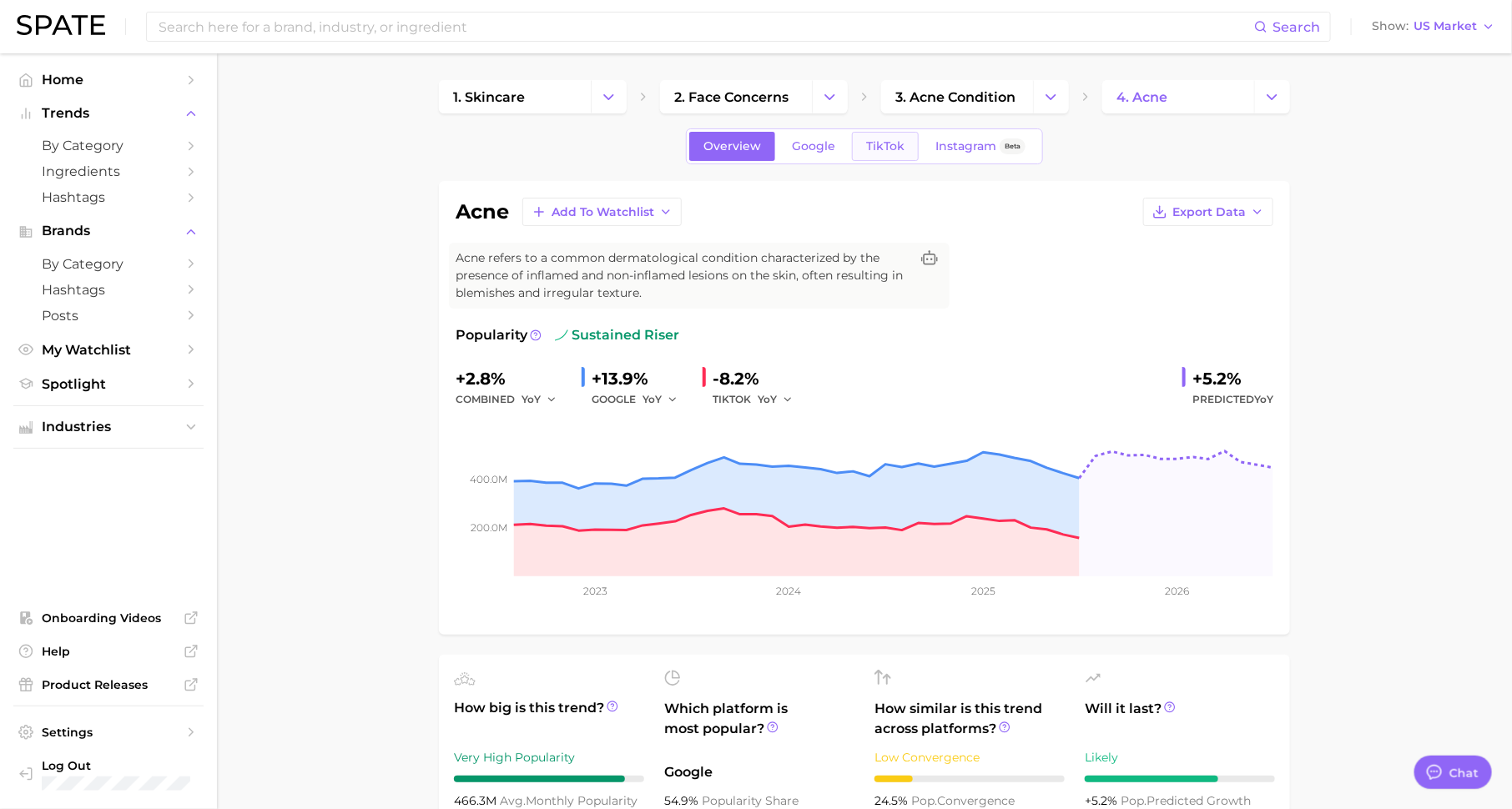
click at [889, 148] on span "TikTok" at bounding box center [885, 146] width 38 height 14
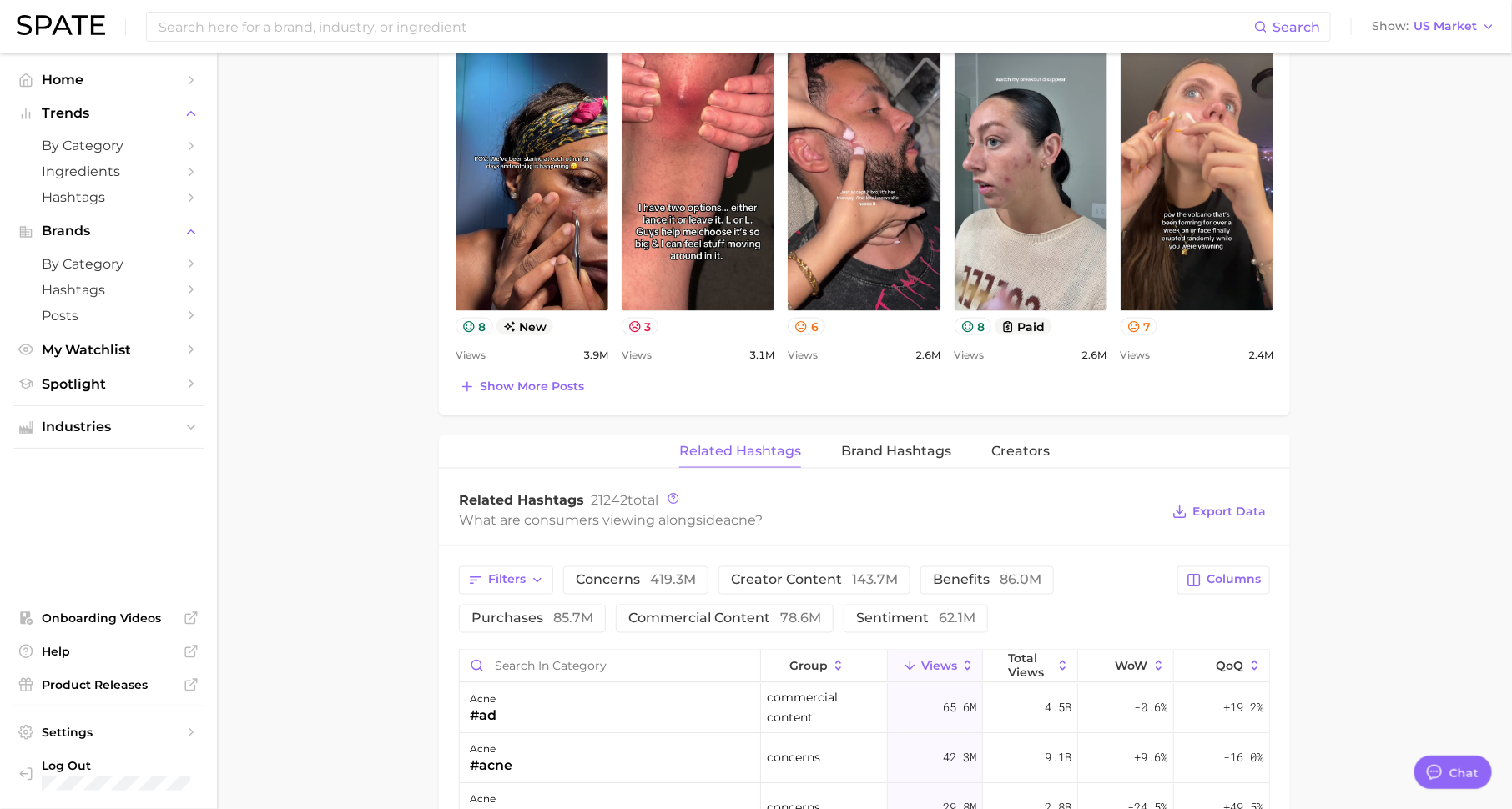
scroll to position [1217, 0]
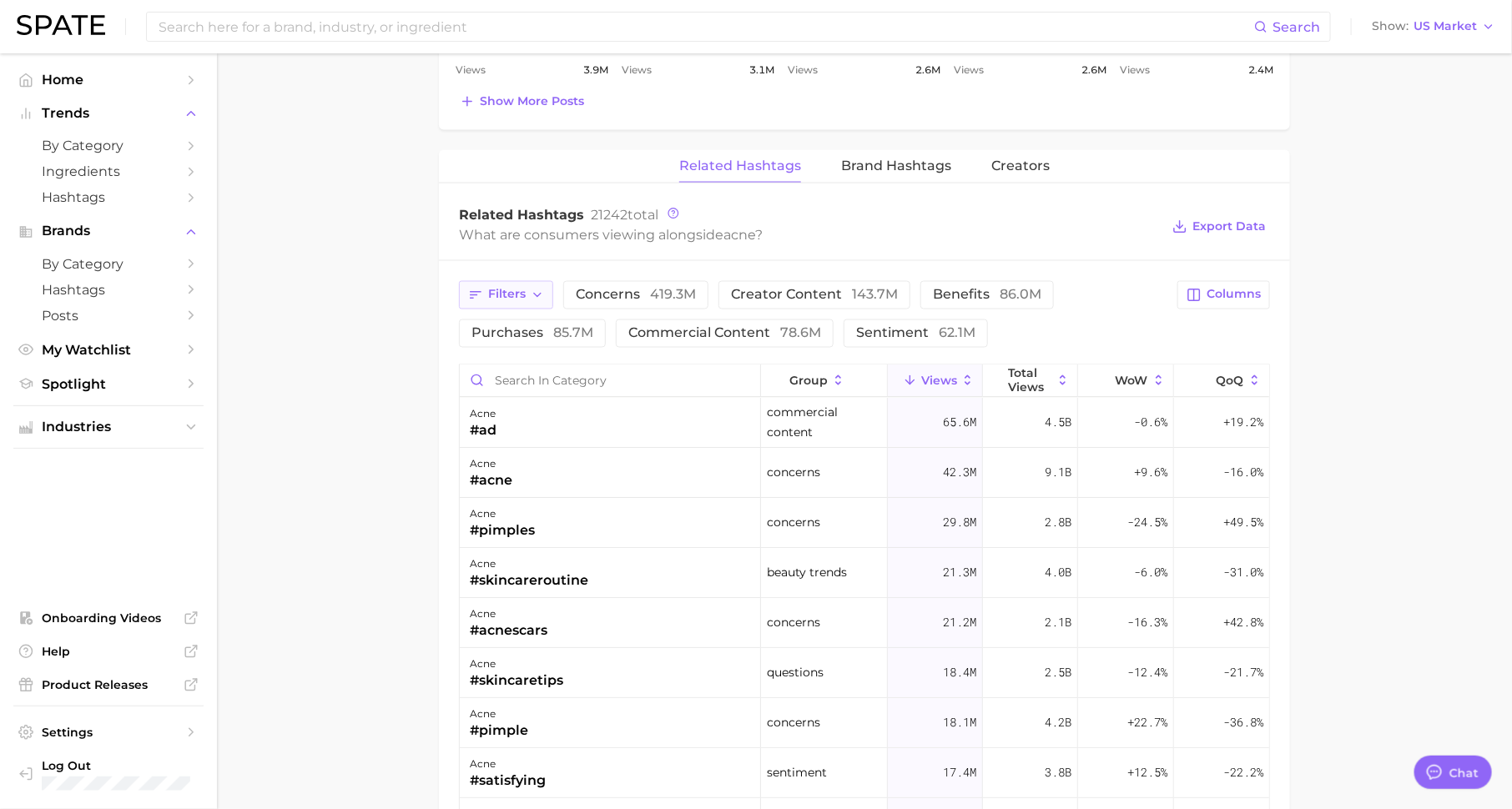
click at [511, 291] on span "Filters" at bounding box center [507, 295] width 37 height 14
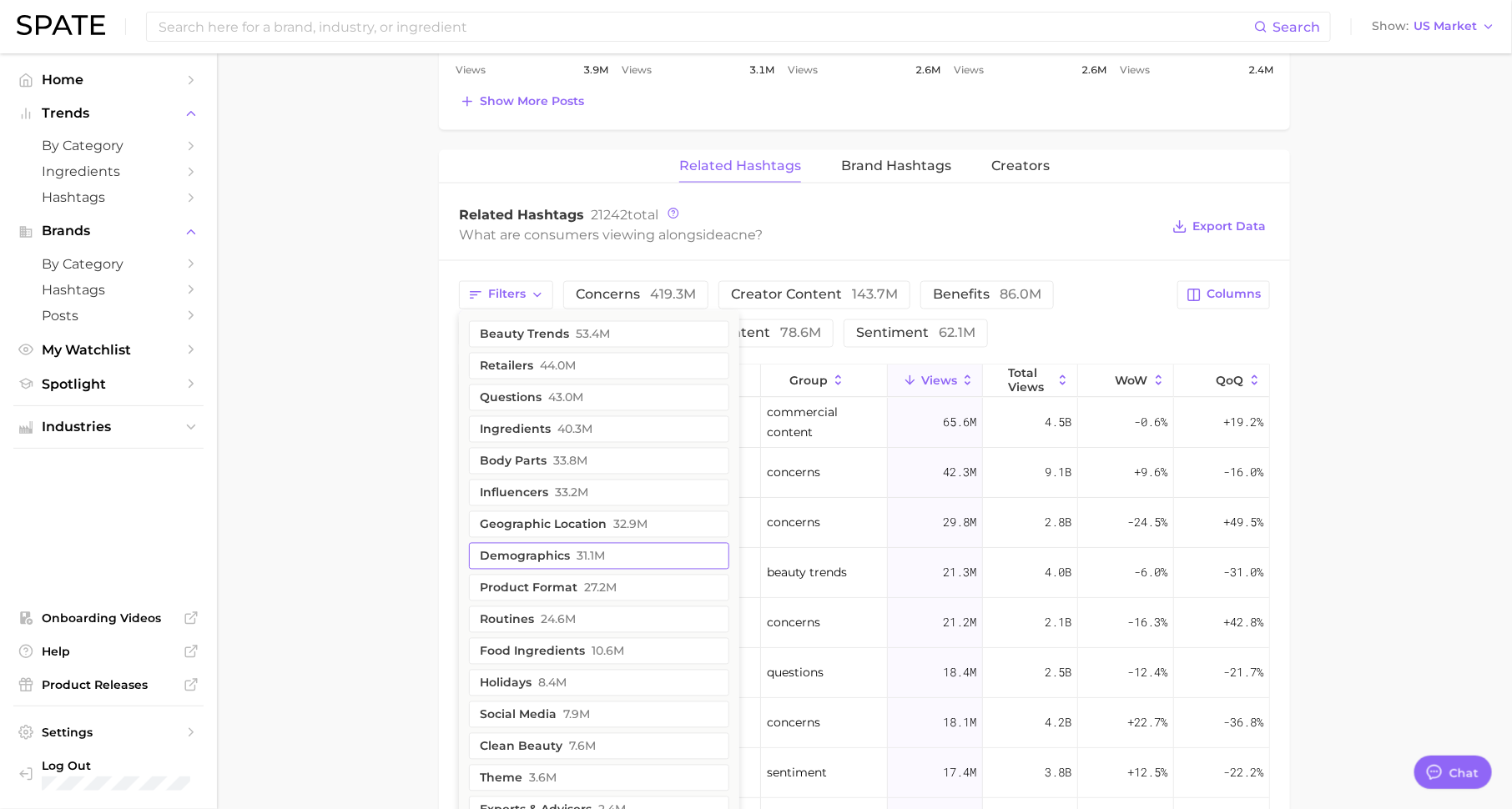
click at [563, 552] on button "demographics 31.1m" at bounding box center [599, 557] width 260 height 27
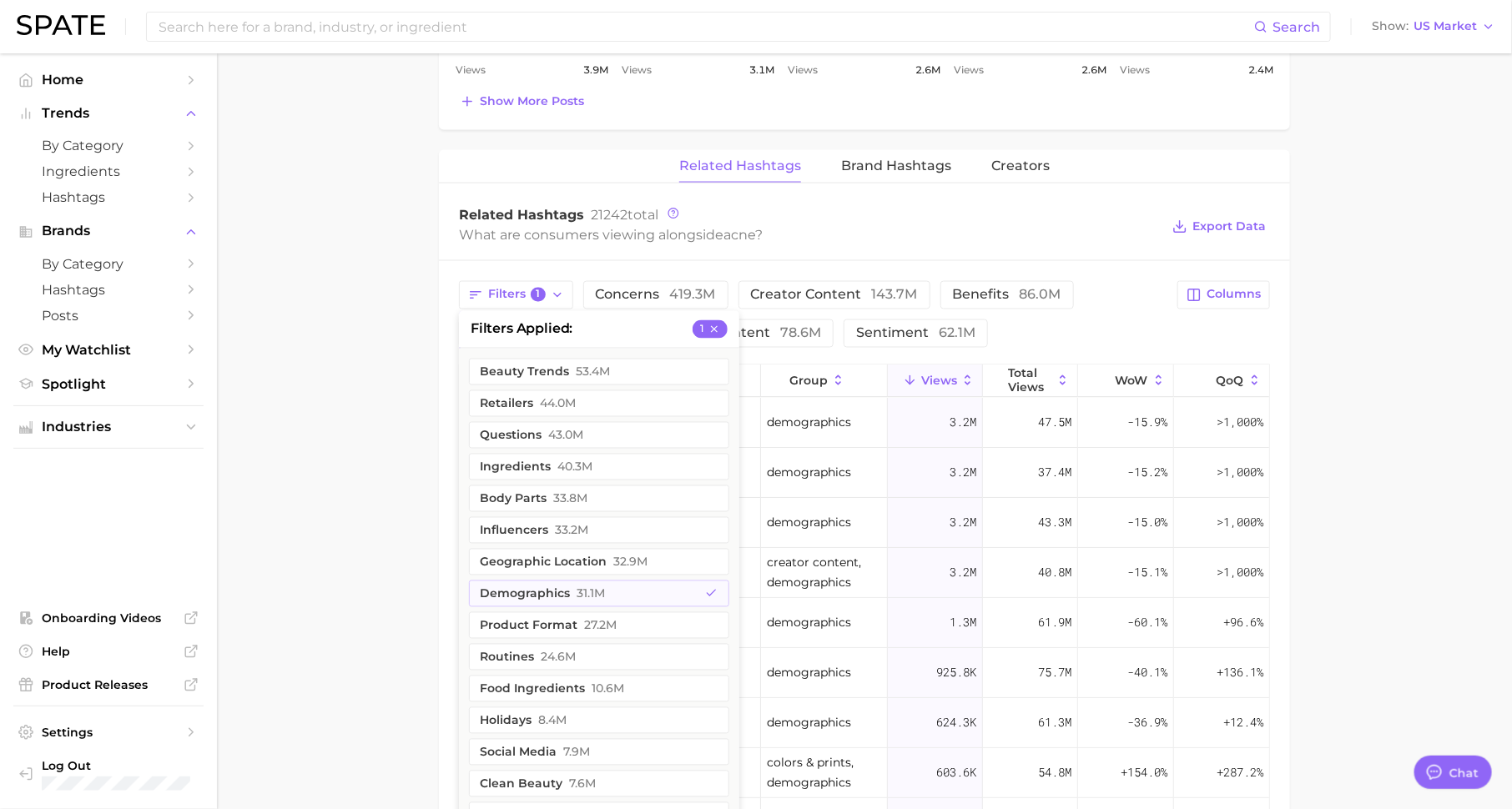
click at [326, 518] on main "1. skincare 2. face concerns 3. acne condition 4. acne Overview Google TikTok I…" at bounding box center [865, 57] width 1296 height 2441
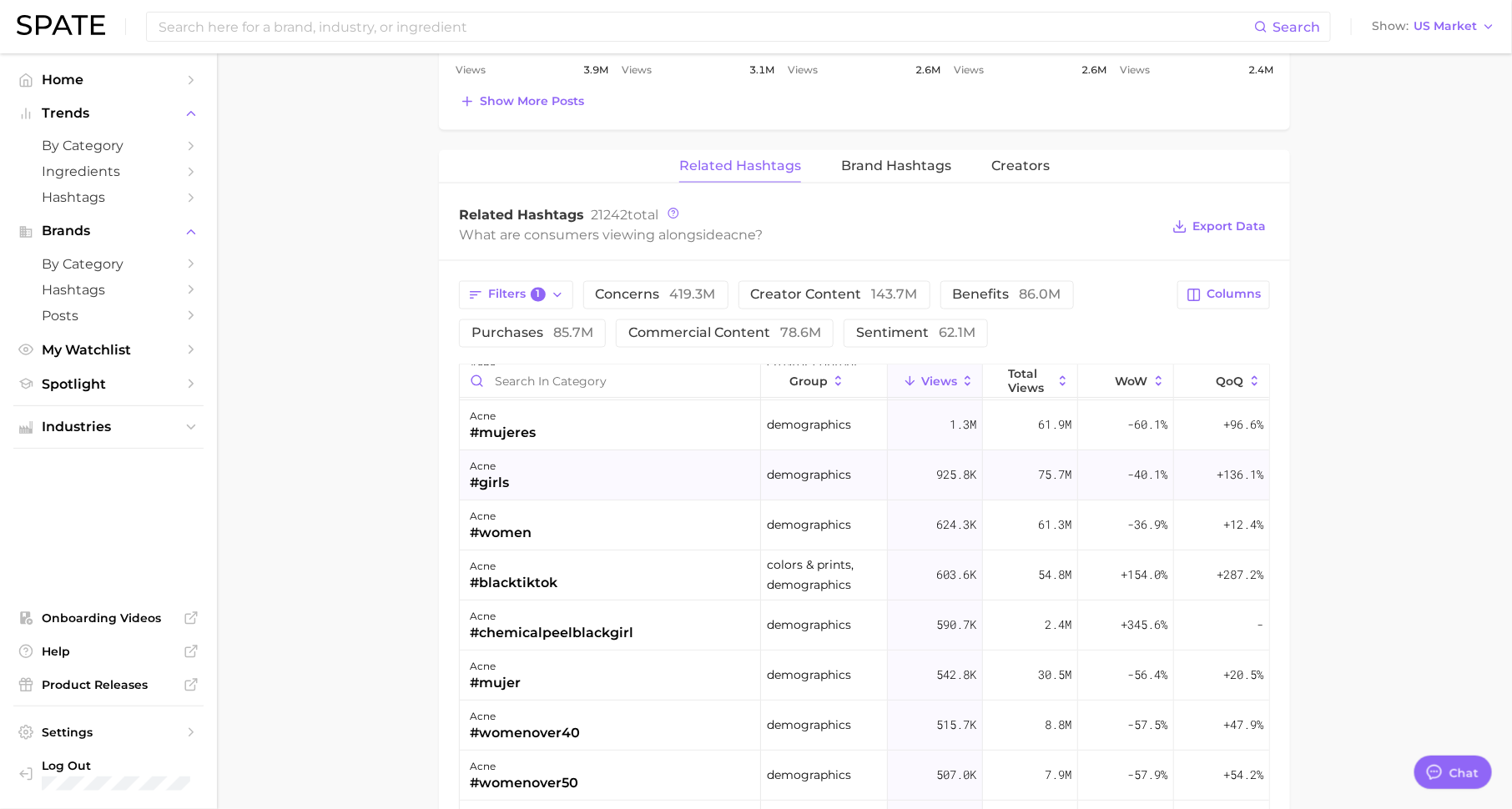
scroll to position [277, 0]
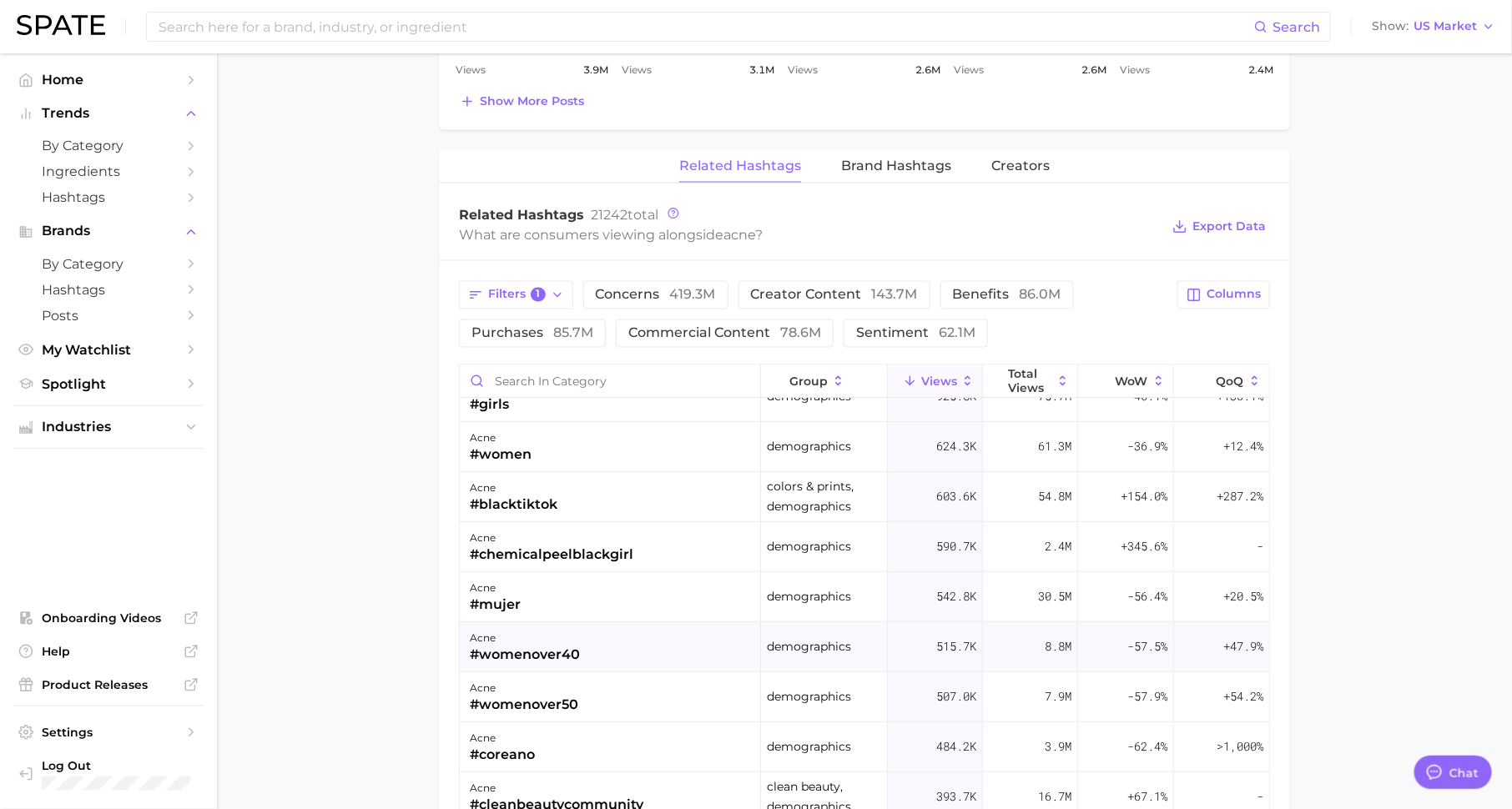
click at [558, 647] on div "#womenover40" at bounding box center [525, 655] width 110 height 20
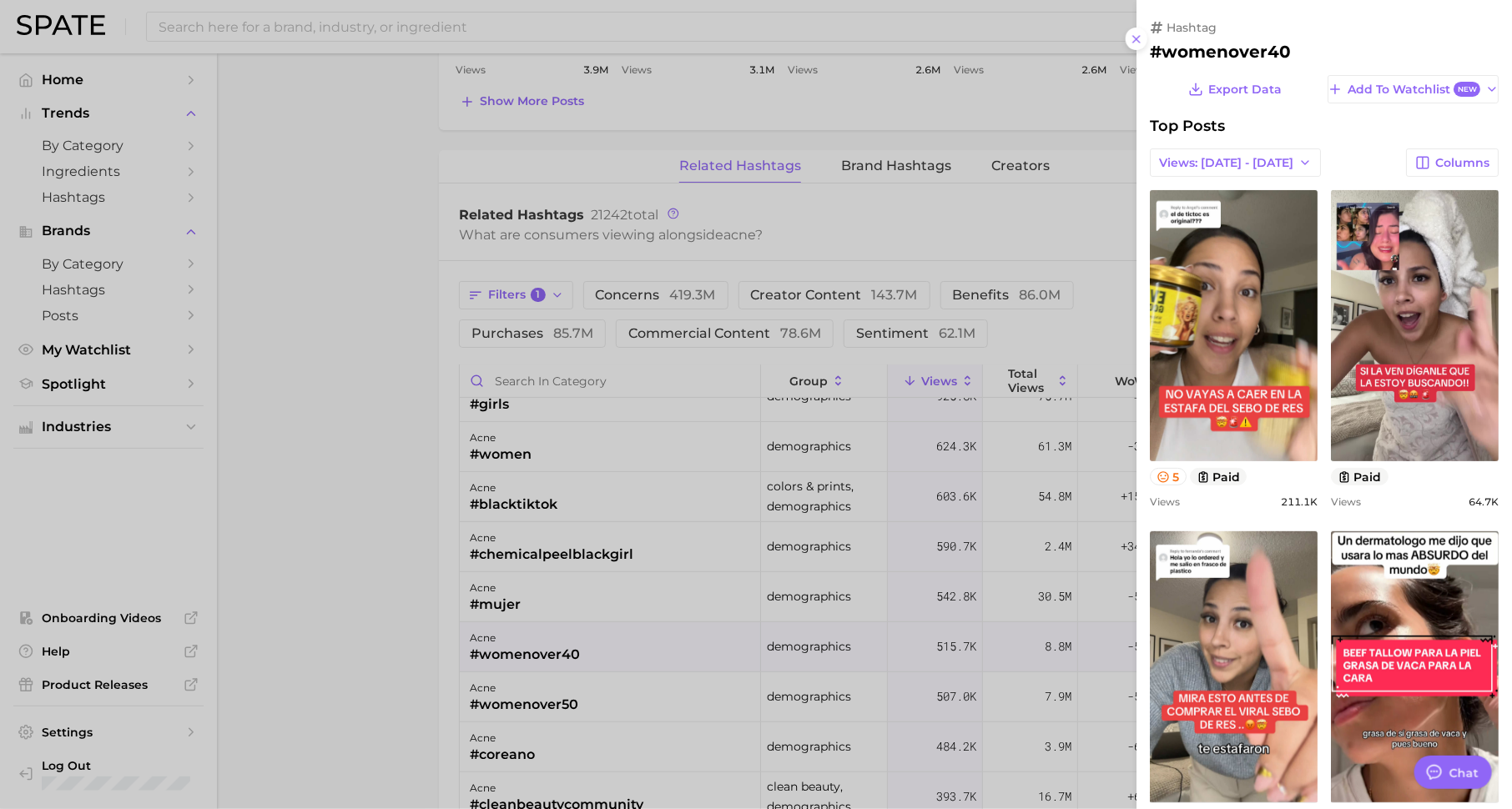
scroll to position [0, 0]
click at [927, 200] on div at bounding box center [756, 404] width 1512 height 809
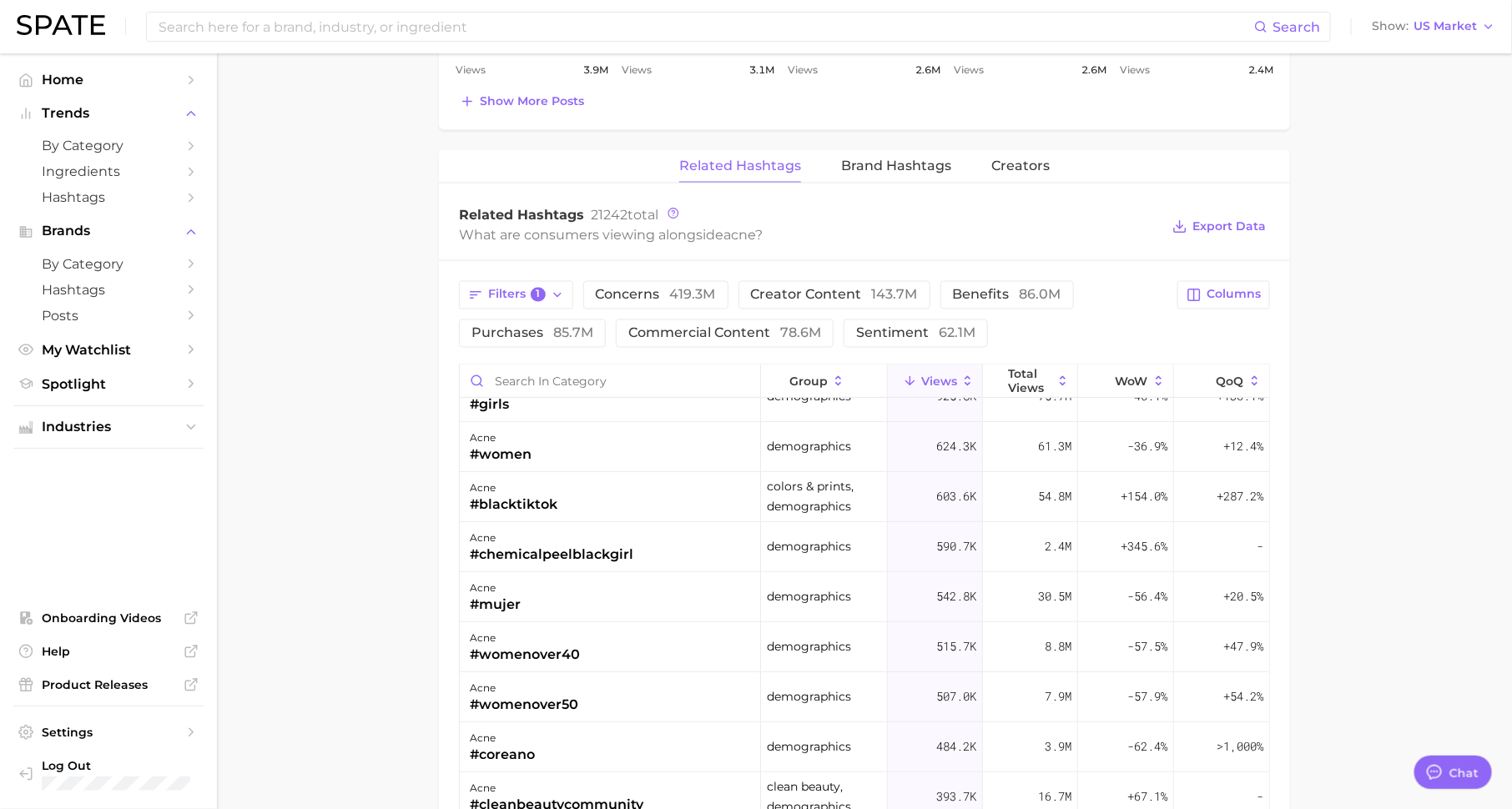
click at [269, 195] on main "1. skincare 2. face concerns 3. acne condition 4. acne Overview Google TikTok I…" at bounding box center [865, 57] width 1296 height 2441
